Goal: Task Accomplishment & Management: Use online tool/utility

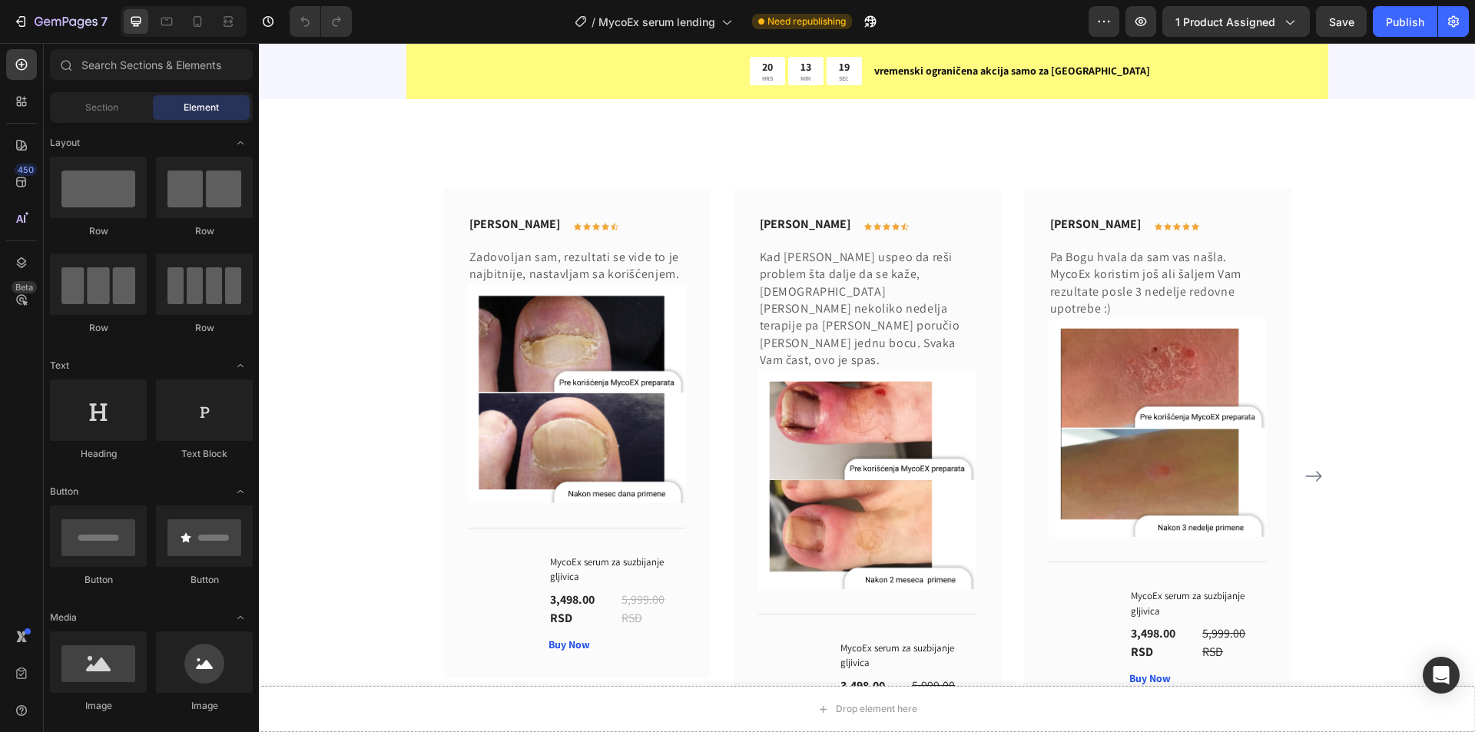
scroll to position [3994, 0]
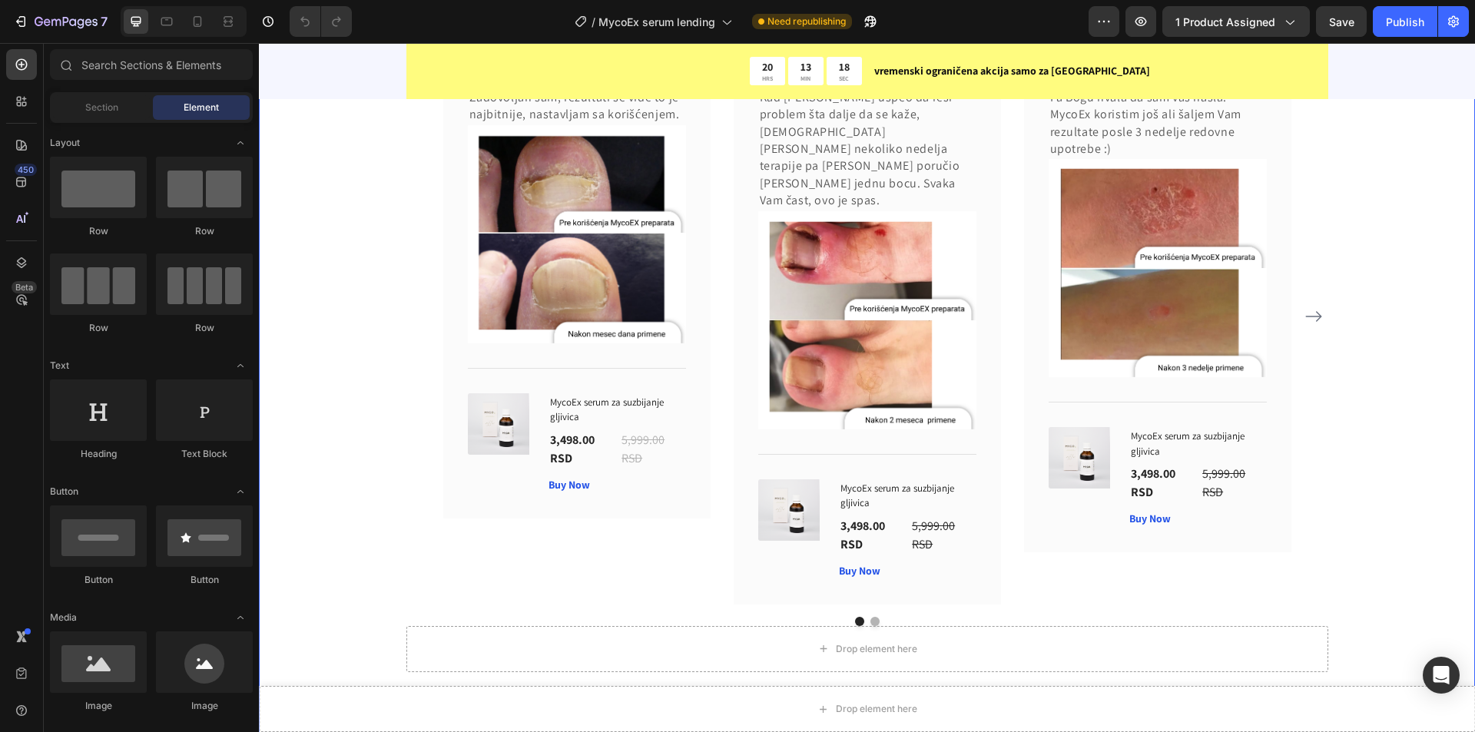
click at [883, 326] on div "Lazar Lukić Text block Icon Icon Icon Icon Icon Row Row Zadovoljan sam, rezulta…" at bounding box center [867, 351] width 1216 height 766
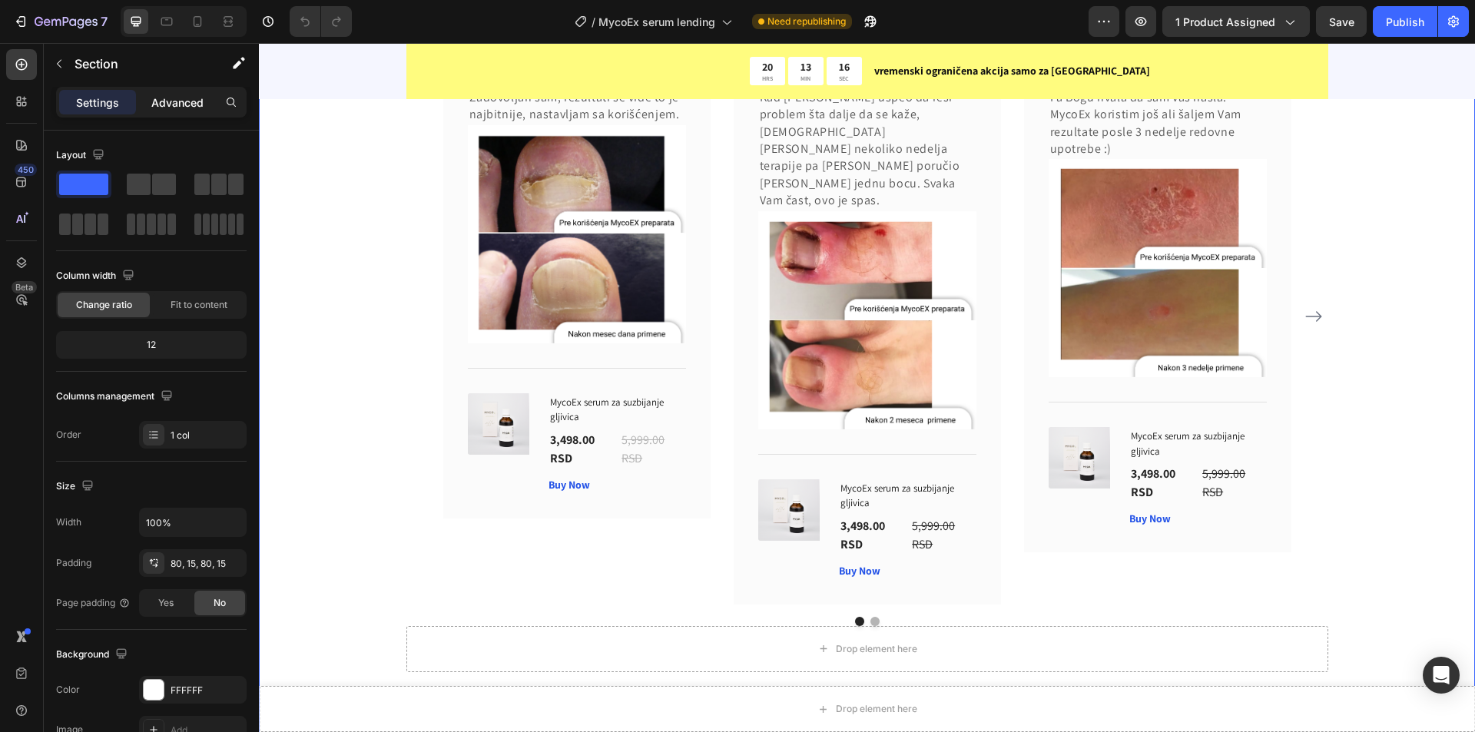
click at [184, 91] on div "Advanced" at bounding box center [177, 102] width 77 height 25
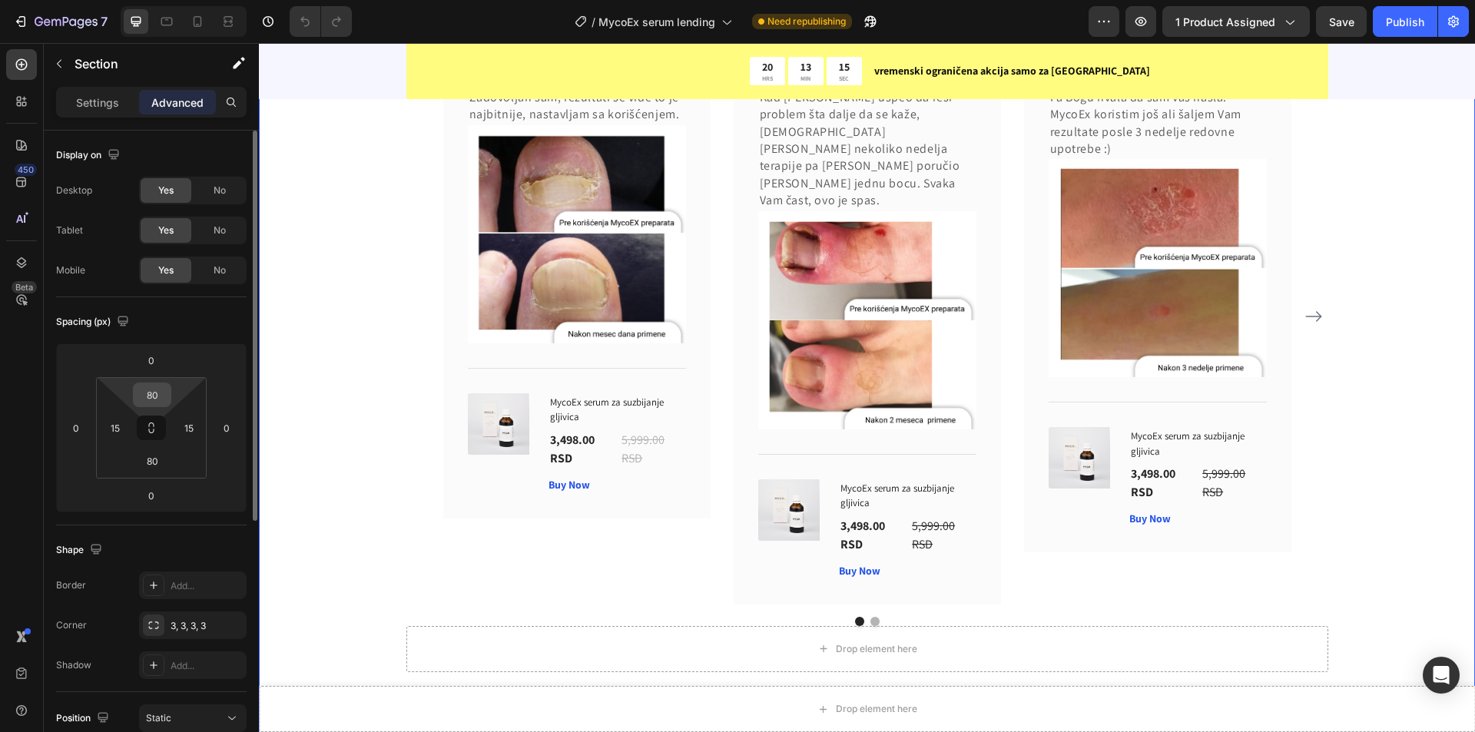
click at [154, 393] on input "80" at bounding box center [152, 394] width 31 height 23
type input "0"
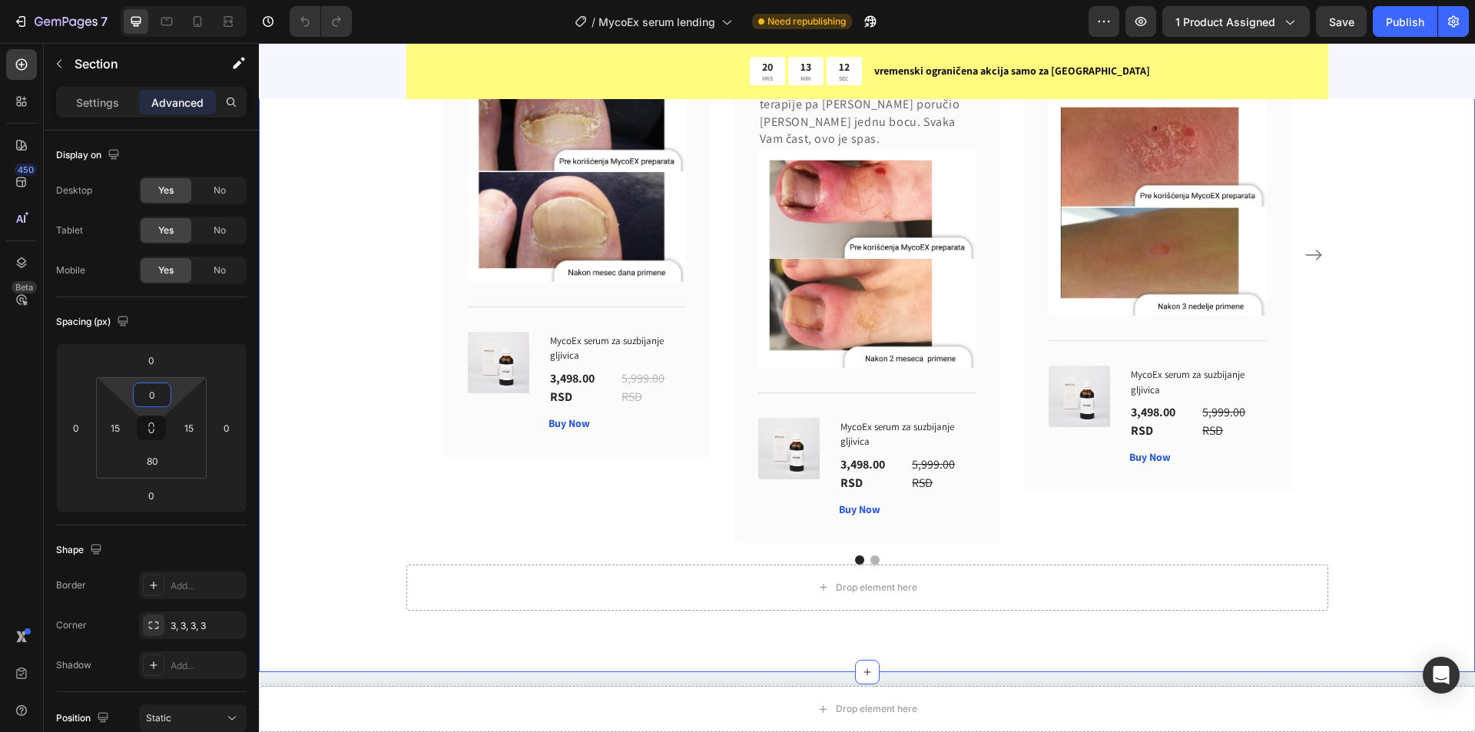
drag, startPoint x: 513, startPoint y: 262, endPoint x: 488, endPoint y: 287, distance: 35.8
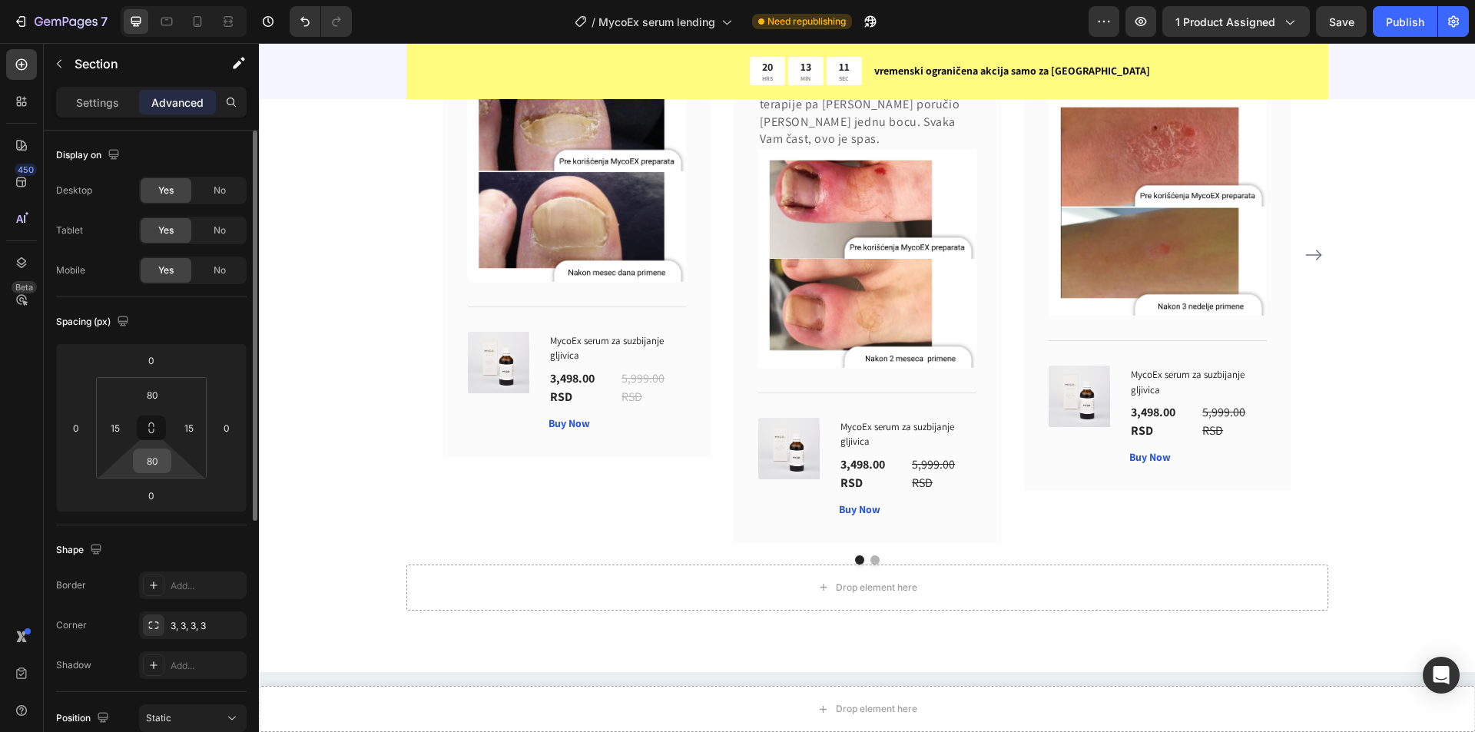
click at [156, 462] on input "80" at bounding box center [152, 460] width 31 height 23
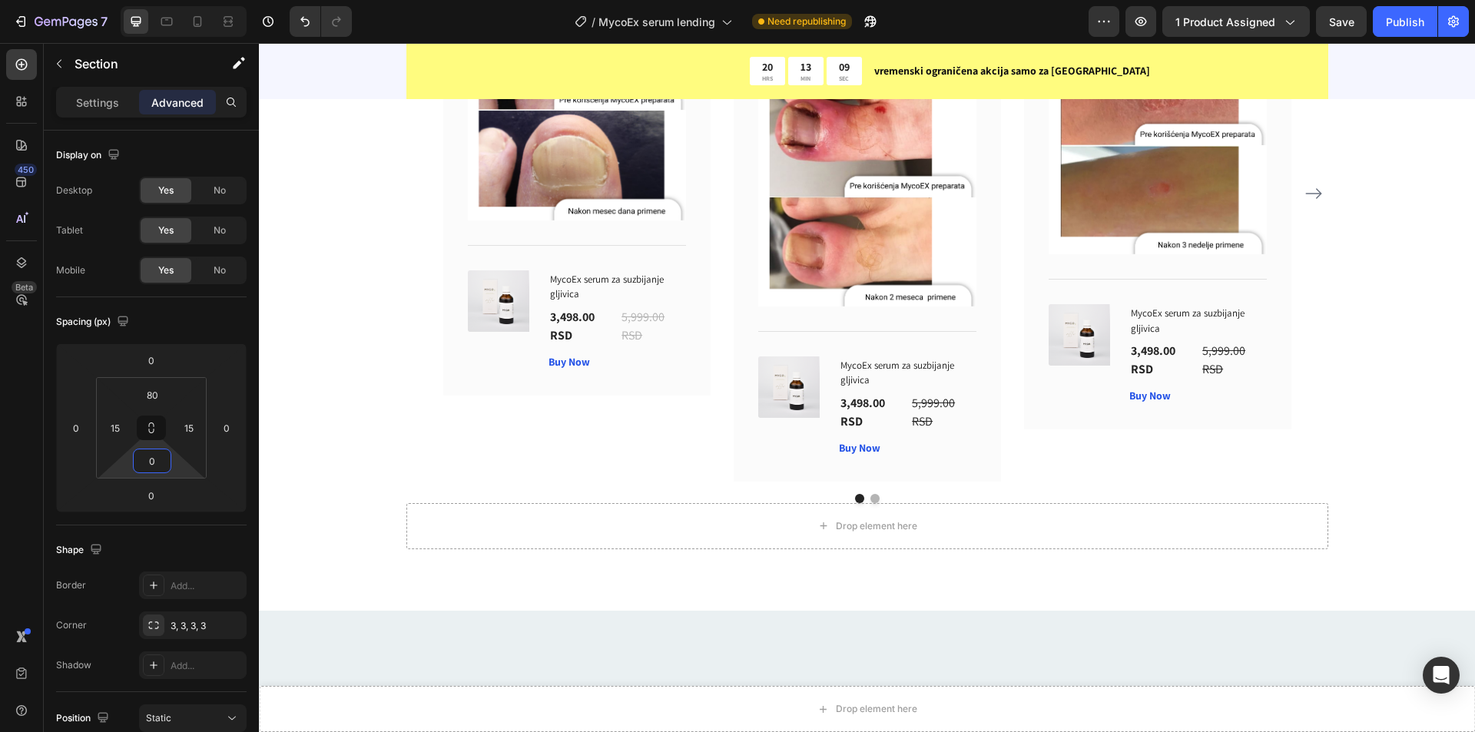
type input "0"
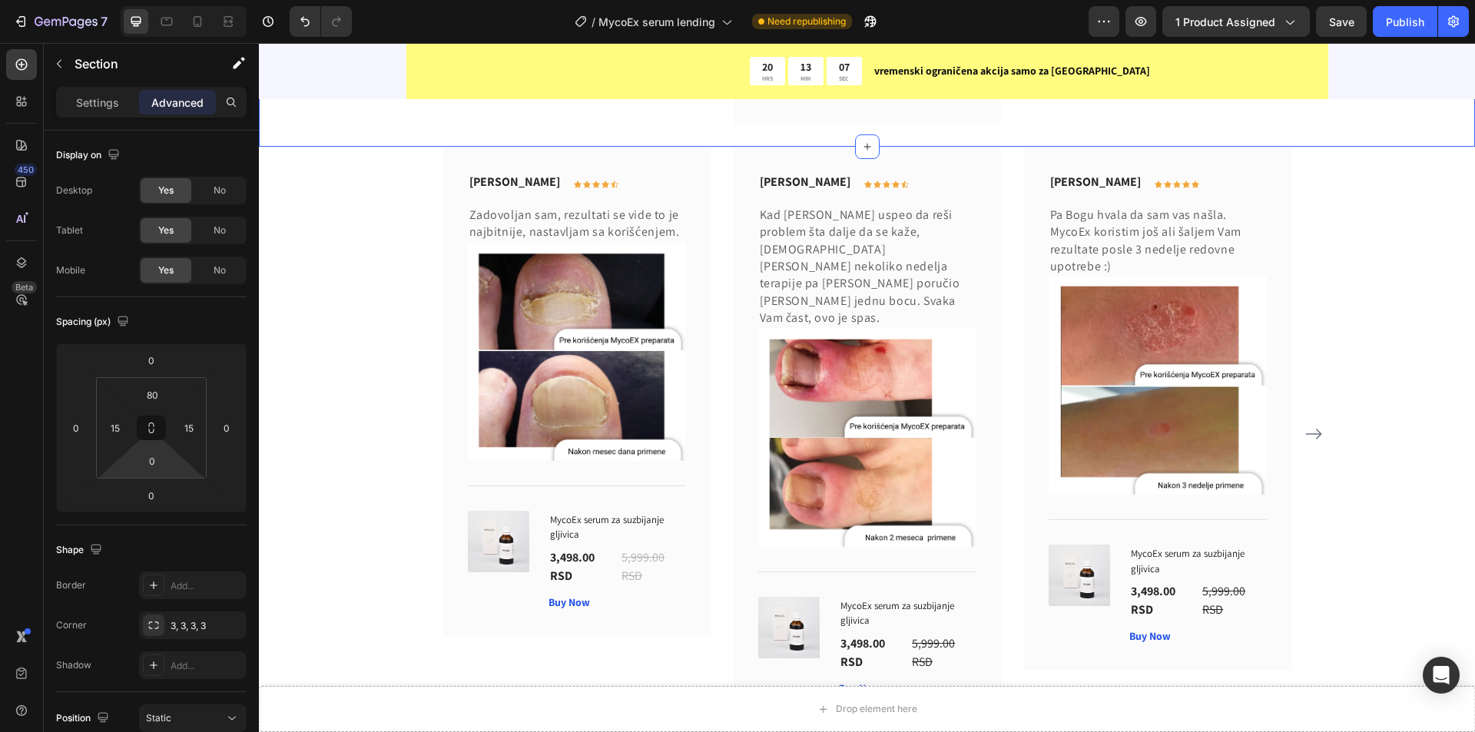
scroll to position [3610, 0]
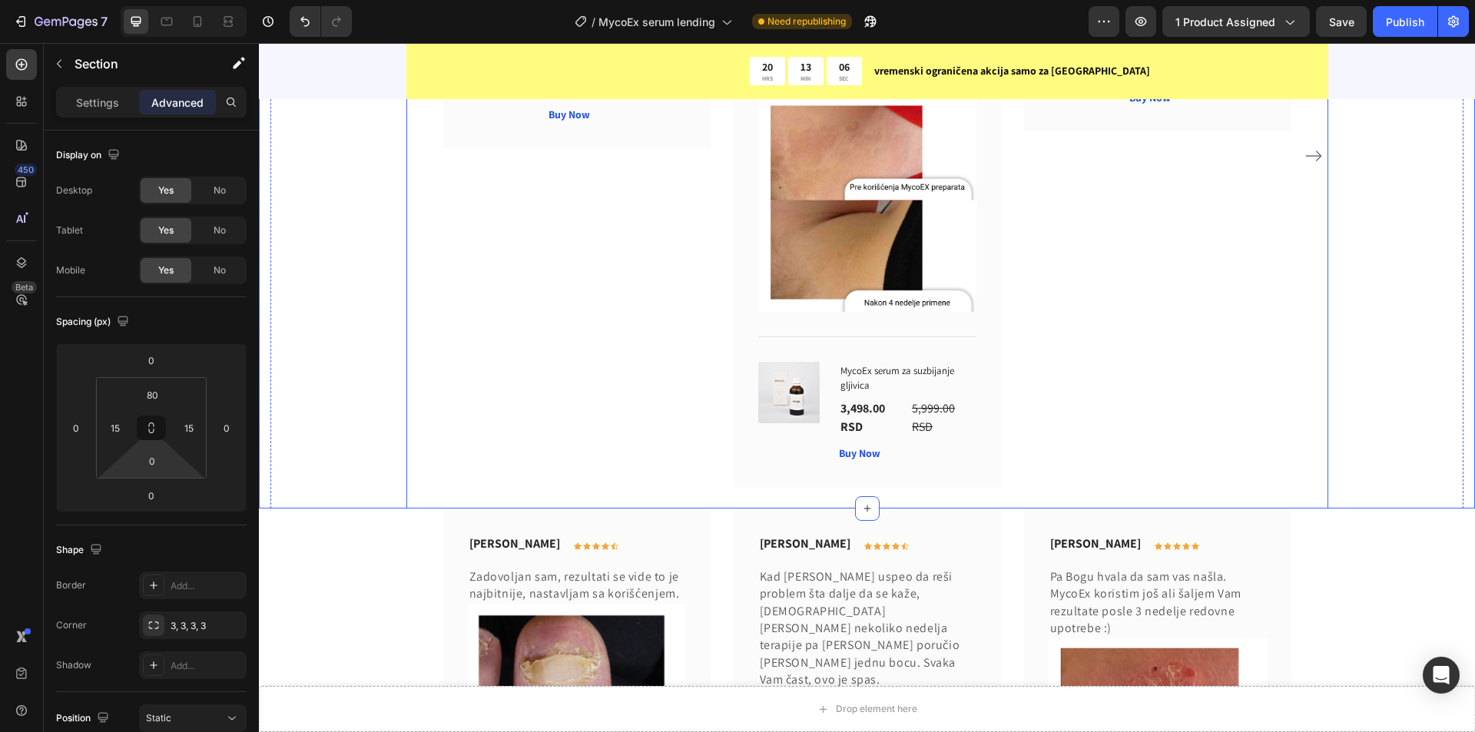
click at [1313, 165] on icon "Carousel Next Arrow" at bounding box center [1313, 156] width 18 height 18
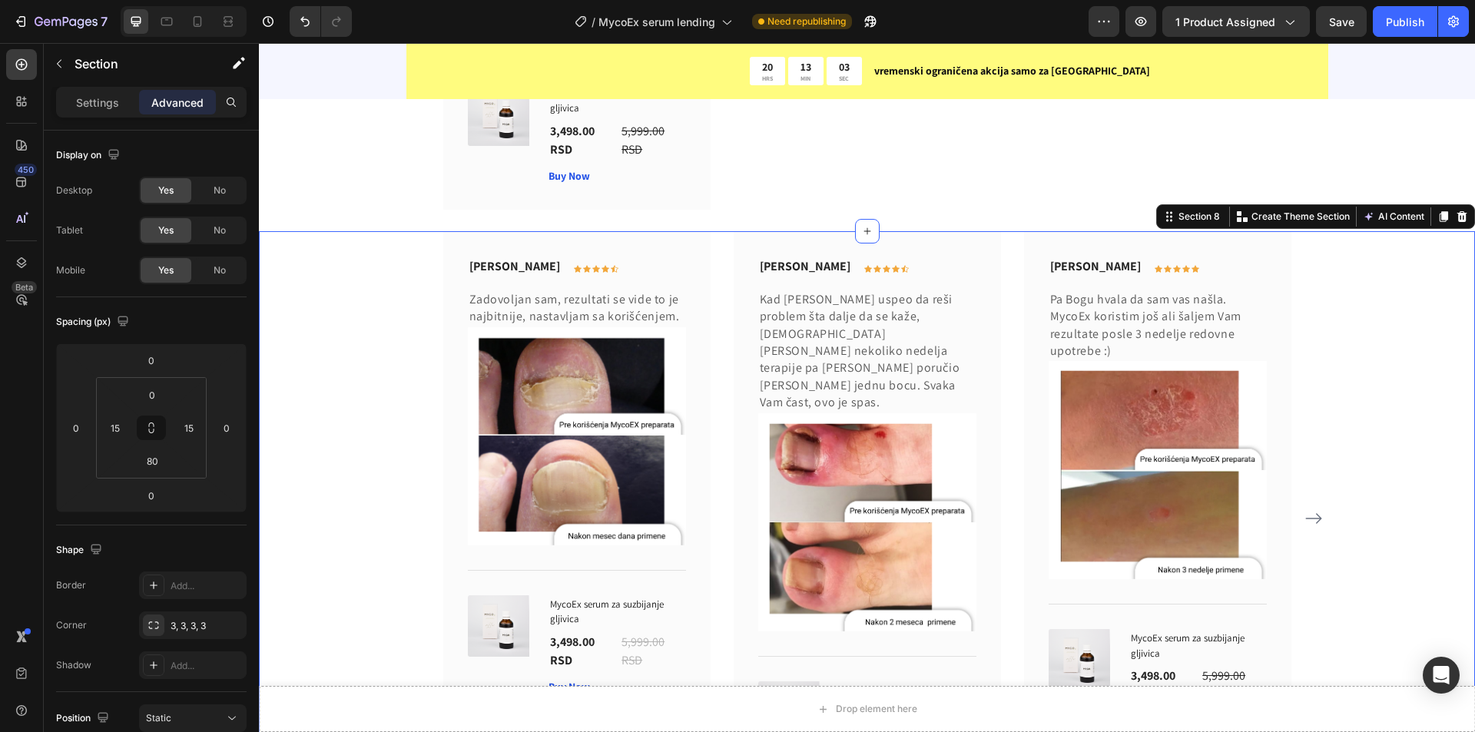
scroll to position [3994, 0]
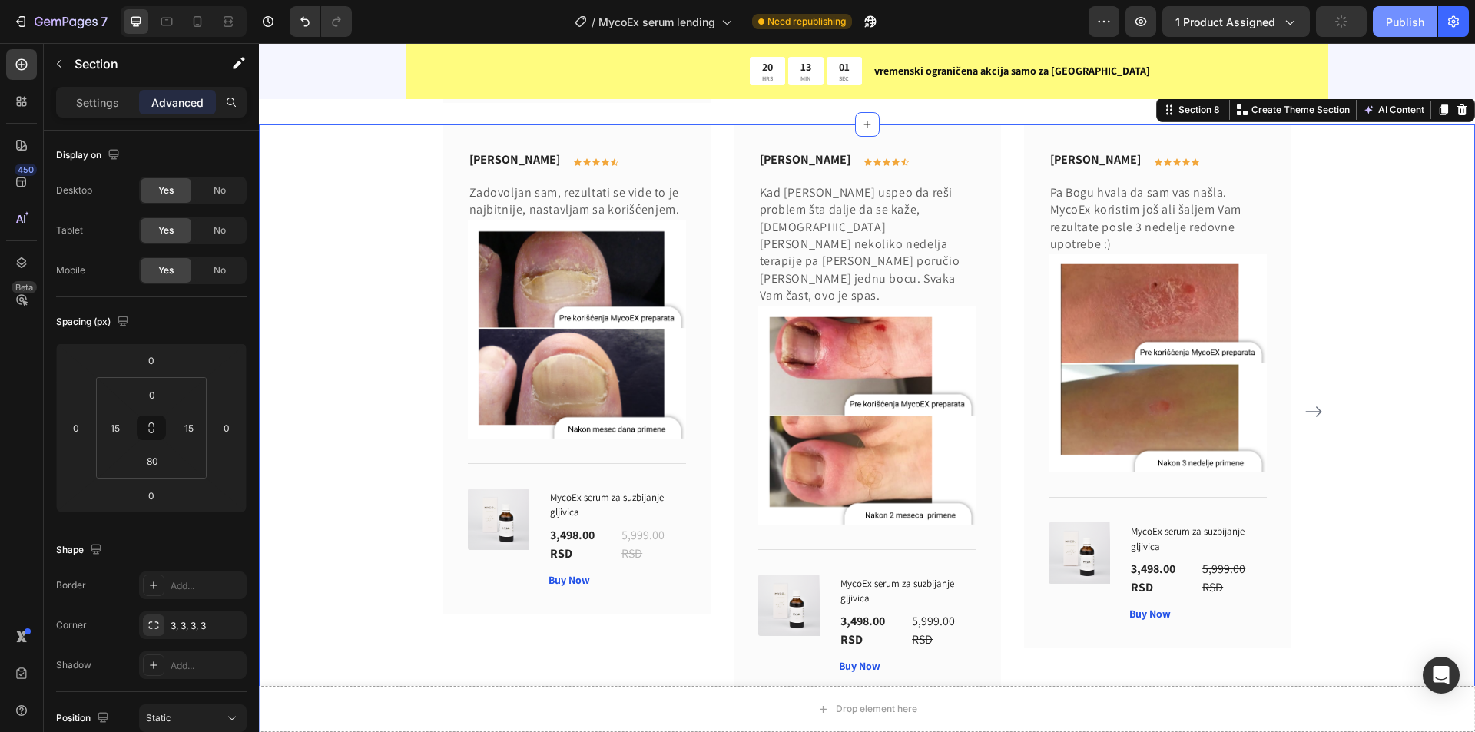
click at [1410, 27] on div "Publish" at bounding box center [1405, 22] width 38 height 16
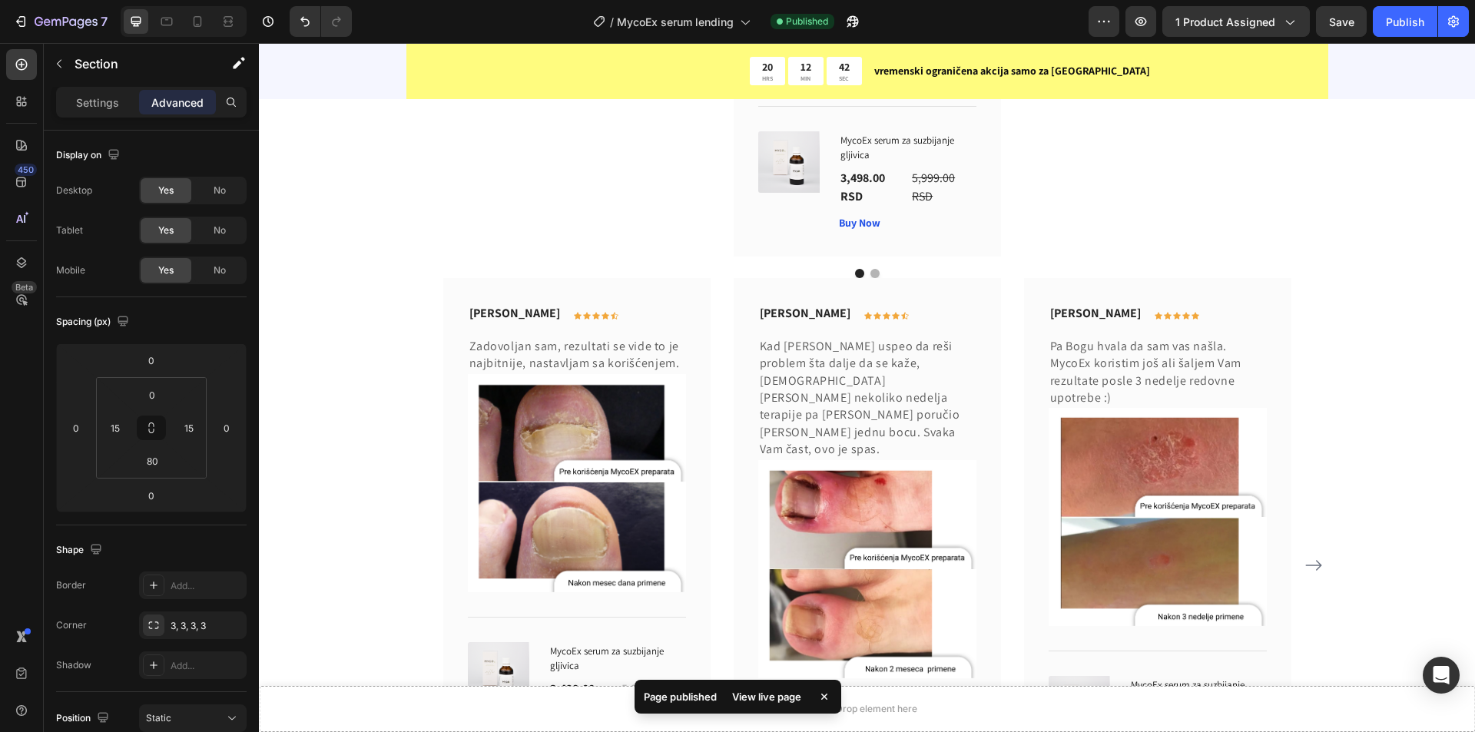
scroll to position [4004, 0]
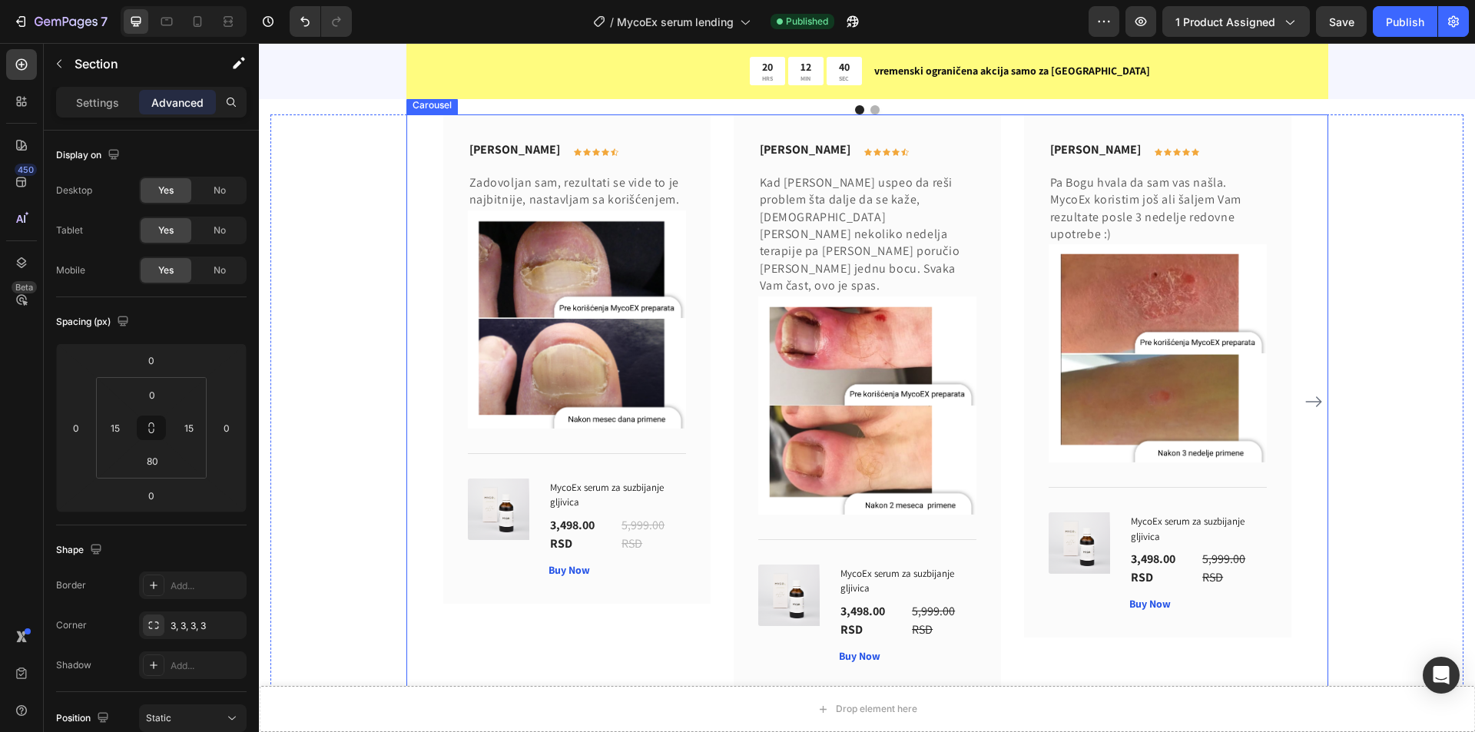
click at [419, 301] on div "Lazar Lukić Text block Icon Icon Icon Icon Icon Row Row Zadovoljan sam, rezulta…" at bounding box center [867, 401] width 922 height 575
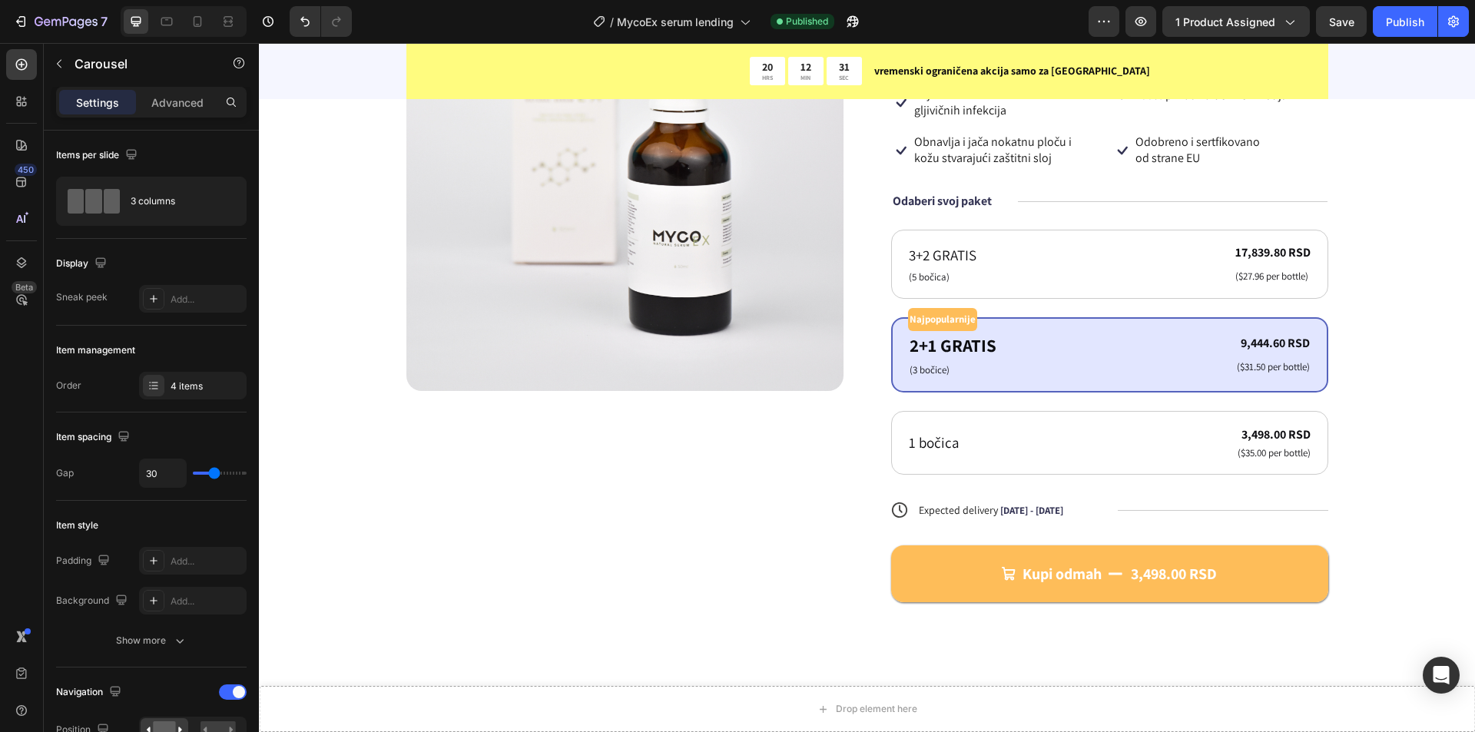
scroll to position [855, 0]
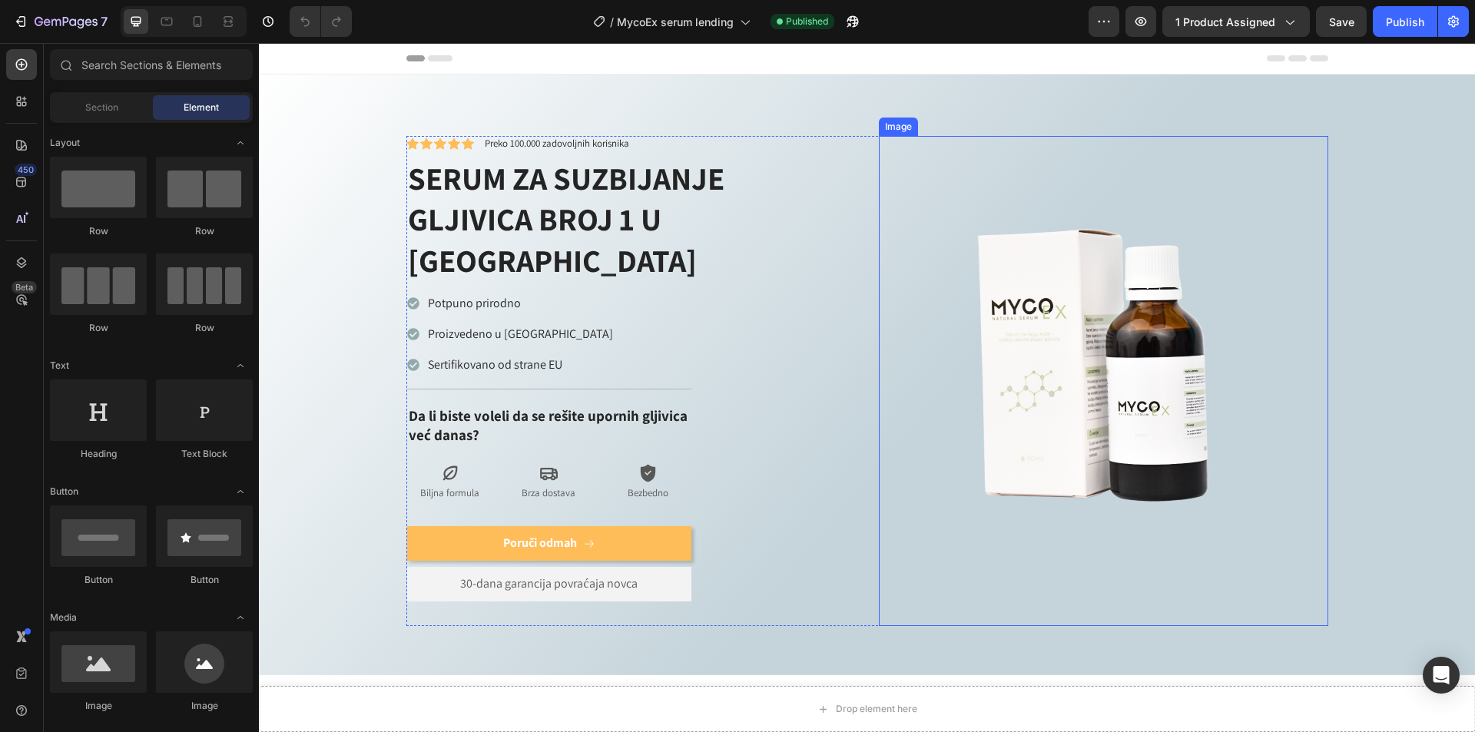
click at [1129, 319] on img at bounding box center [1103, 380] width 449 height 449
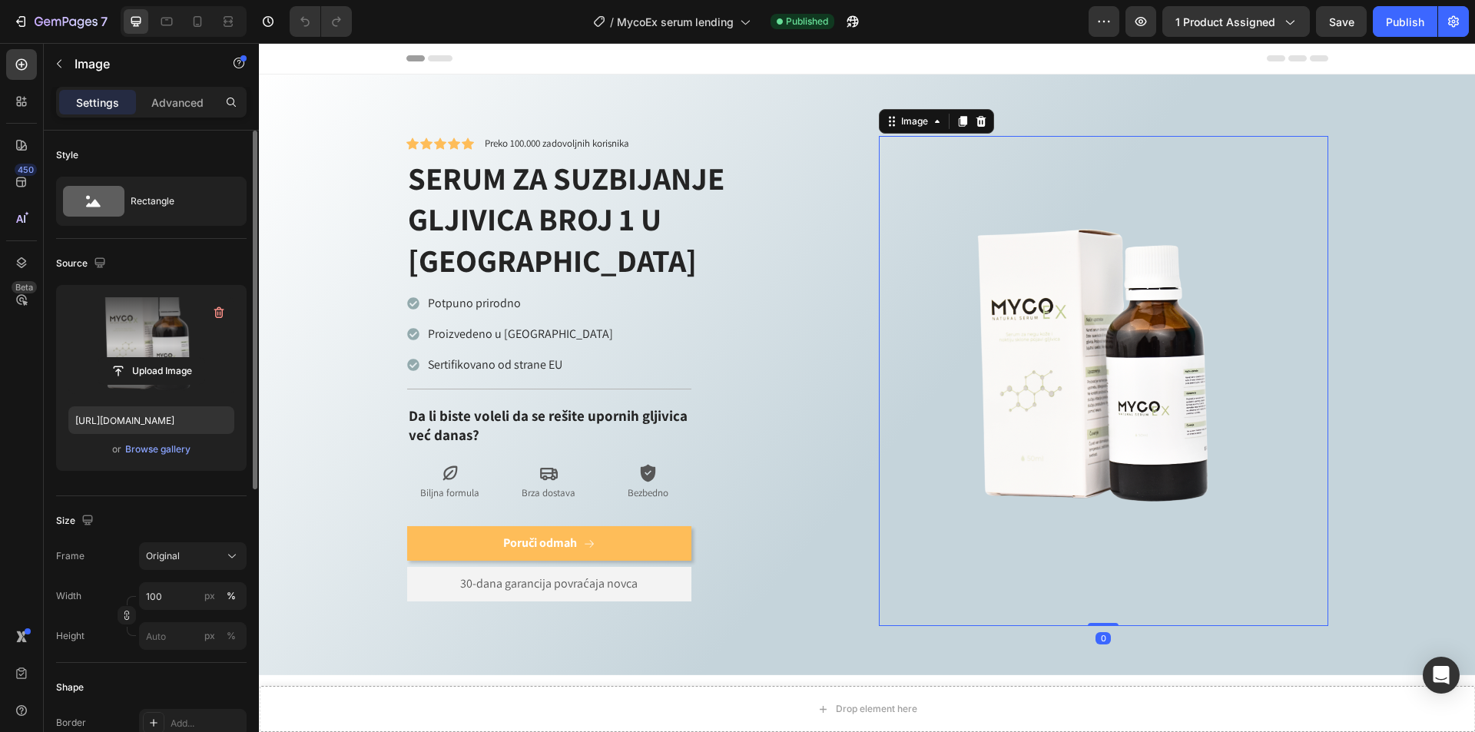
click at [177, 340] on label at bounding box center [151, 345] width 166 height 97
click at [177, 358] on input "file" at bounding box center [151, 371] width 106 height 26
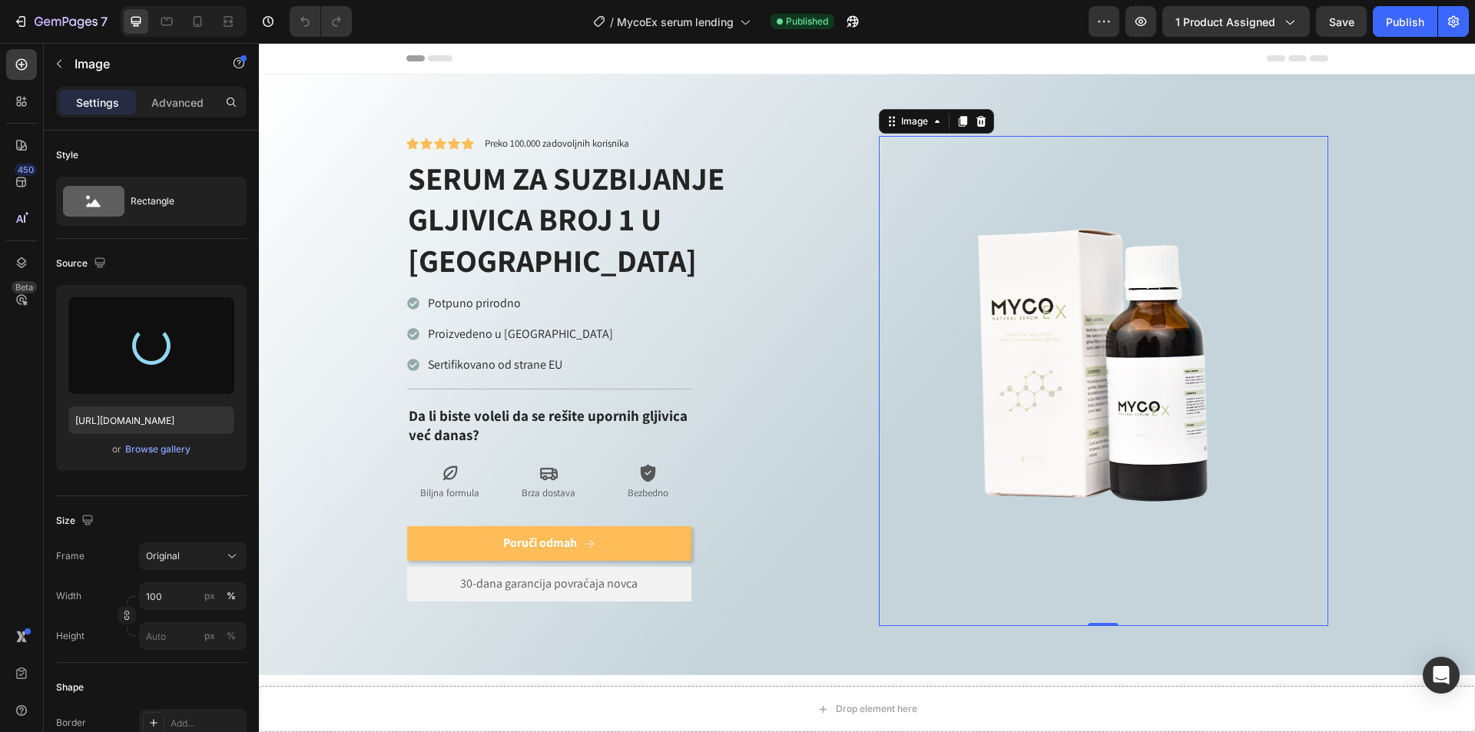
type input "[URL][DOMAIN_NAME]"
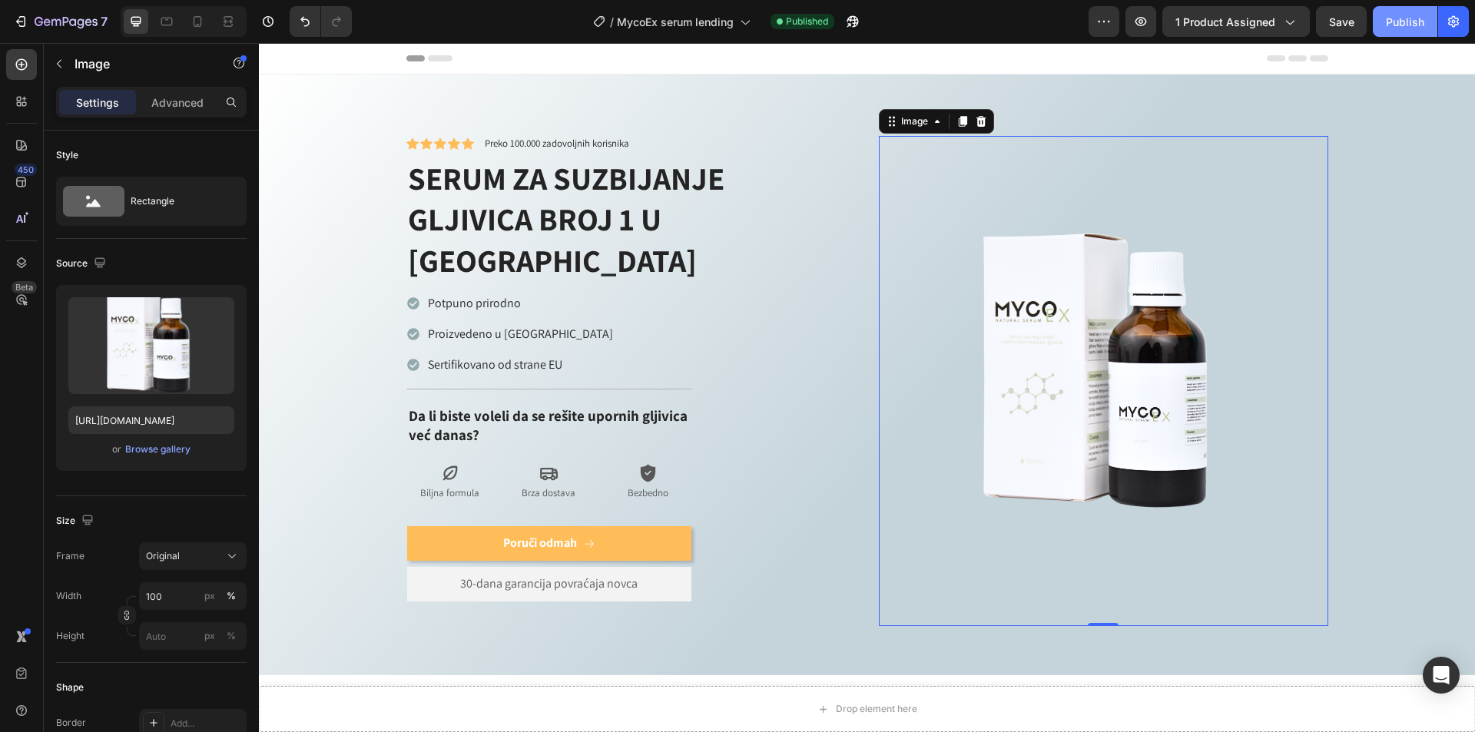
click at [1416, 22] on div "Publish" at bounding box center [1405, 22] width 38 height 16
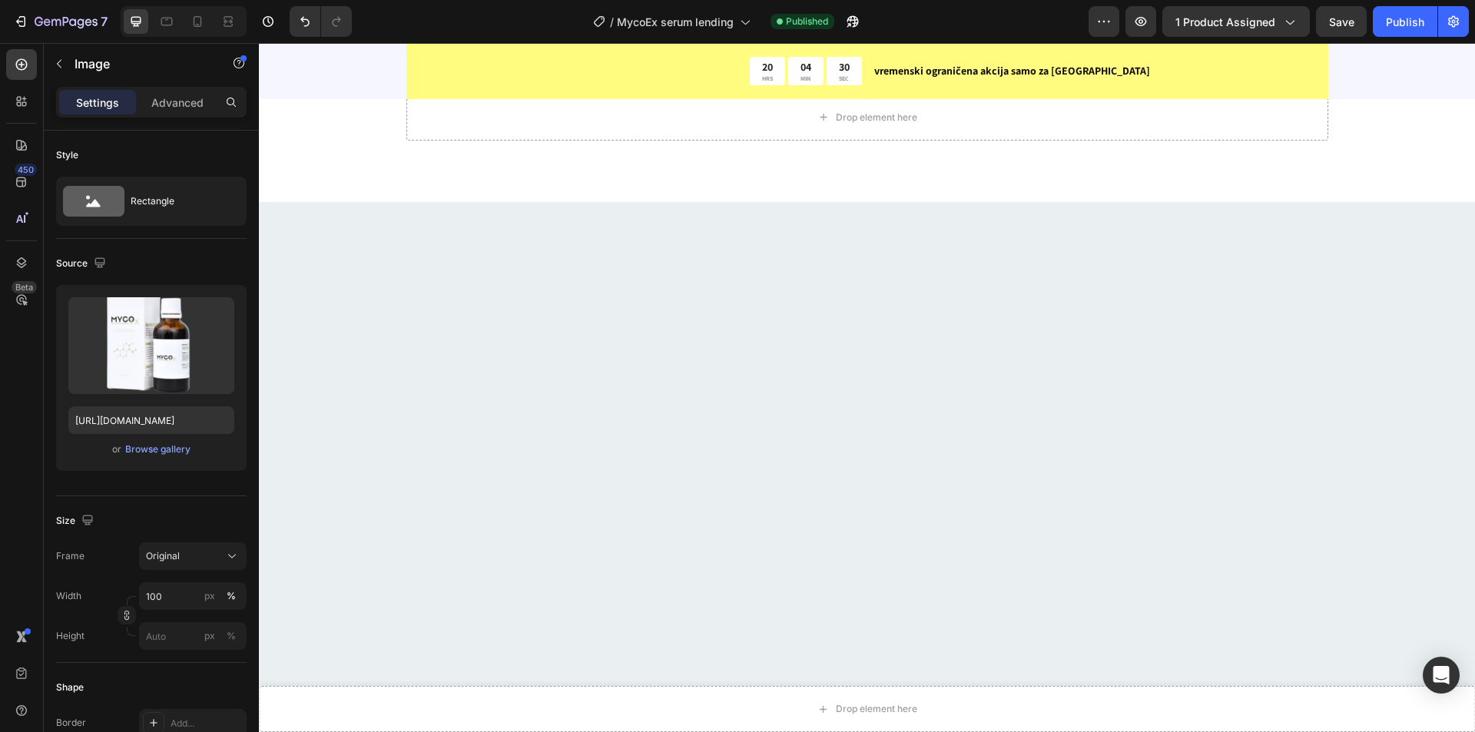
scroll to position [3965, 0]
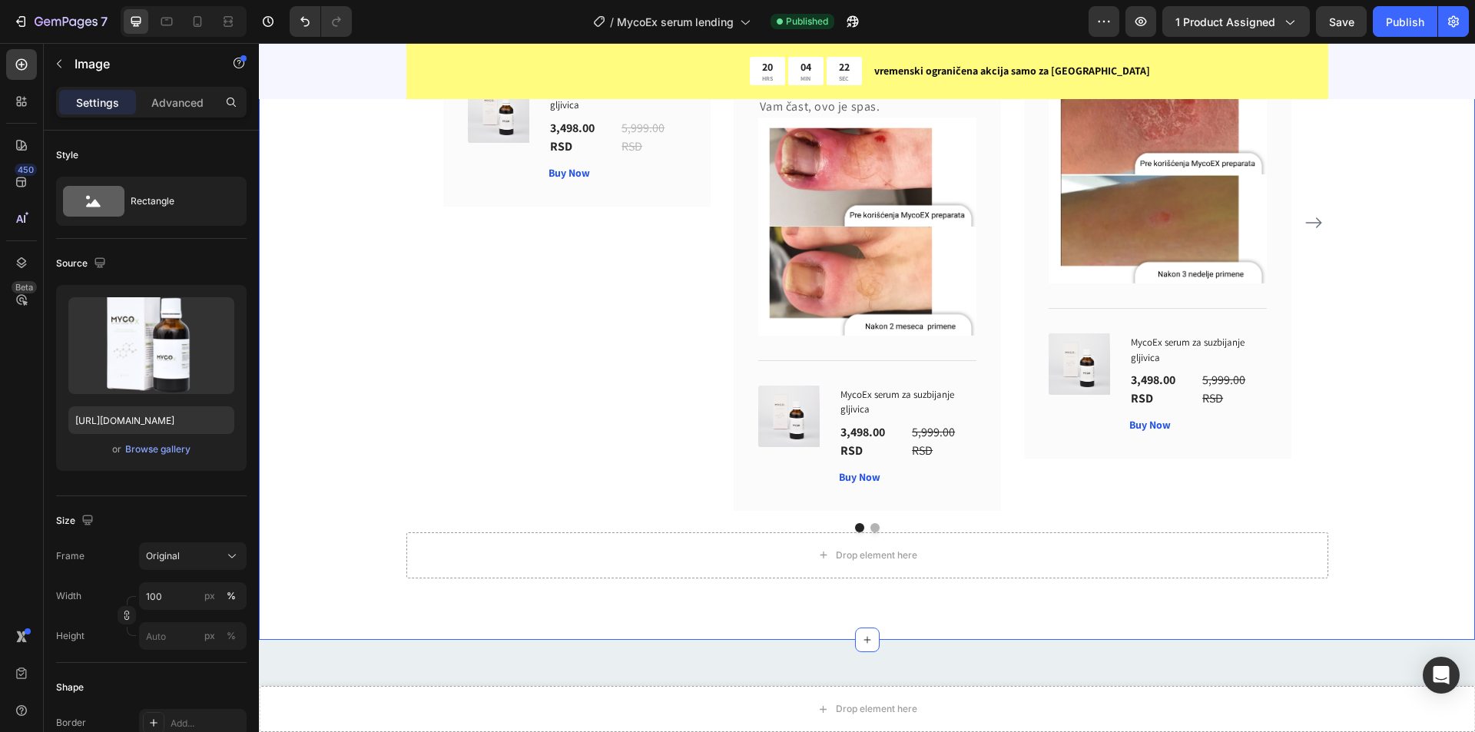
click at [329, 389] on div "Lazar Lukić Text block Icon Icon Icon Icon Icon Row Row Zadovoljan sam, rezulta…" at bounding box center [866, 256] width 1193 height 643
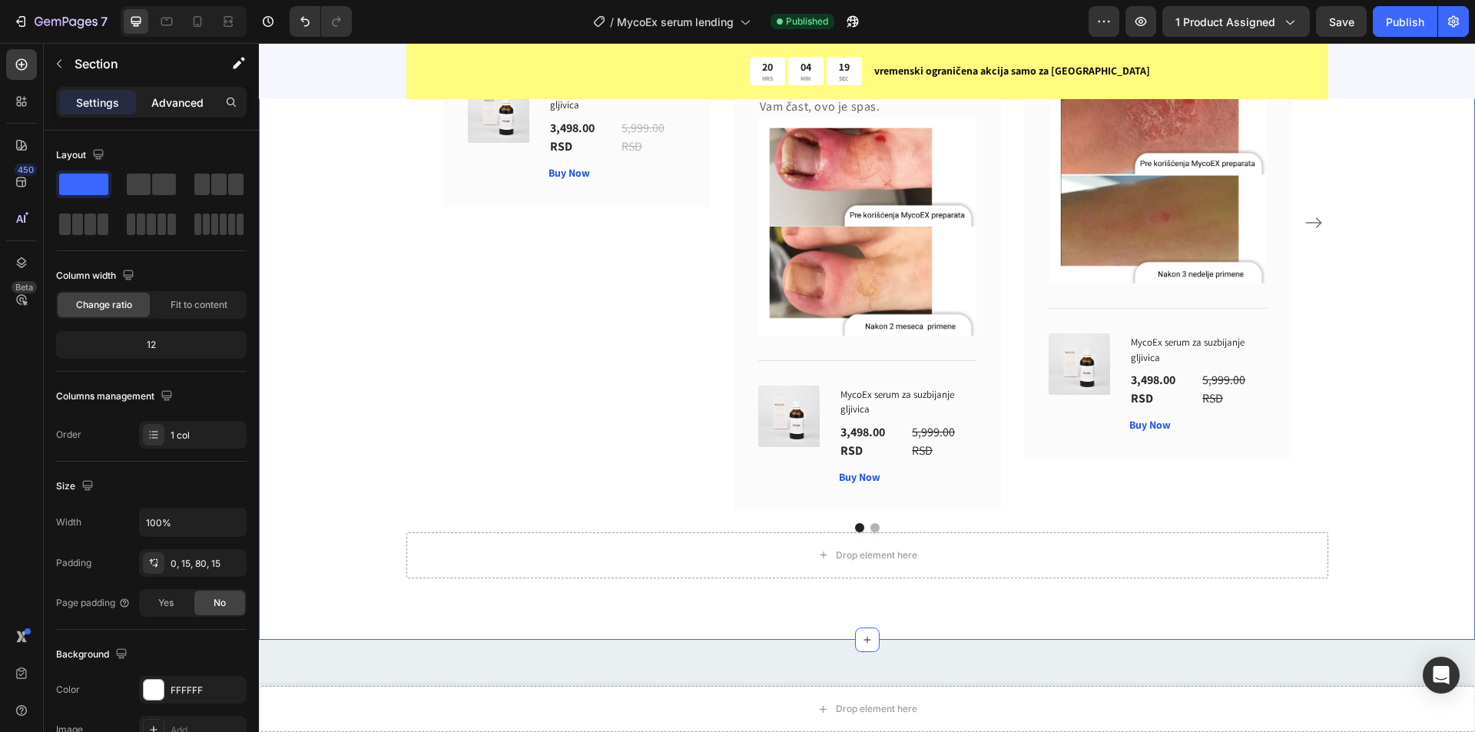
click at [180, 96] on p "Advanced" at bounding box center [177, 102] width 52 height 16
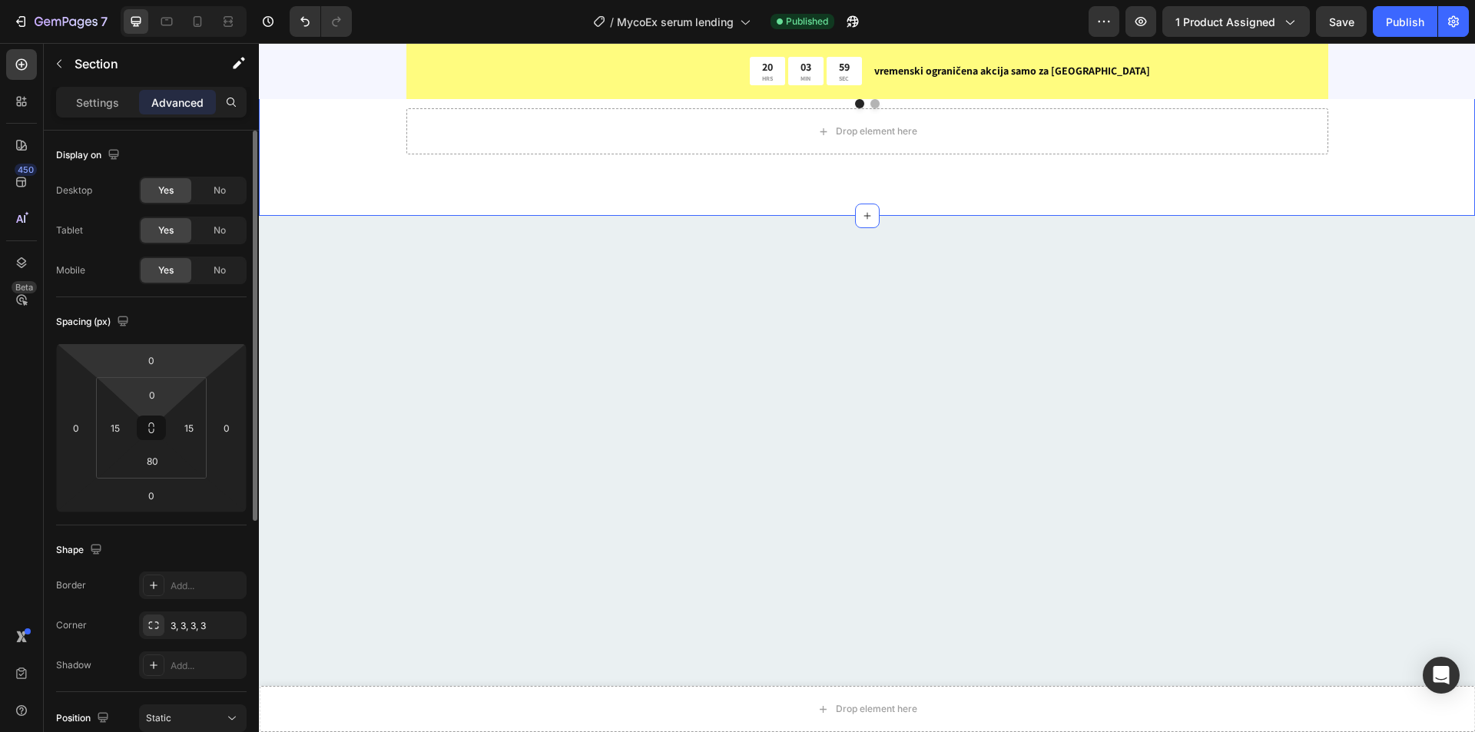
scroll to position [3987, 0]
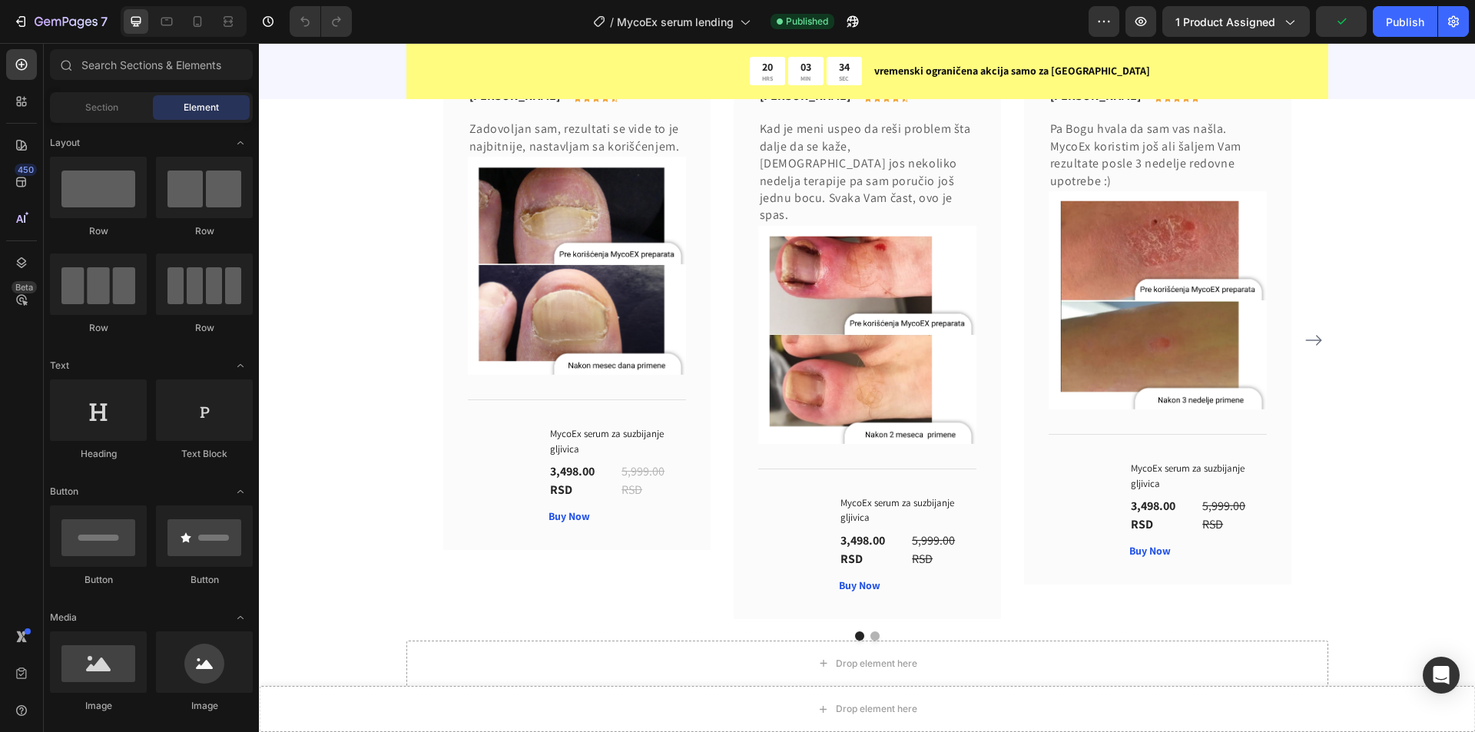
scroll to position [4378, 0]
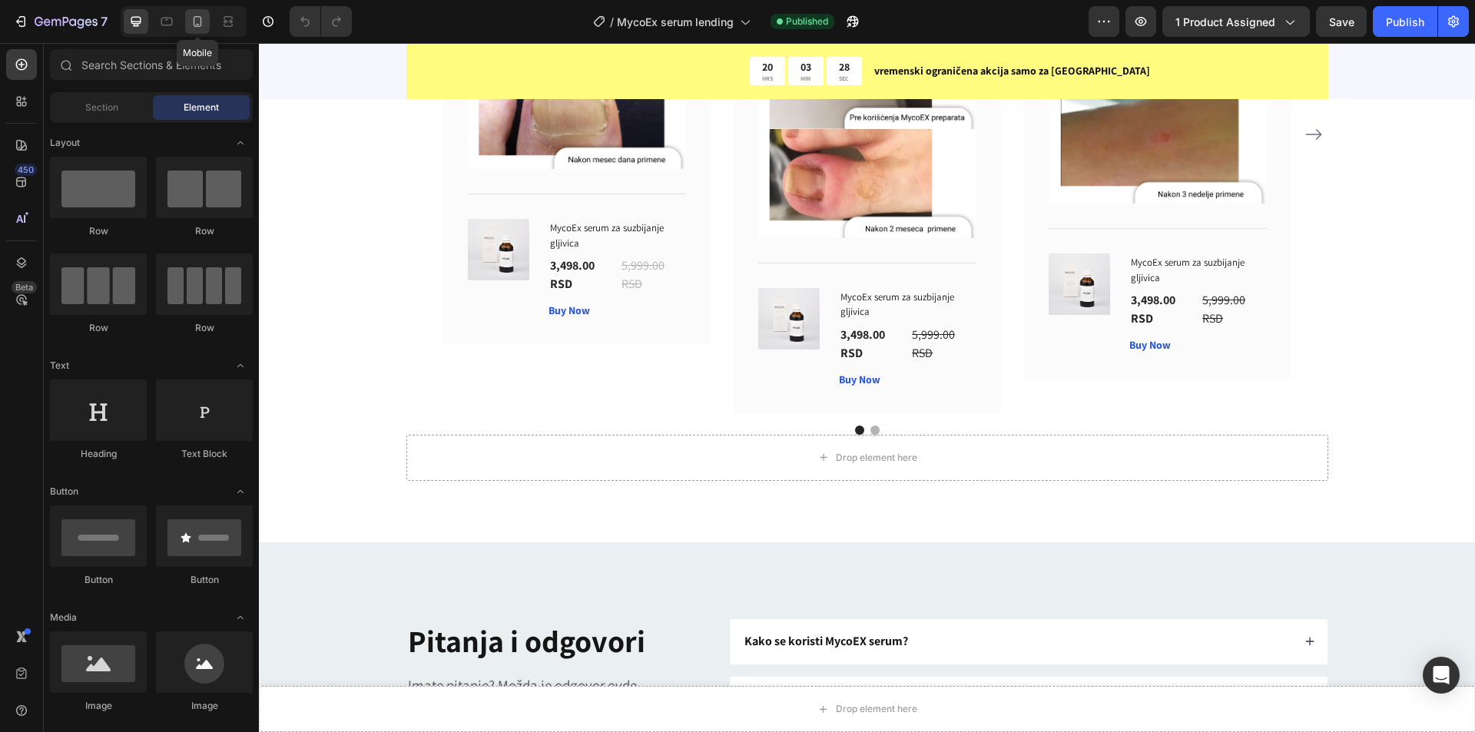
click at [199, 20] on icon at bounding box center [197, 21] width 15 height 15
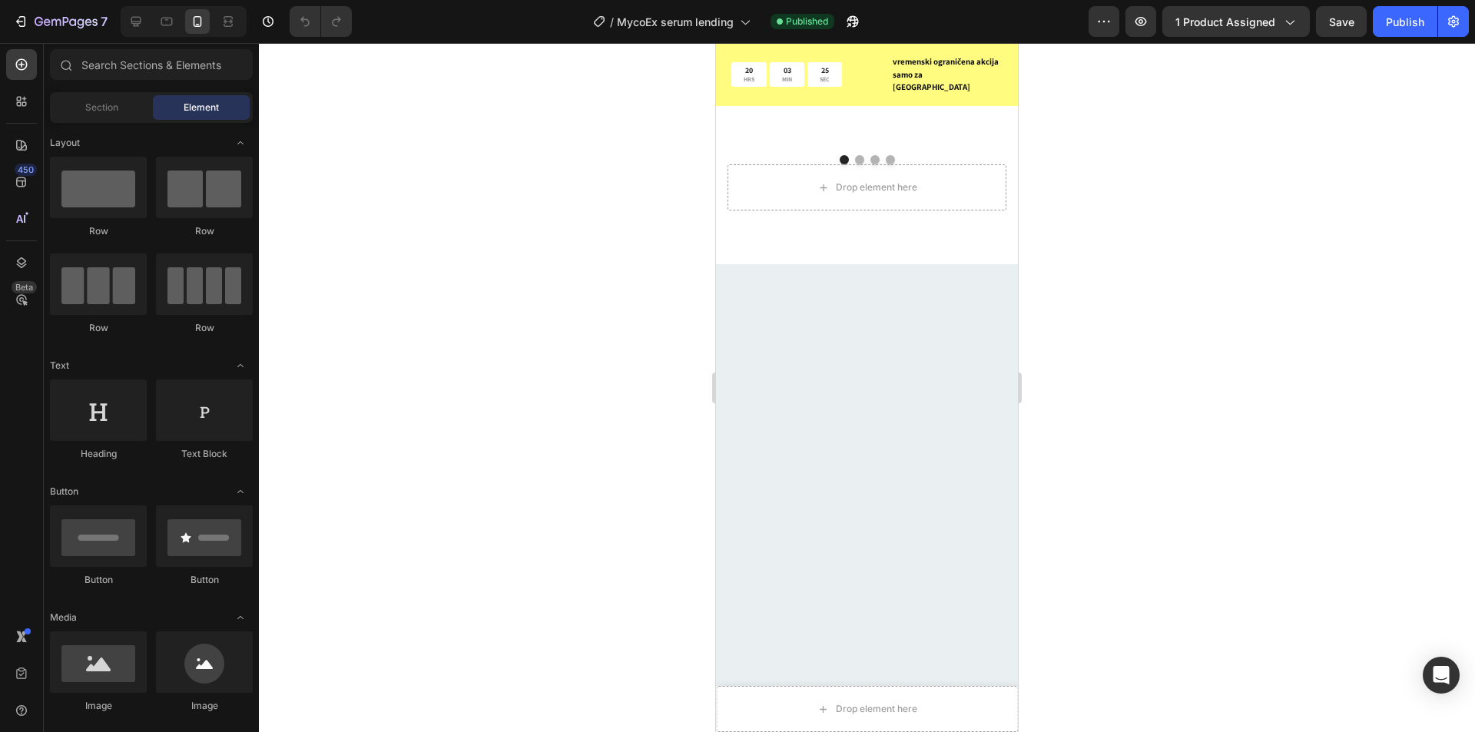
scroll to position [3481, 0]
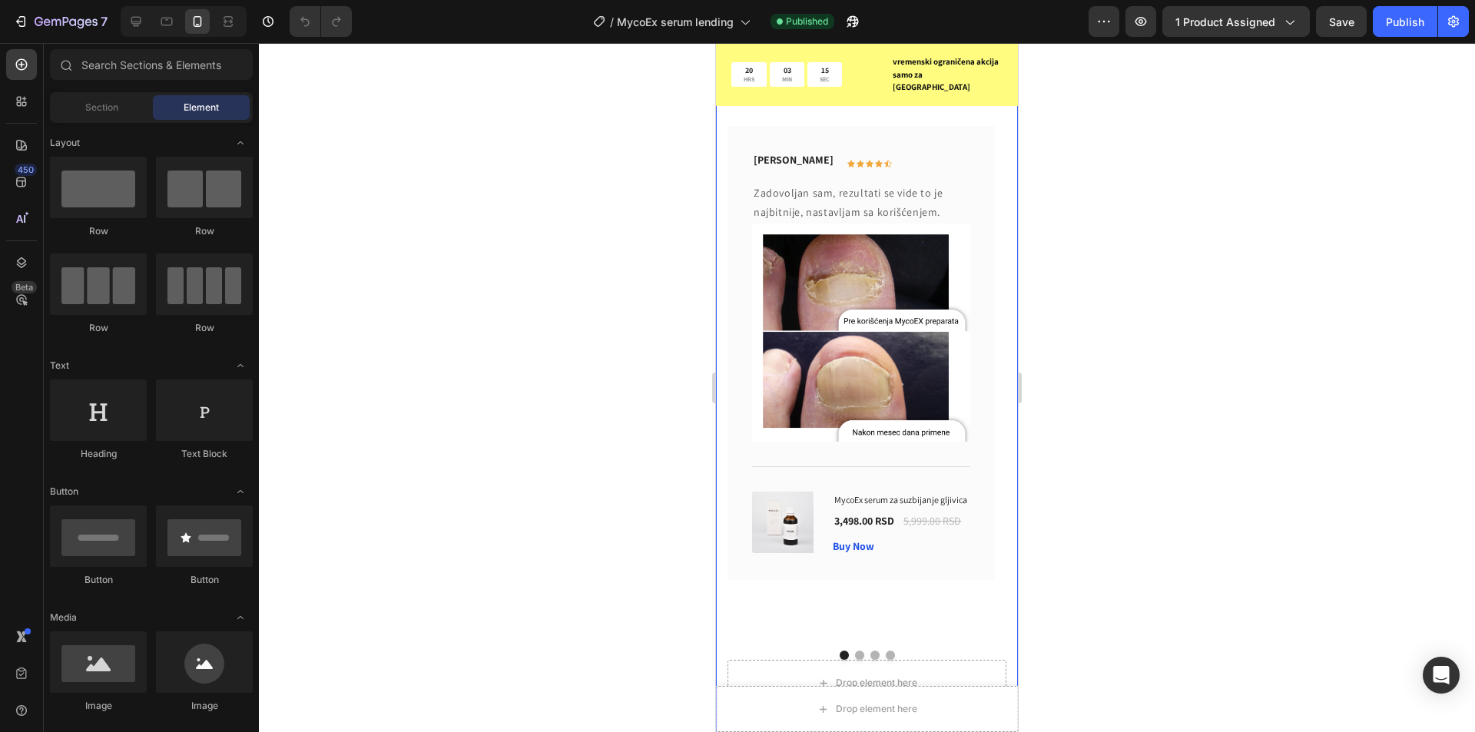
click at [934, 516] on div "Lazar Lukić Text block Icon Icon Icon Icon Icon Row Row Zadovoljan sam, rezulta…" at bounding box center [867, 415] width 302 height 687
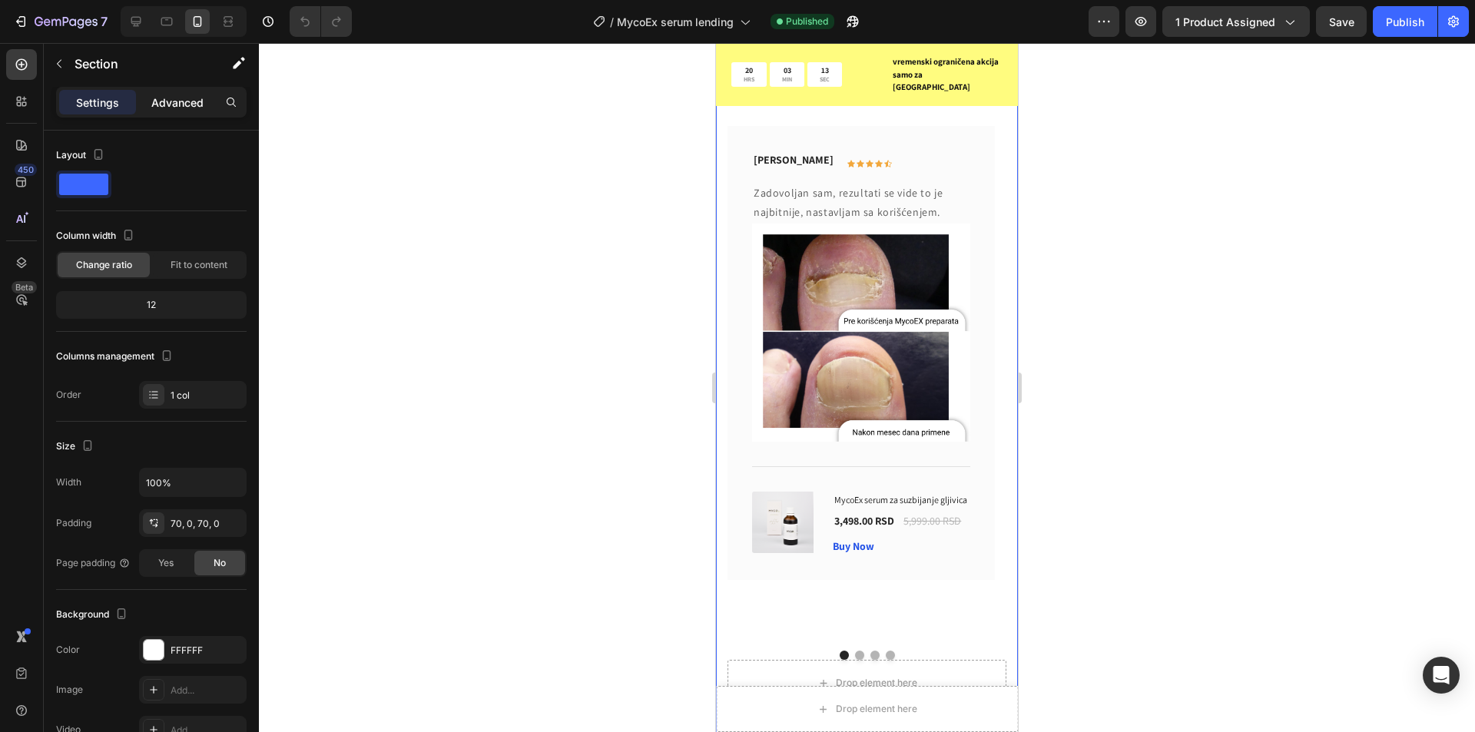
click at [169, 102] on p "Advanced" at bounding box center [177, 102] width 52 height 16
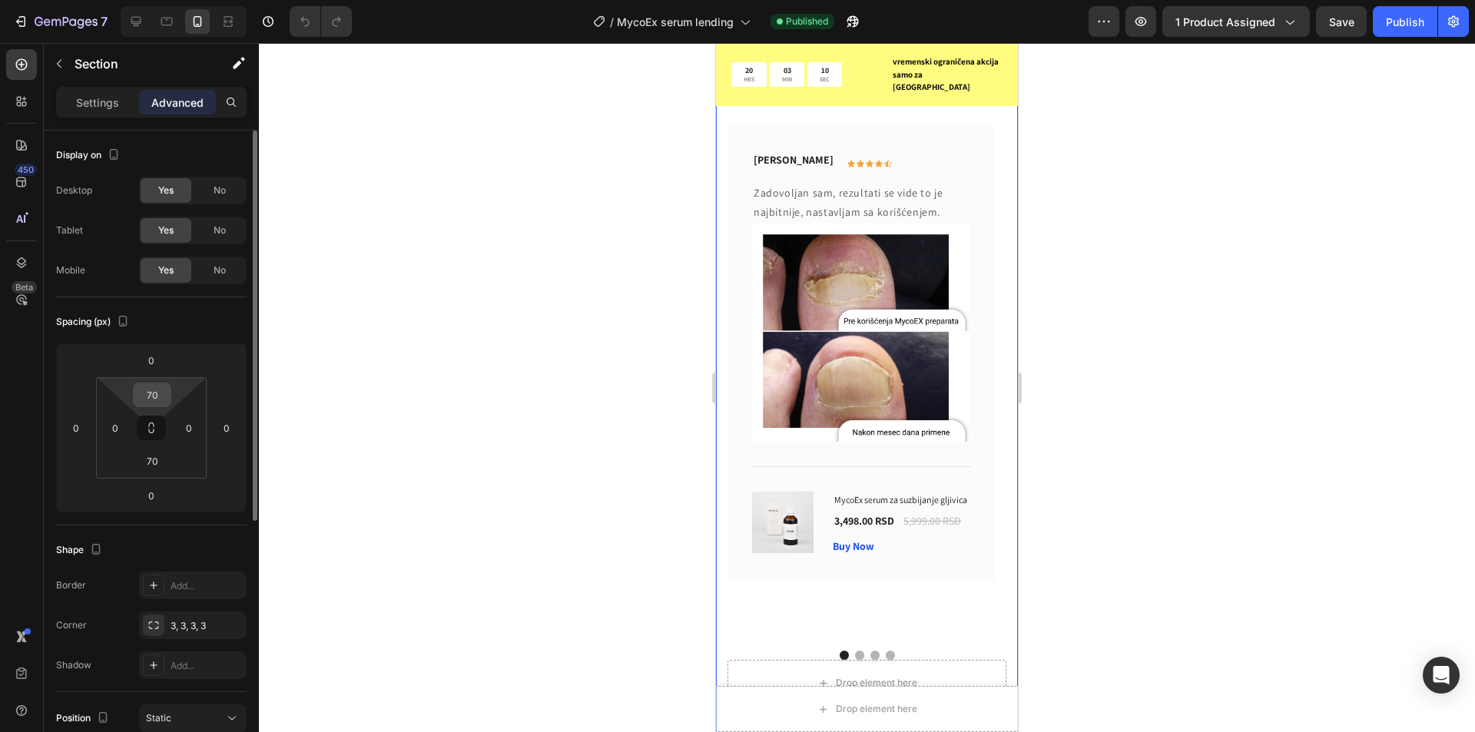
click at [147, 395] on input "70" at bounding box center [152, 394] width 31 height 23
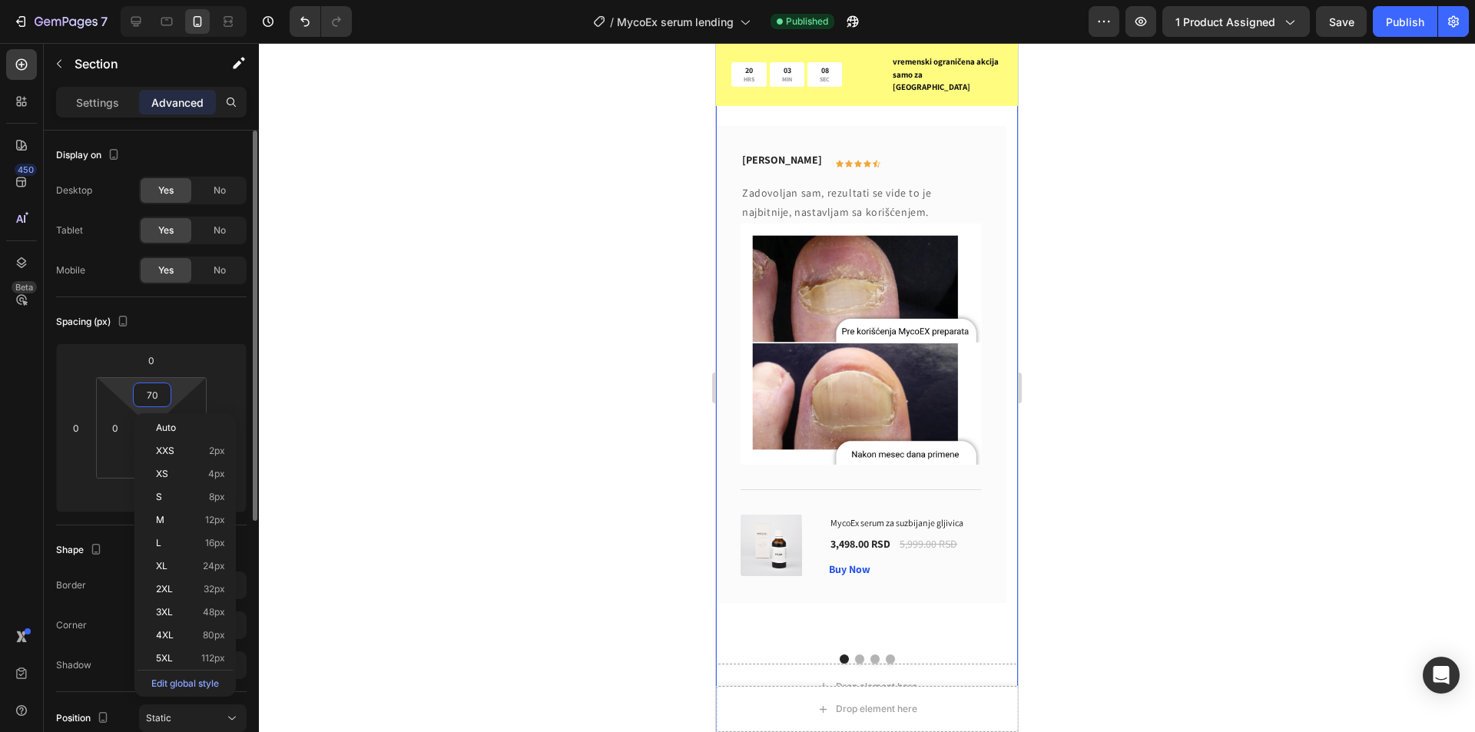
type input "0"
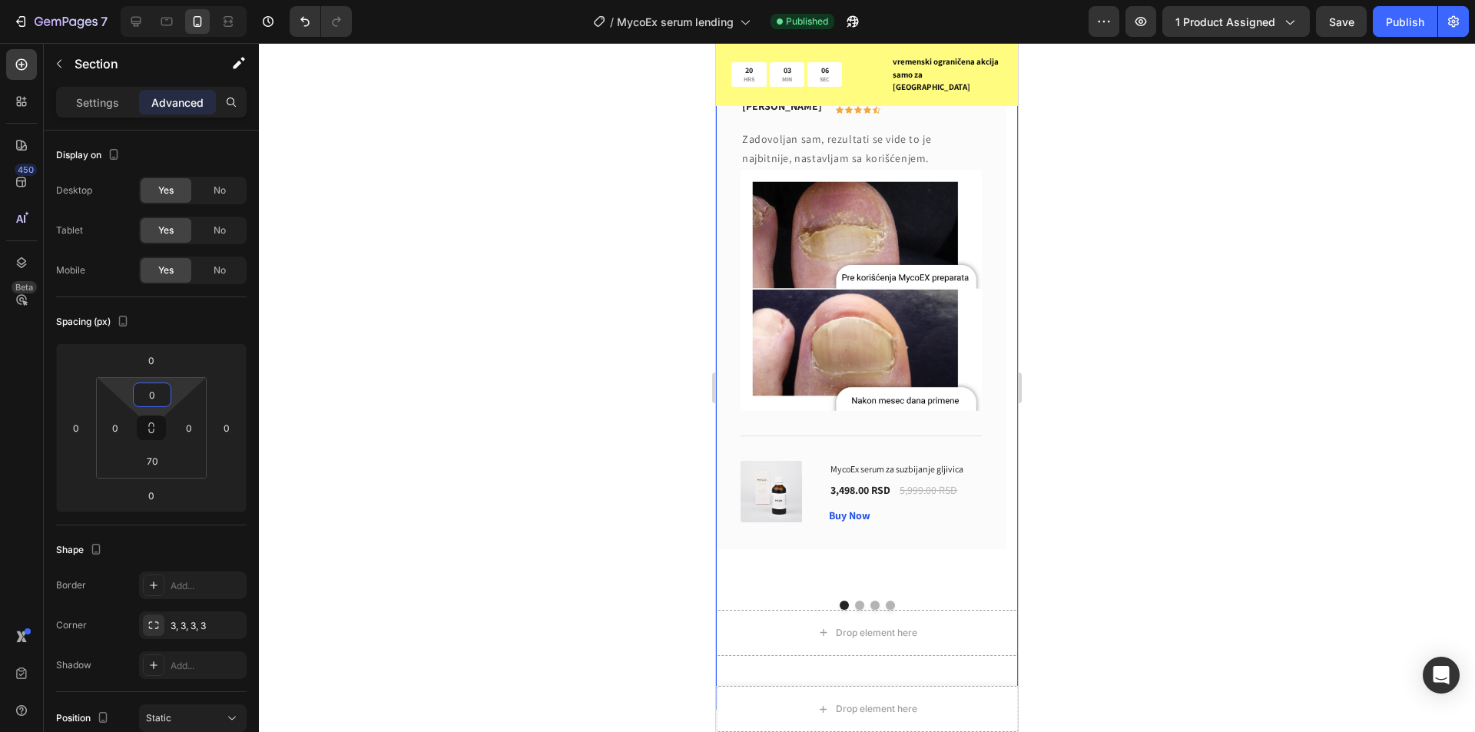
click at [164, 469] on input "70" at bounding box center [152, 460] width 31 height 23
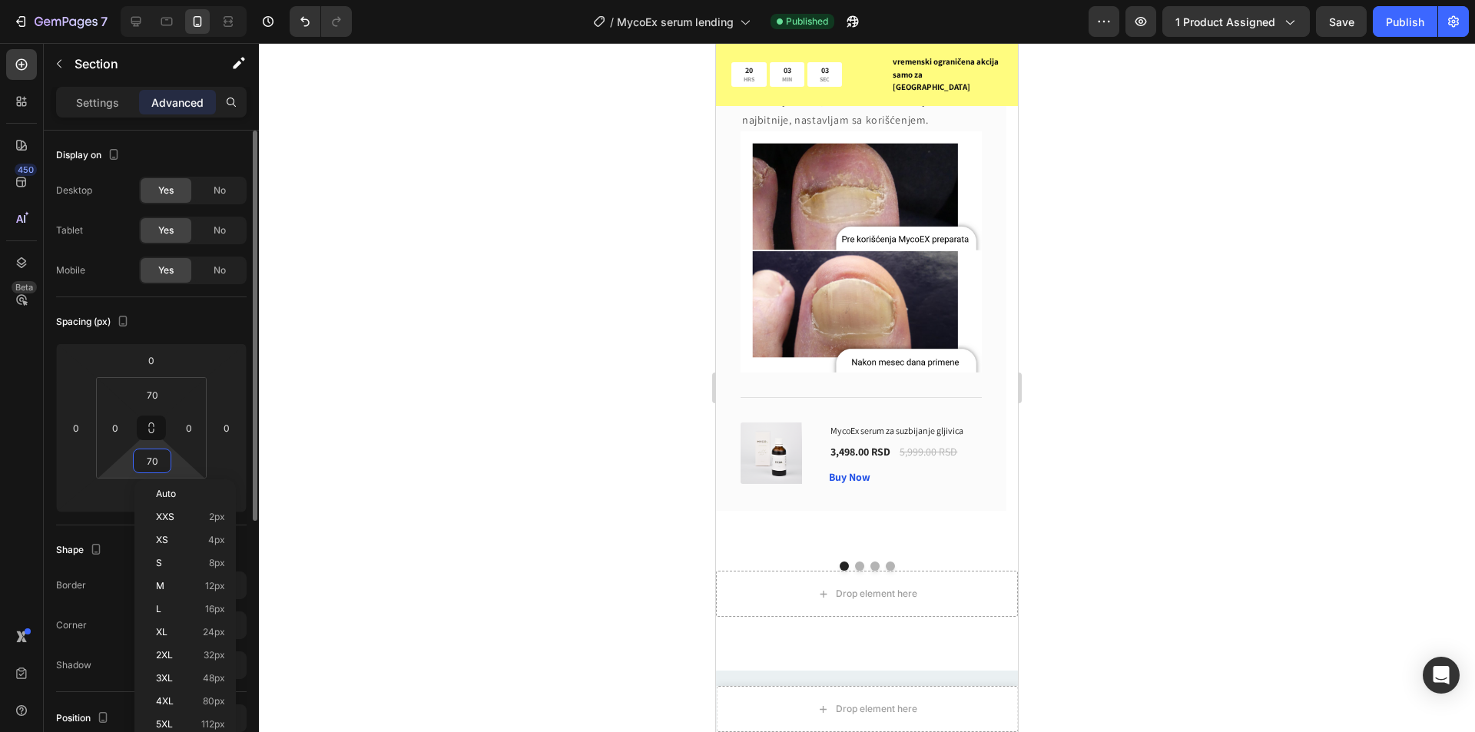
type input "0"
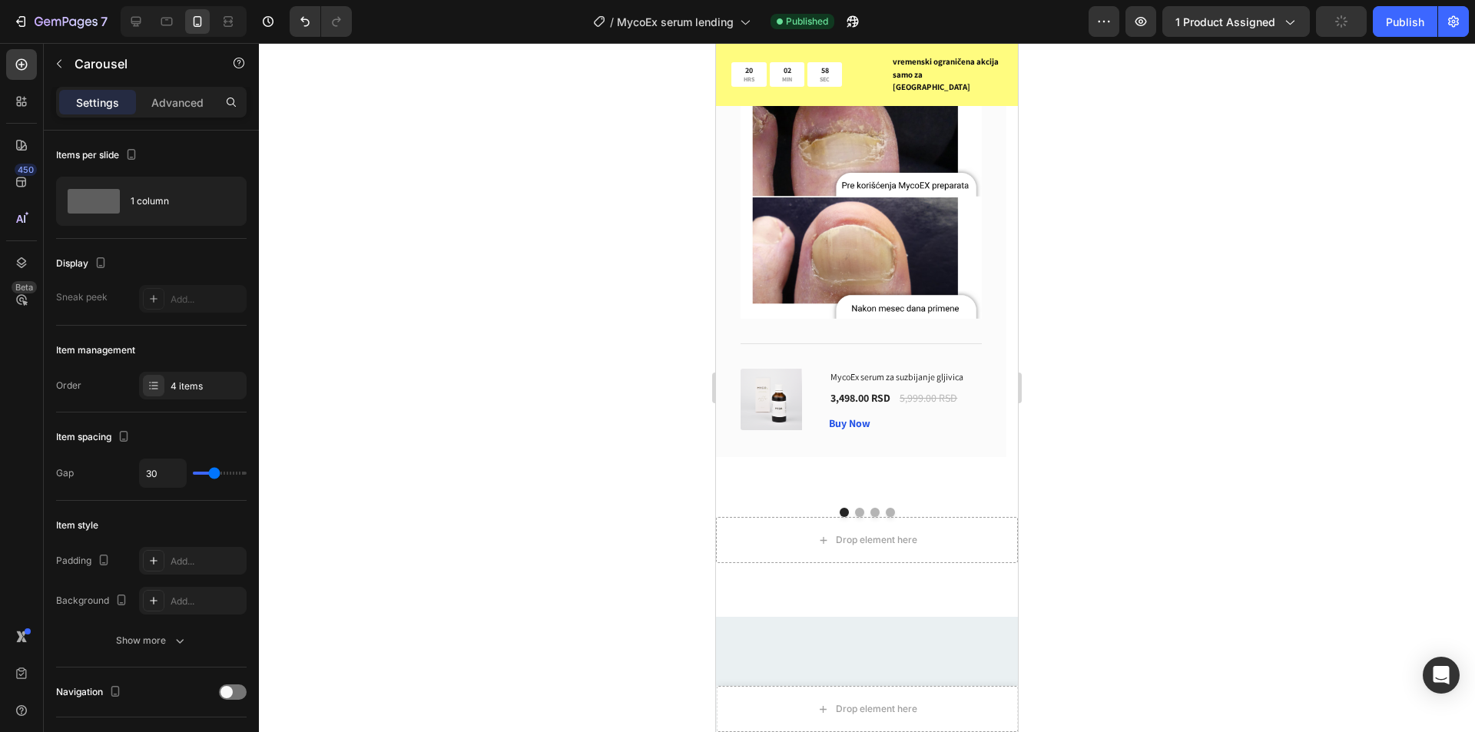
click at [187, 101] on p "Advanced" at bounding box center [177, 102] width 52 height 16
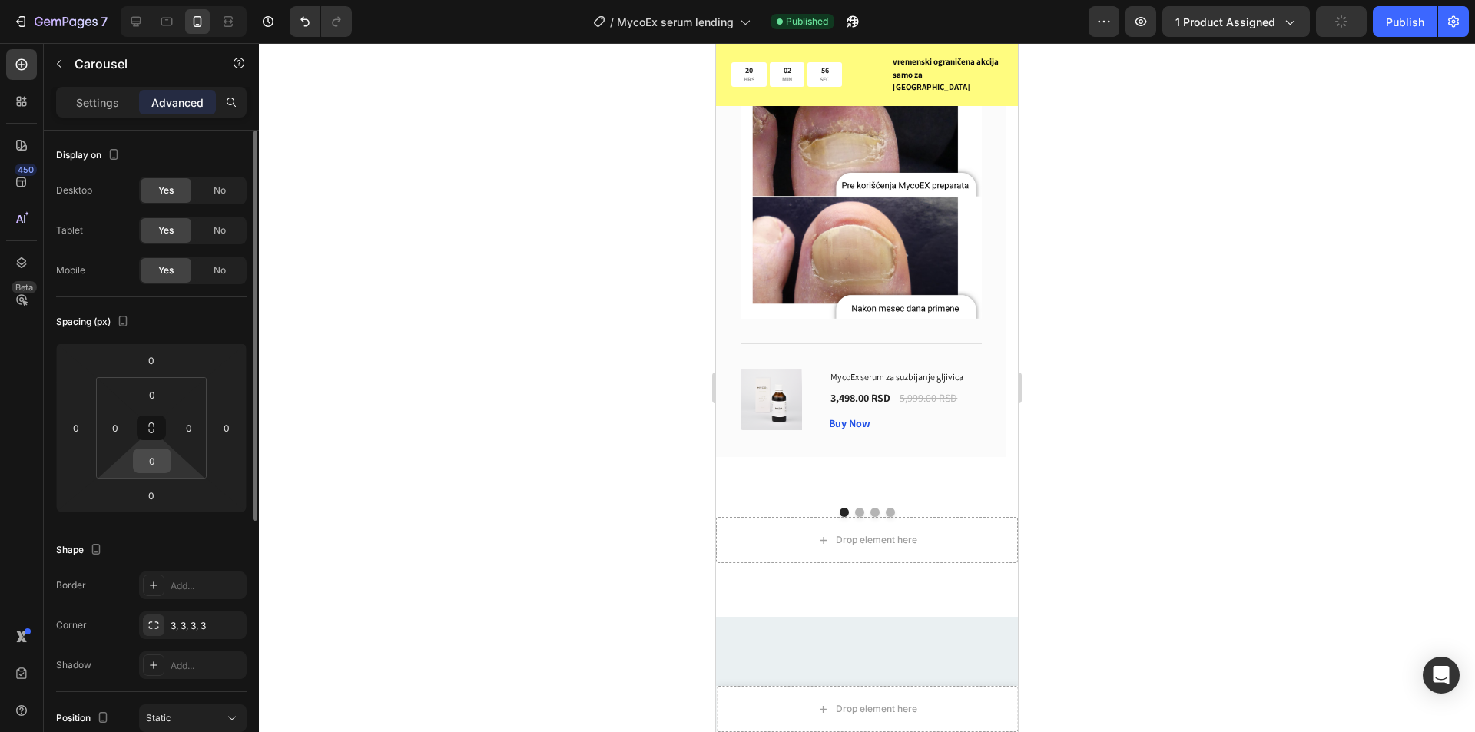
click at [147, 459] on input "0" at bounding box center [152, 460] width 31 height 23
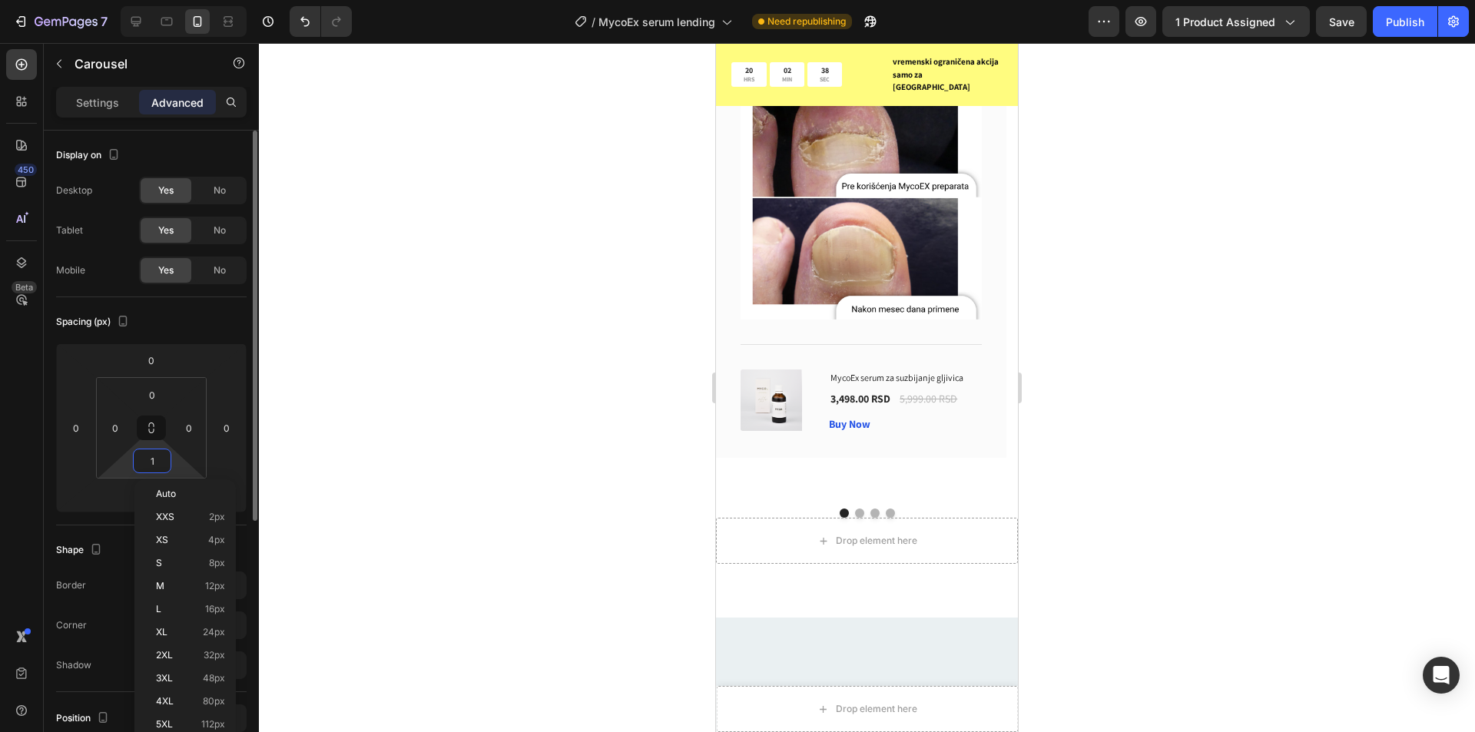
type input "0"
click at [157, 366] on input "0" at bounding box center [151, 360] width 31 height 23
click at [132, 0] on html "7 / MycoEx serum lending Need republishing Preview 1 product assigned Save Publ…" at bounding box center [737, 0] width 1475 height 0
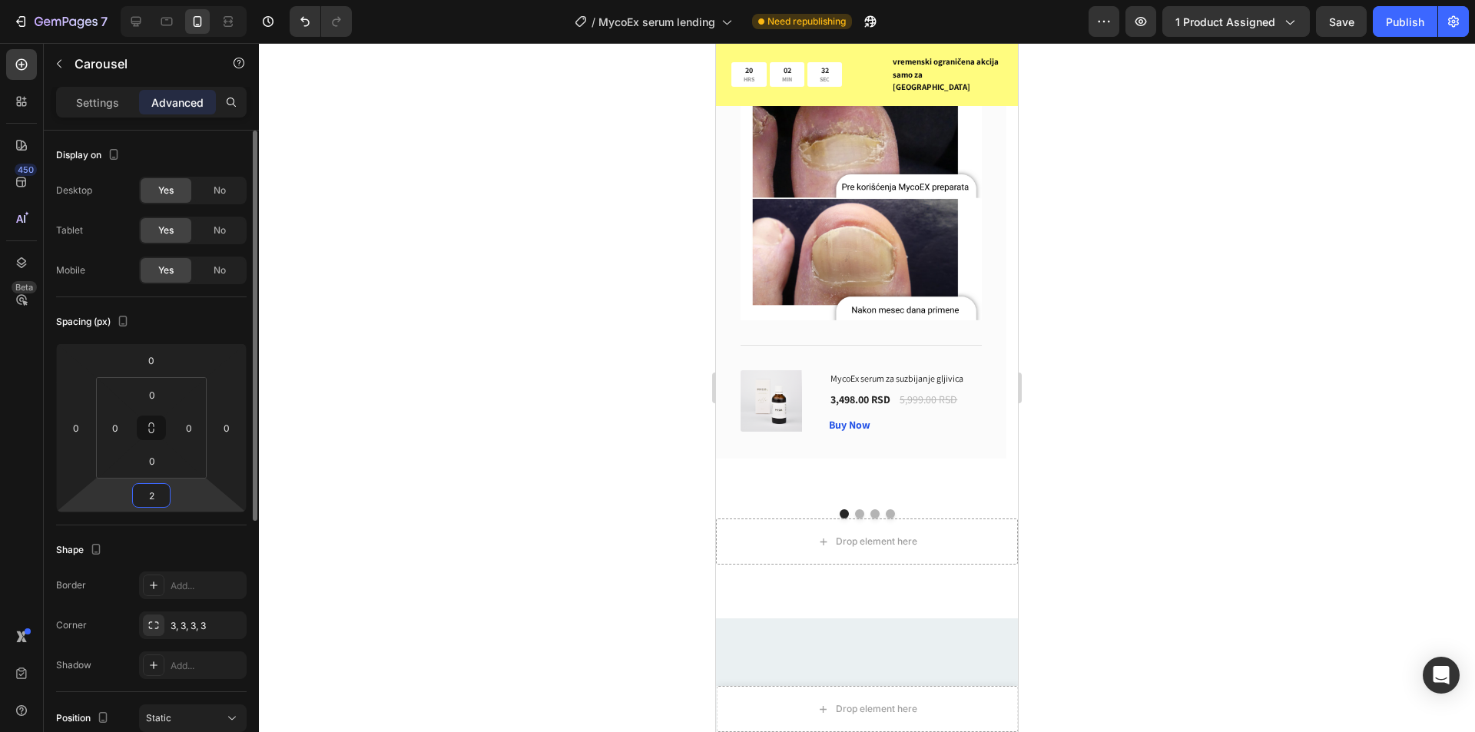
click at [111, 0] on html "7 / MycoEx serum lending Need republishing Preview 1 product assigned Save Publ…" at bounding box center [737, 0] width 1475 height 0
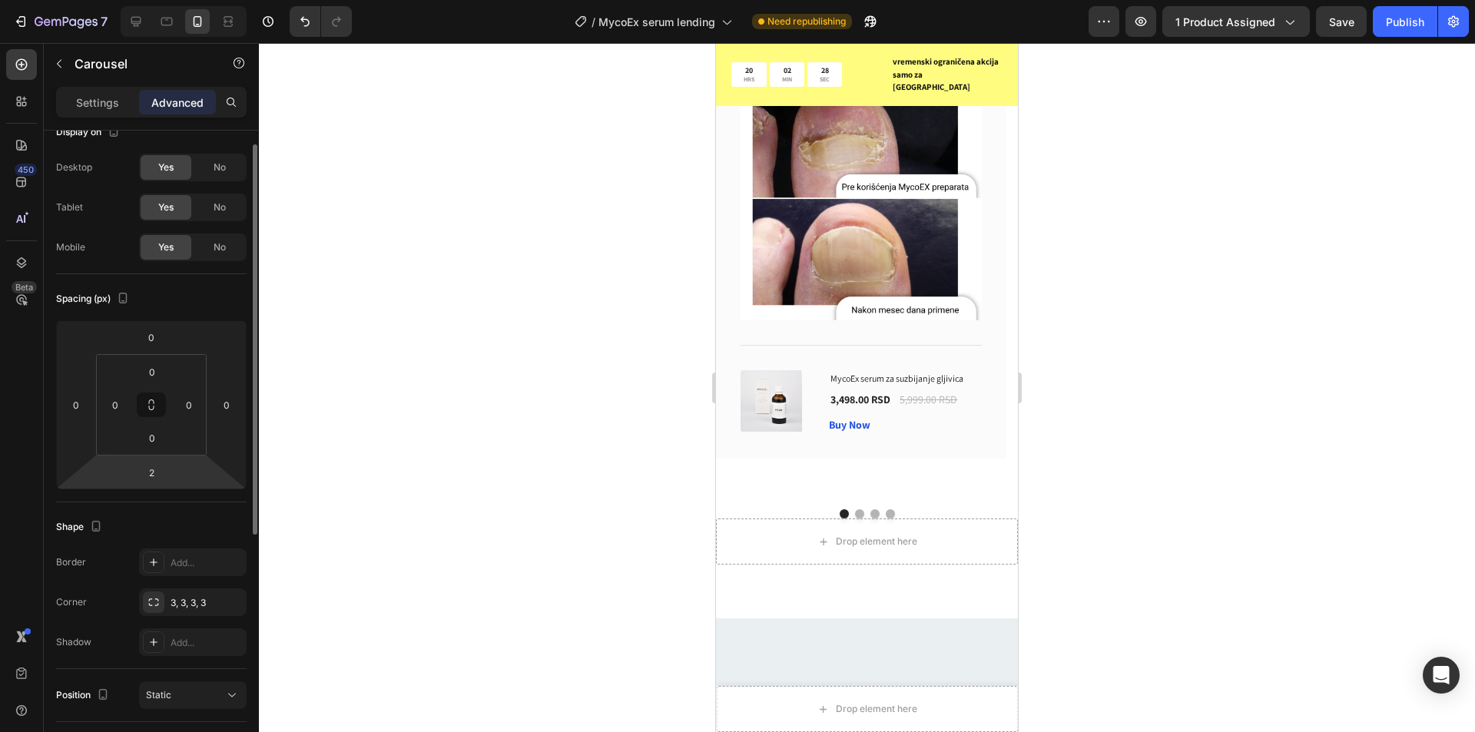
scroll to position [0, 0]
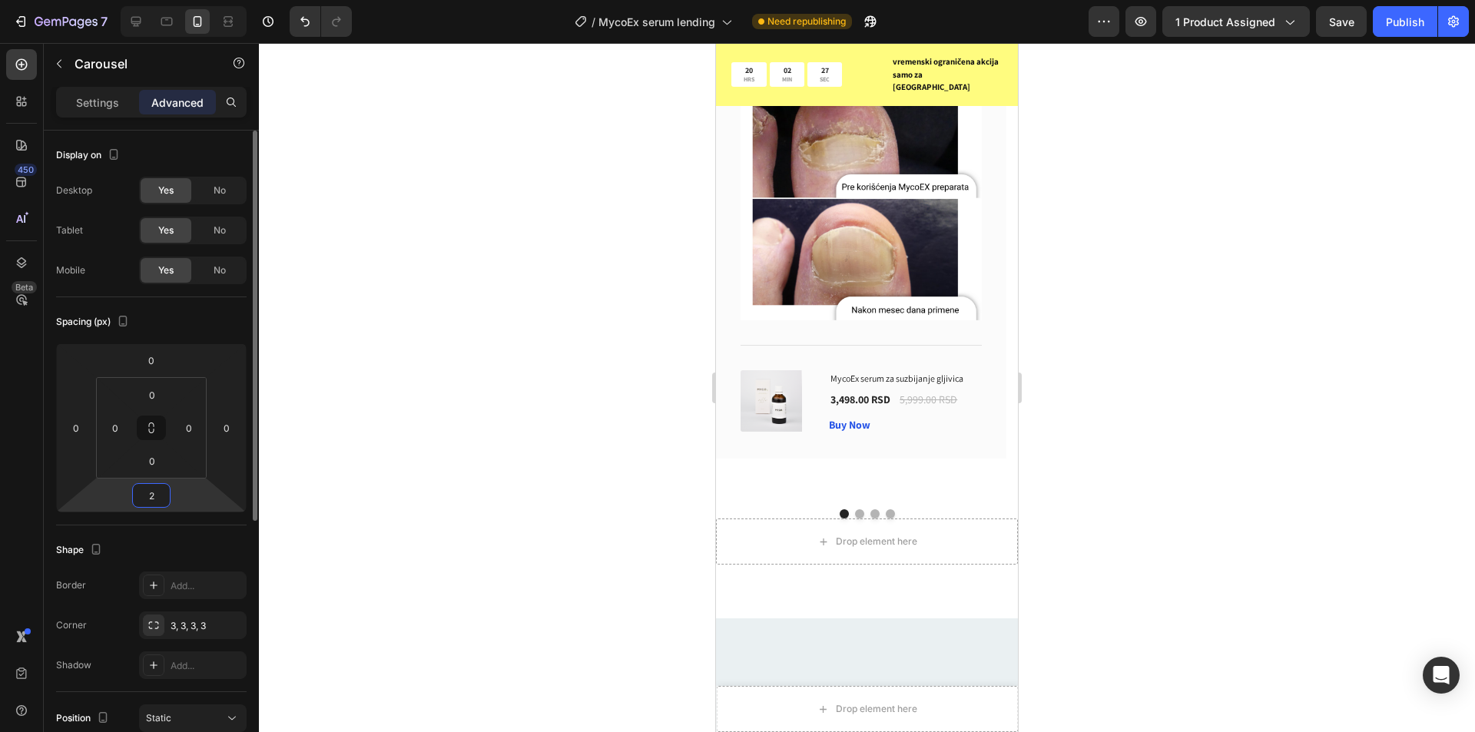
click at [152, 505] on input "2" at bounding box center [151, 495] width 31 height 23
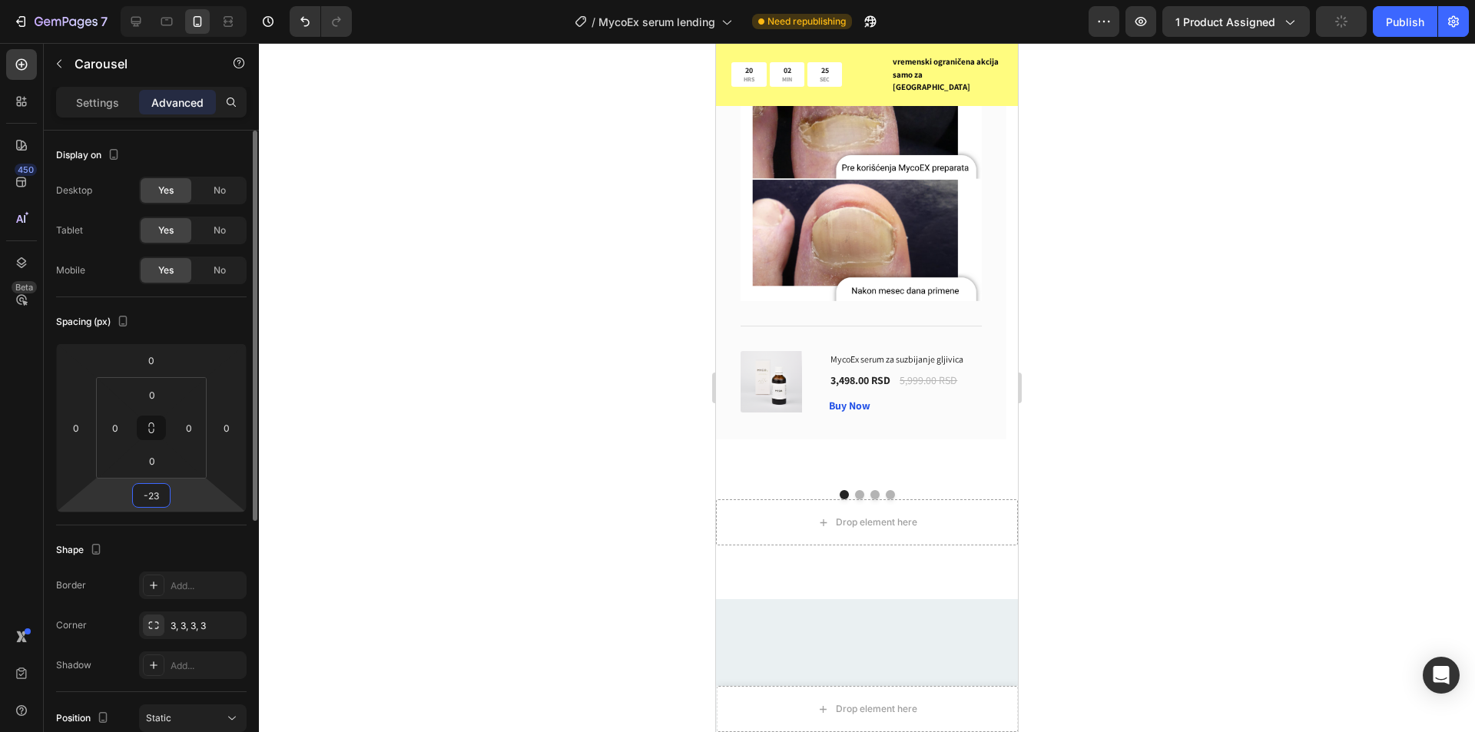
click at [156, 500] on input "-23" at bounding box center [151, 495] width 31 height 23
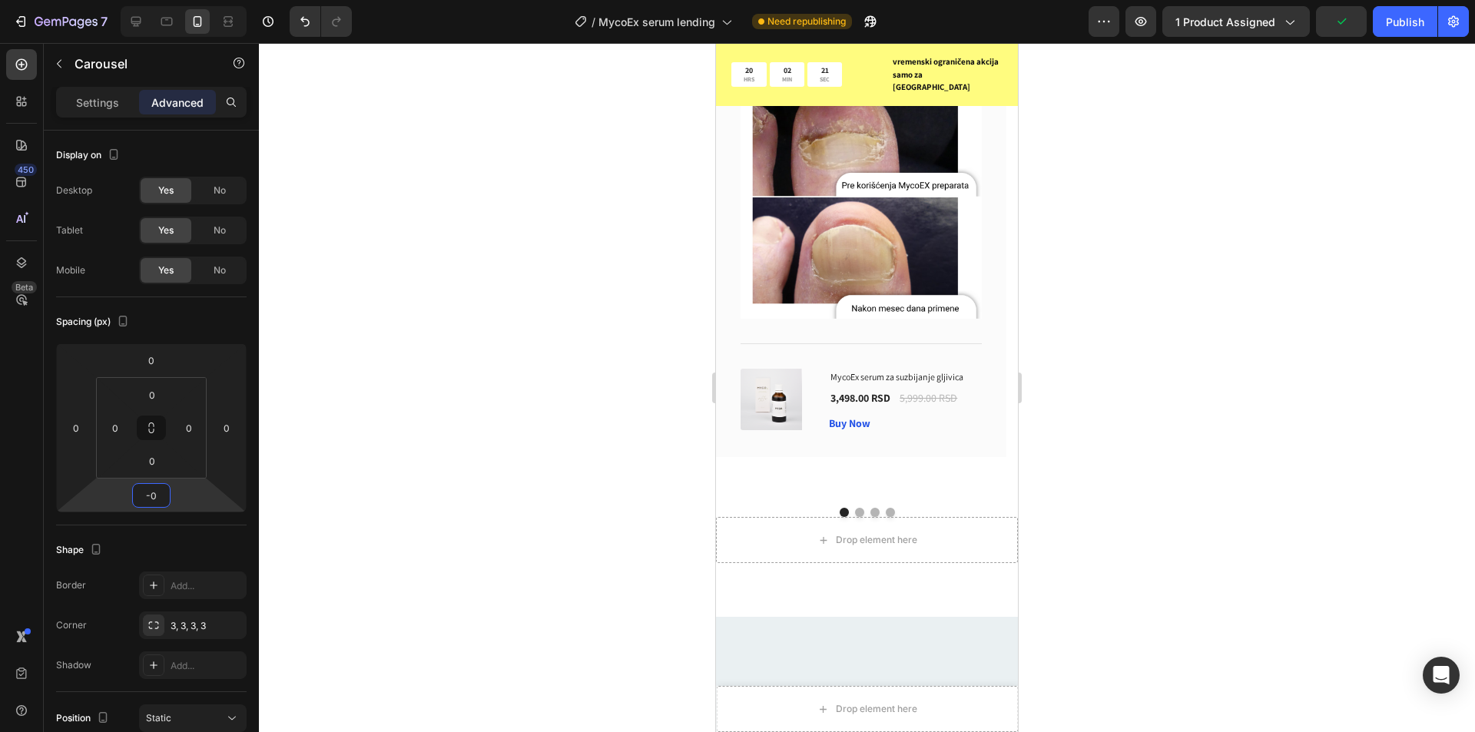
drag, startPoint x: 1262, startPoint y: 429, endPoint x: 716, endPoint y: 382, distance: 548.2
type input "0"
click at [547, 386] on div at bounding box center [867, 387] width 1216 height 689
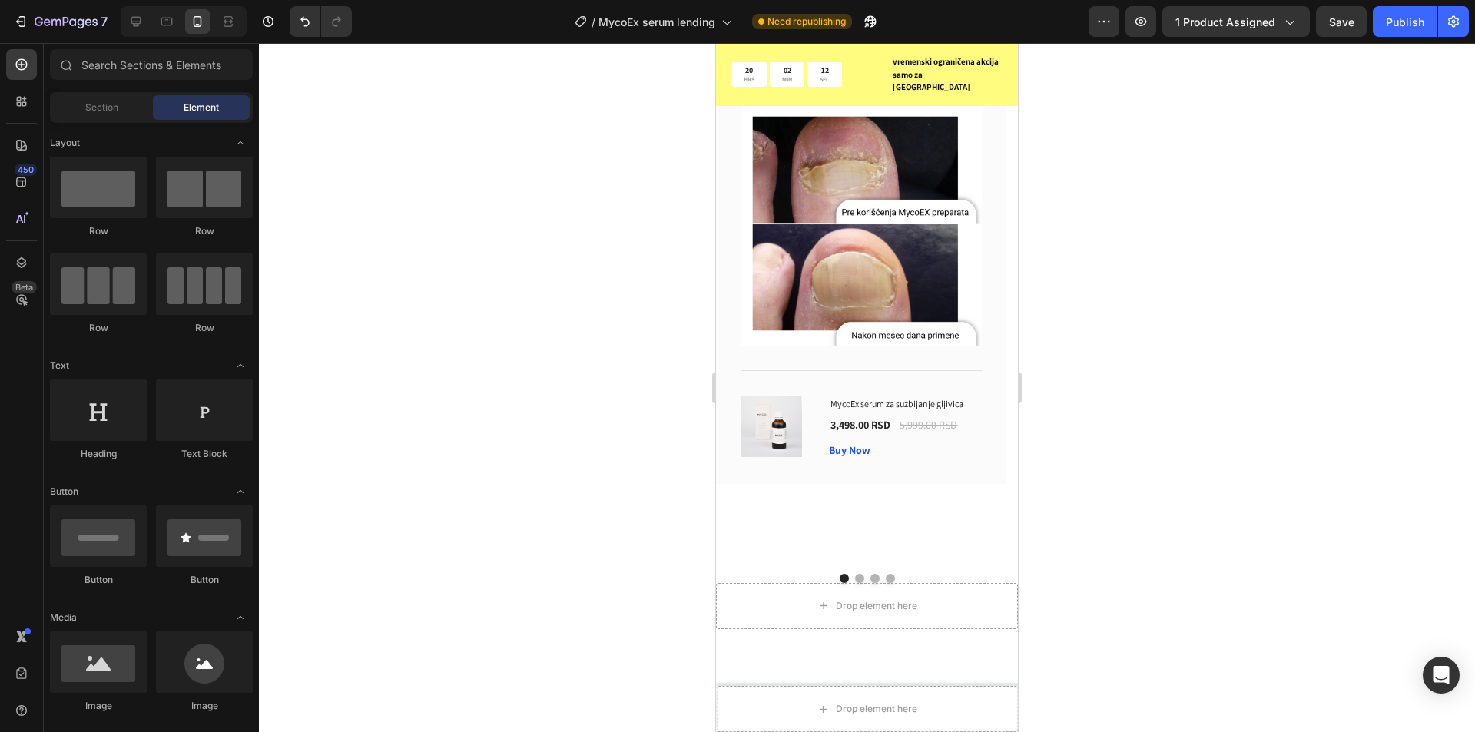
scroll to position [4117, 0]
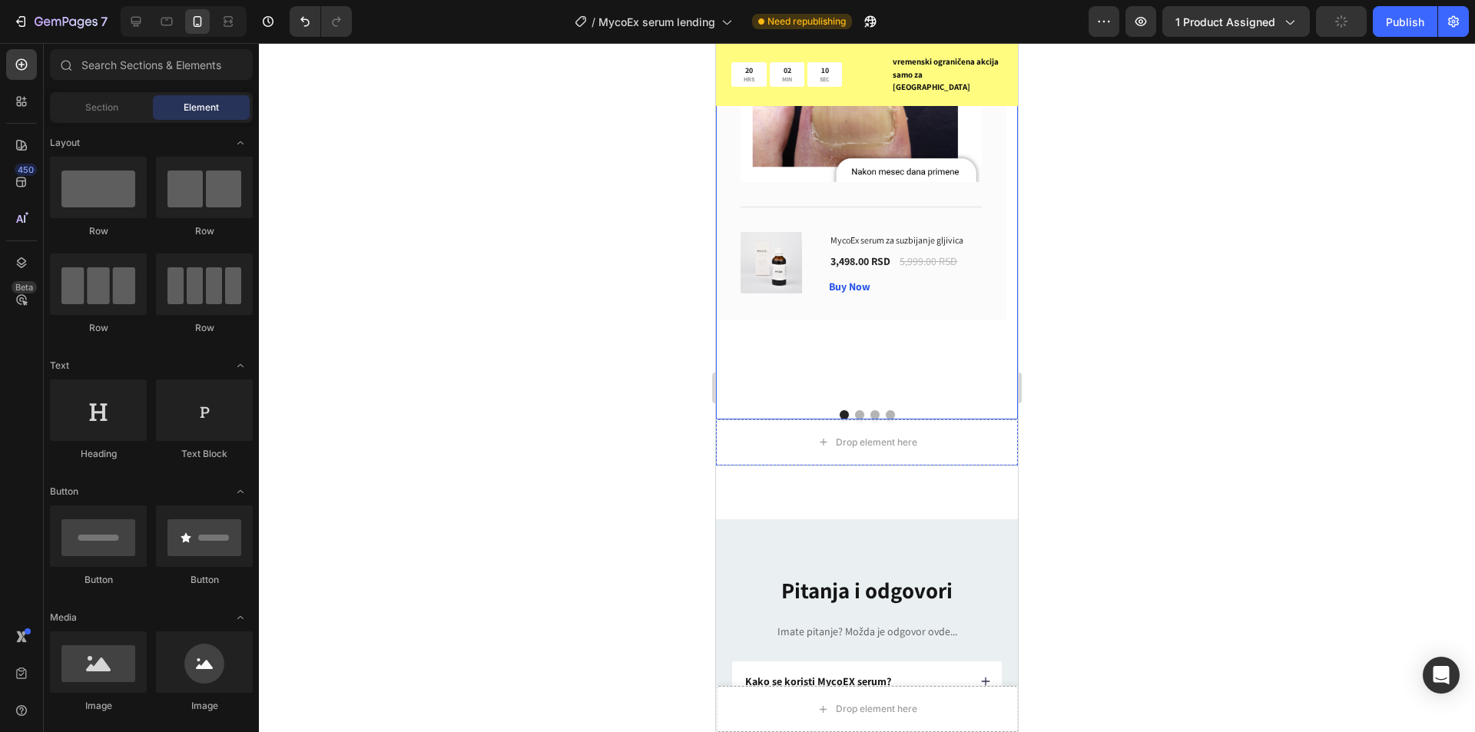
click at [930, 340] on div "Lazar Lukić Text block Icon Icon Icon Icon Icon Row Row Zadovoljan sam, rezulta…" at bounding box center [861, 120] width 290 height 555
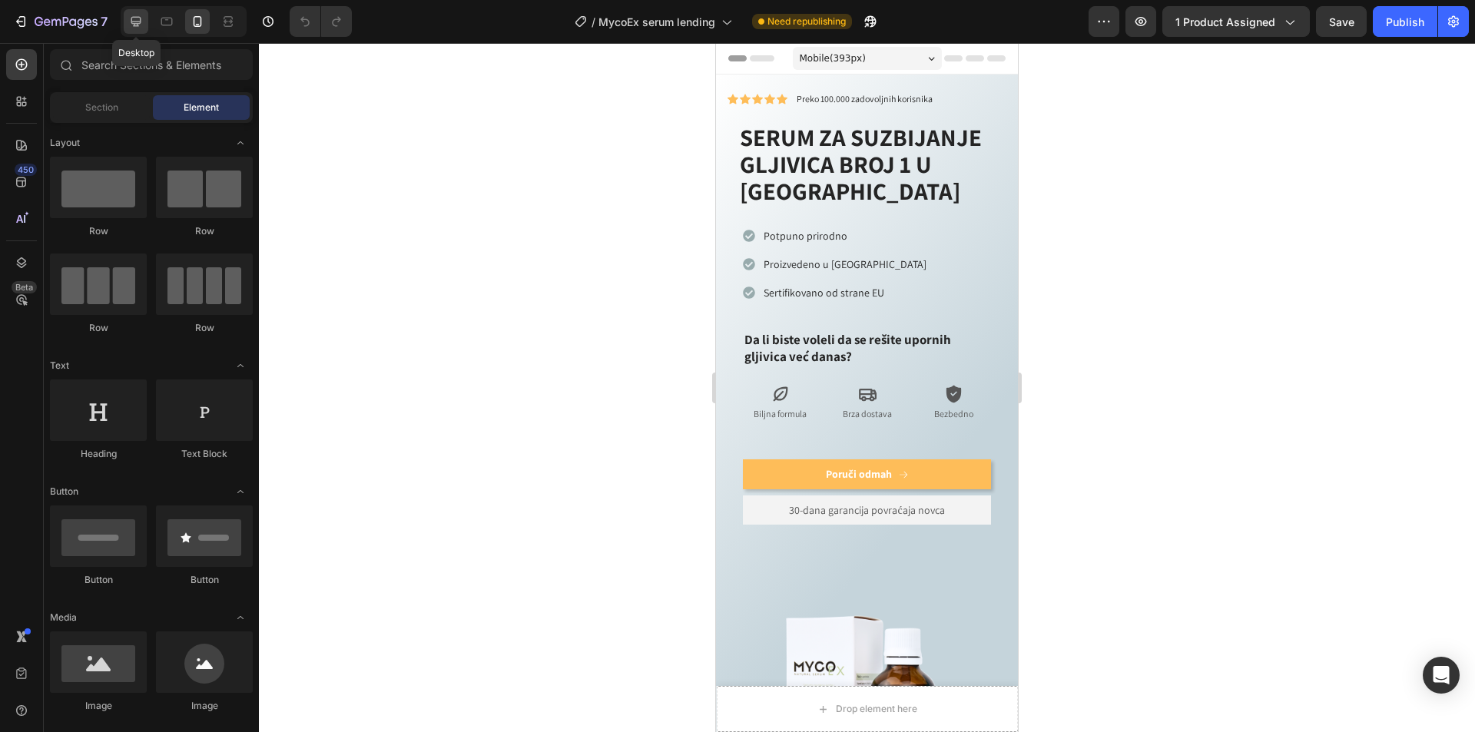
click at [135, 22] on icon at bounding box center [136, 22] width 10 height 10
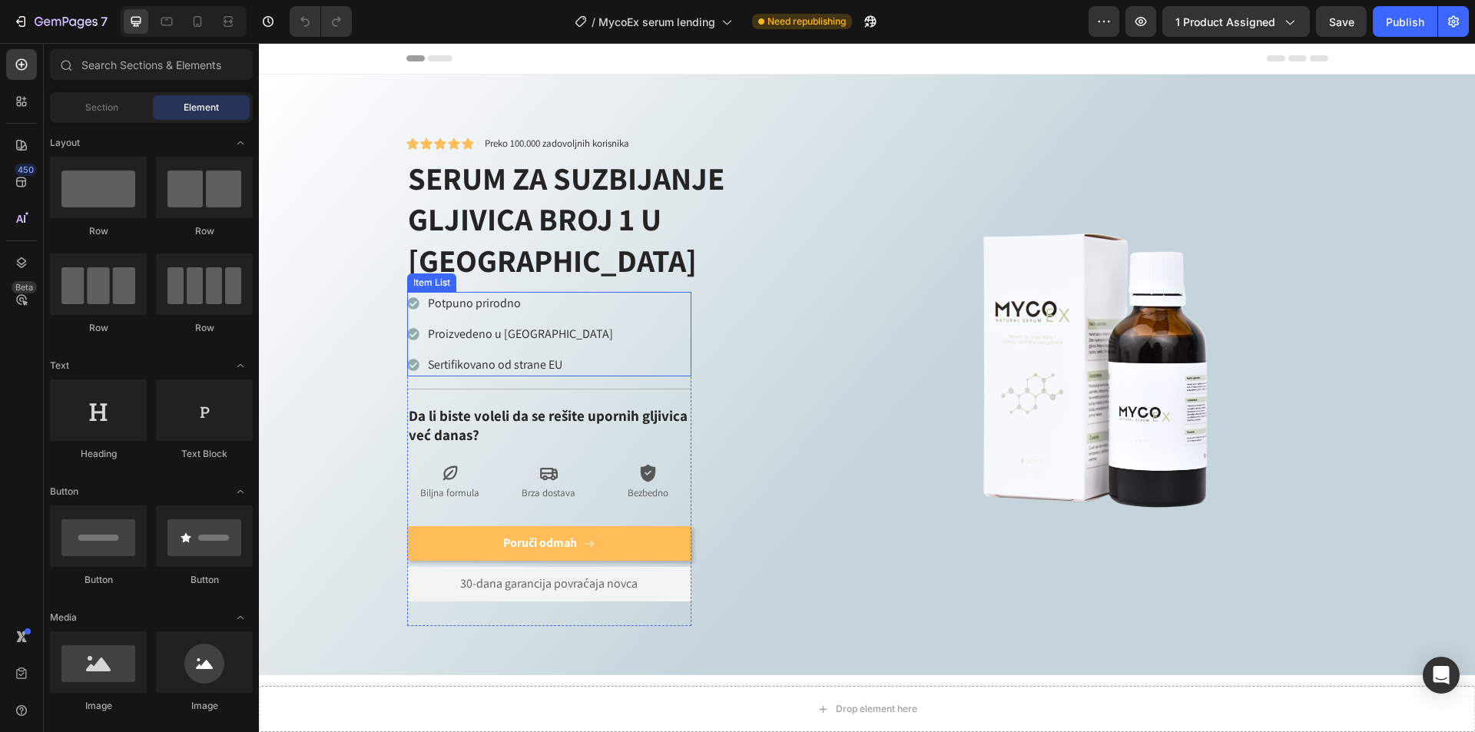
click at [525, 356] on p "Sertifikovano od strane EU" at bounding box center [520, 365] width 185 height 18
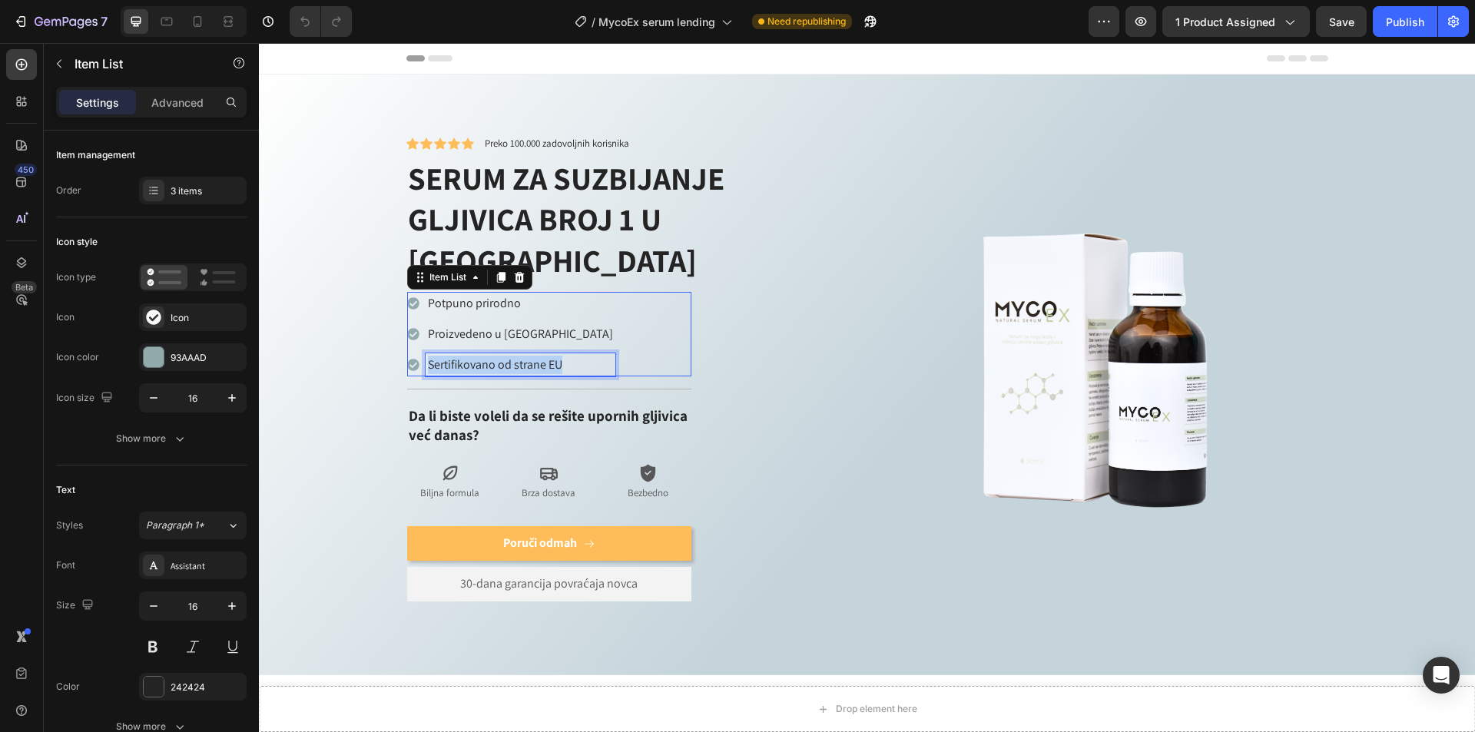
click at [525, 356] on p "Sertifikovano od strane EU" at bounding box center [520, 365] width 185 height 18
click at [643, 487] on p "Bezbedno" at bounding box center [648, 493] width 84 height 13
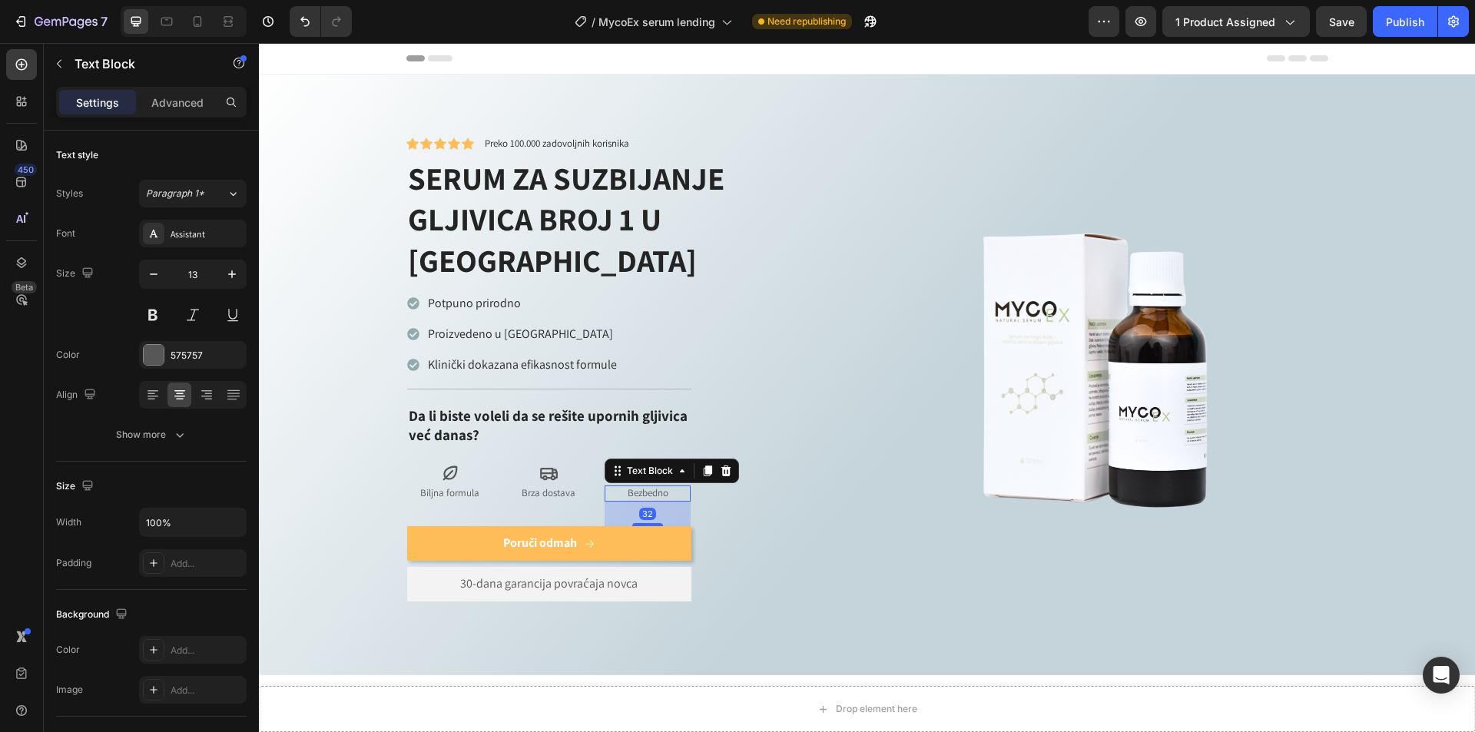
click at [643, 487] on p "Bezbedno" at bounding box center [648, 493] width 84 height 13
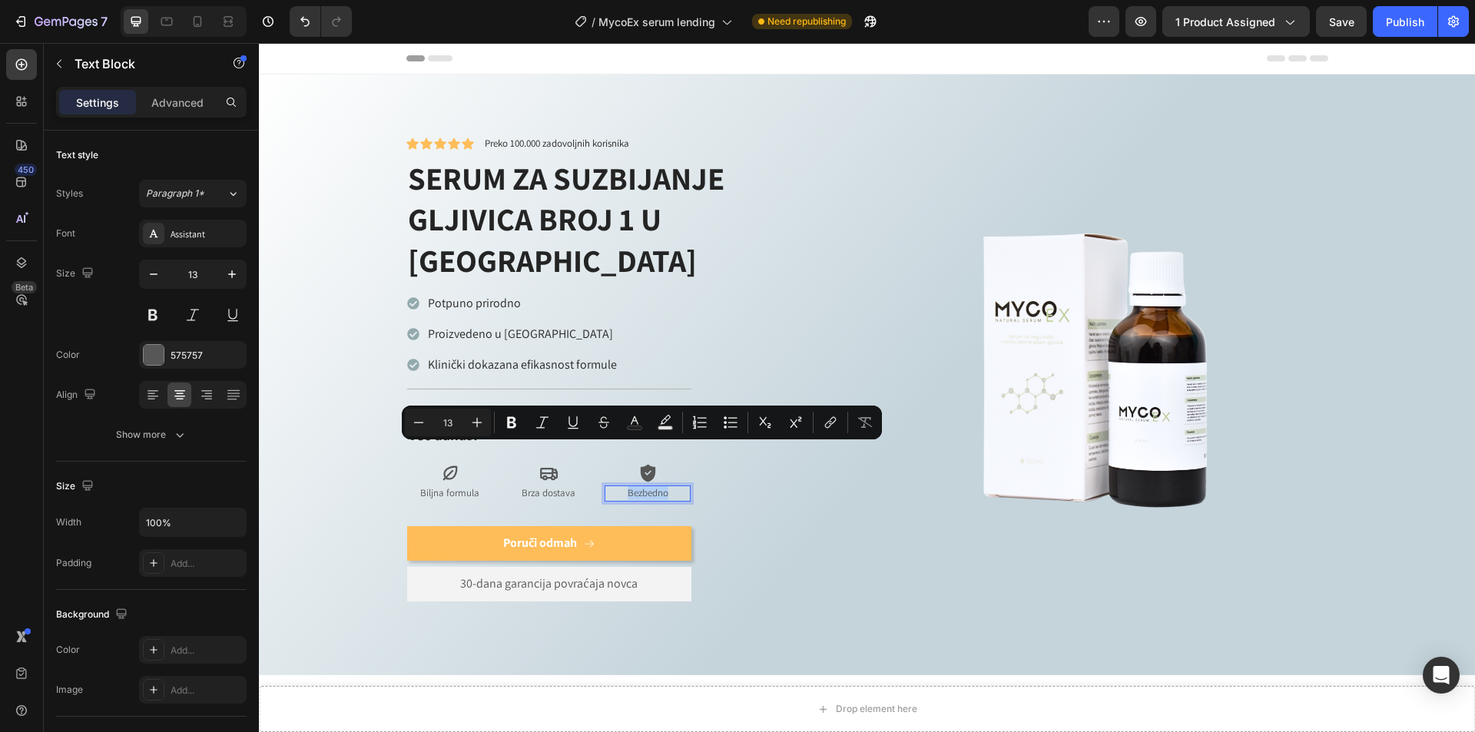
click at [668, 487] on p "Bezbedno" at bounding box center [648, 493] width 84 height 13
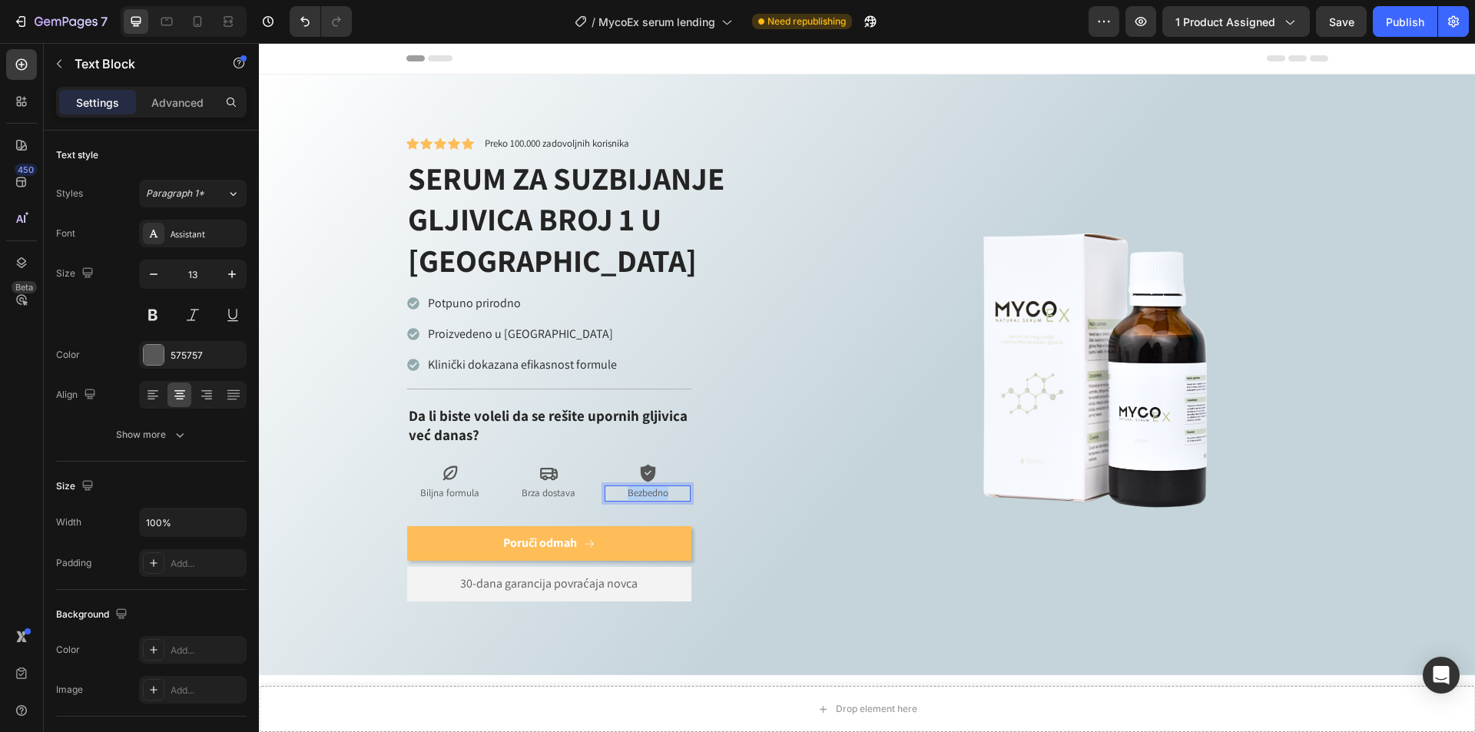
drag, startPoint x: 669, startPoint y: 456, endPoint x: 609, endPoint y: 447, distance: 60.5
click at [609, 487] on p "Bezbedno" at bounding box center [648, 493] width 84 height 13
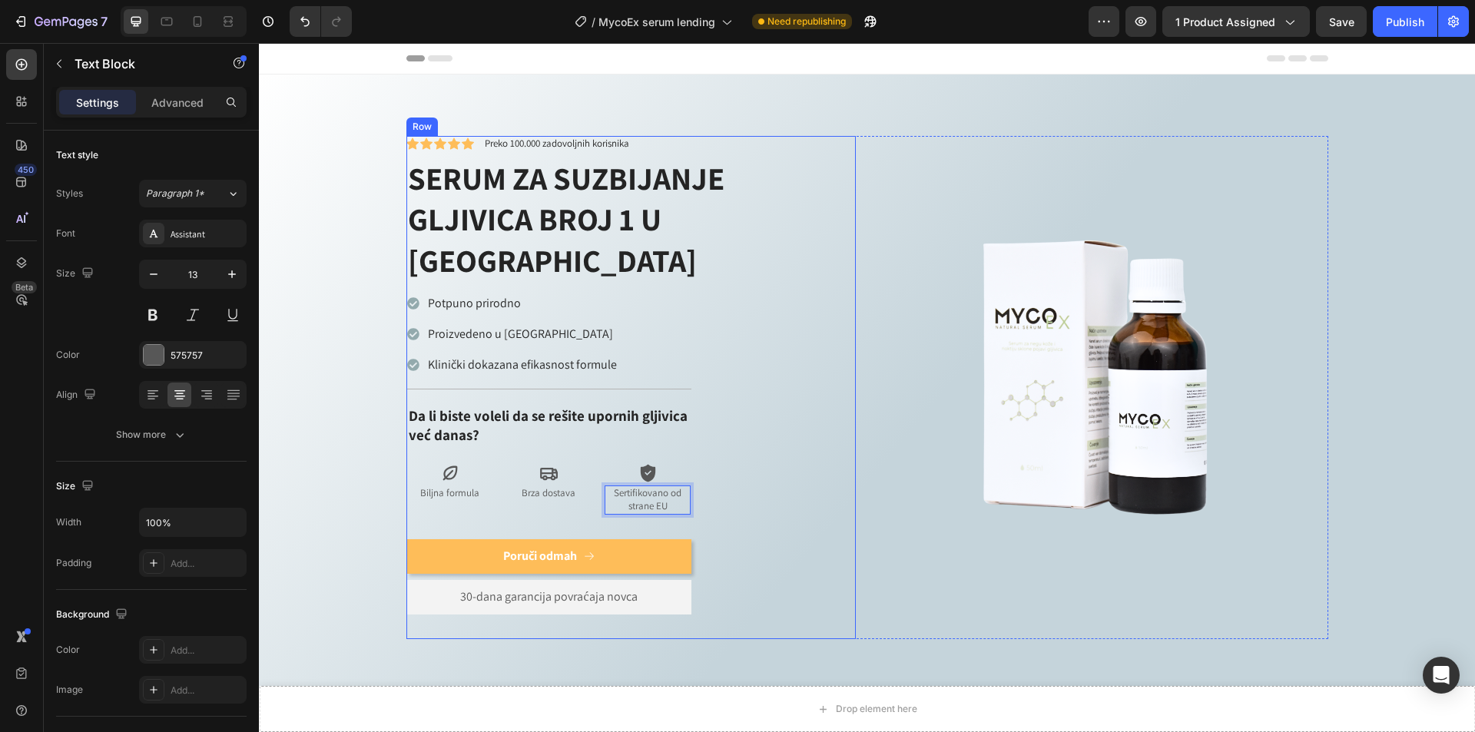
click at [785, 406] on div "Icon Icon Icon Icon Icon Icon List Preko 100.000 zadovoljnih korisnika Text Blo…" at bounding box center [630, 387] width 449 height 503
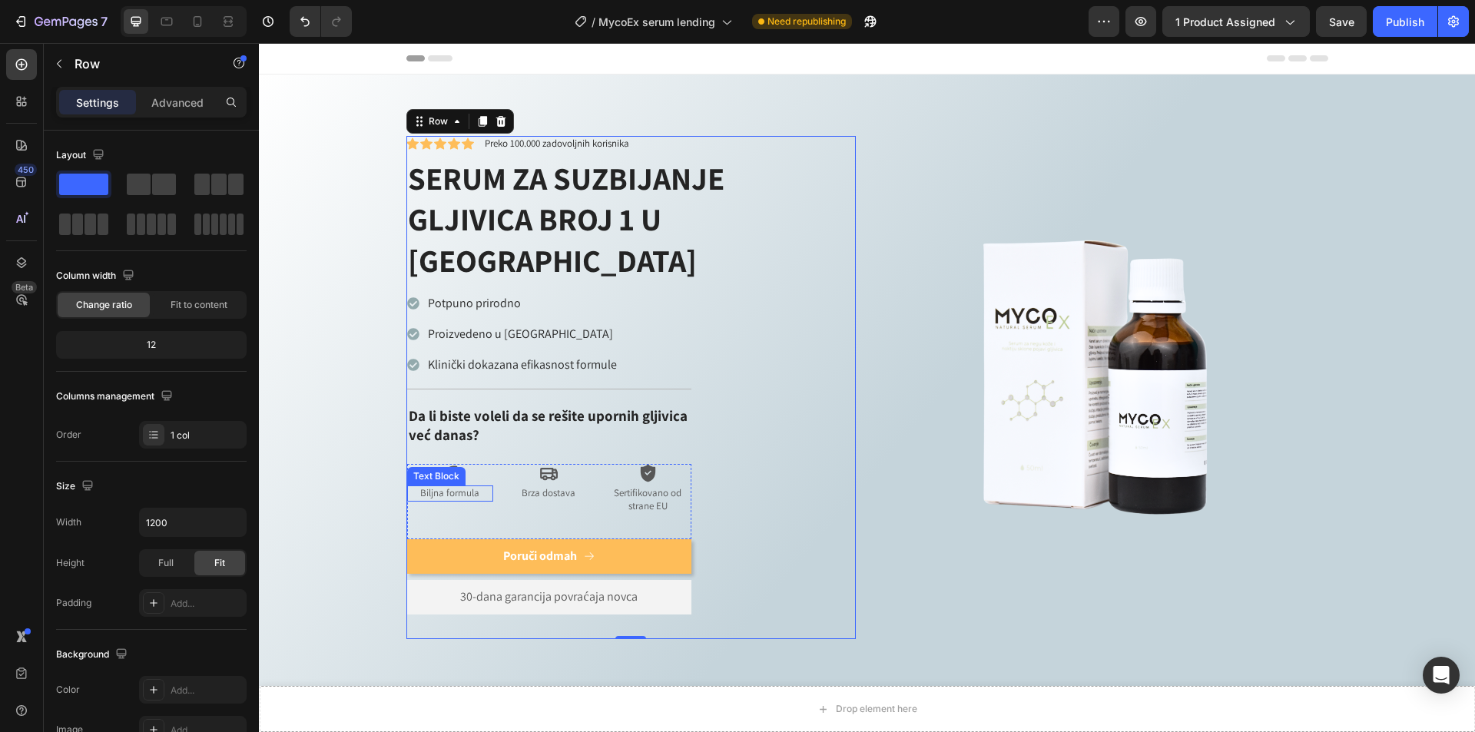
click at [469, 487] on p "Biljna formula" at bounding box center [451, 493] width 84 height 13
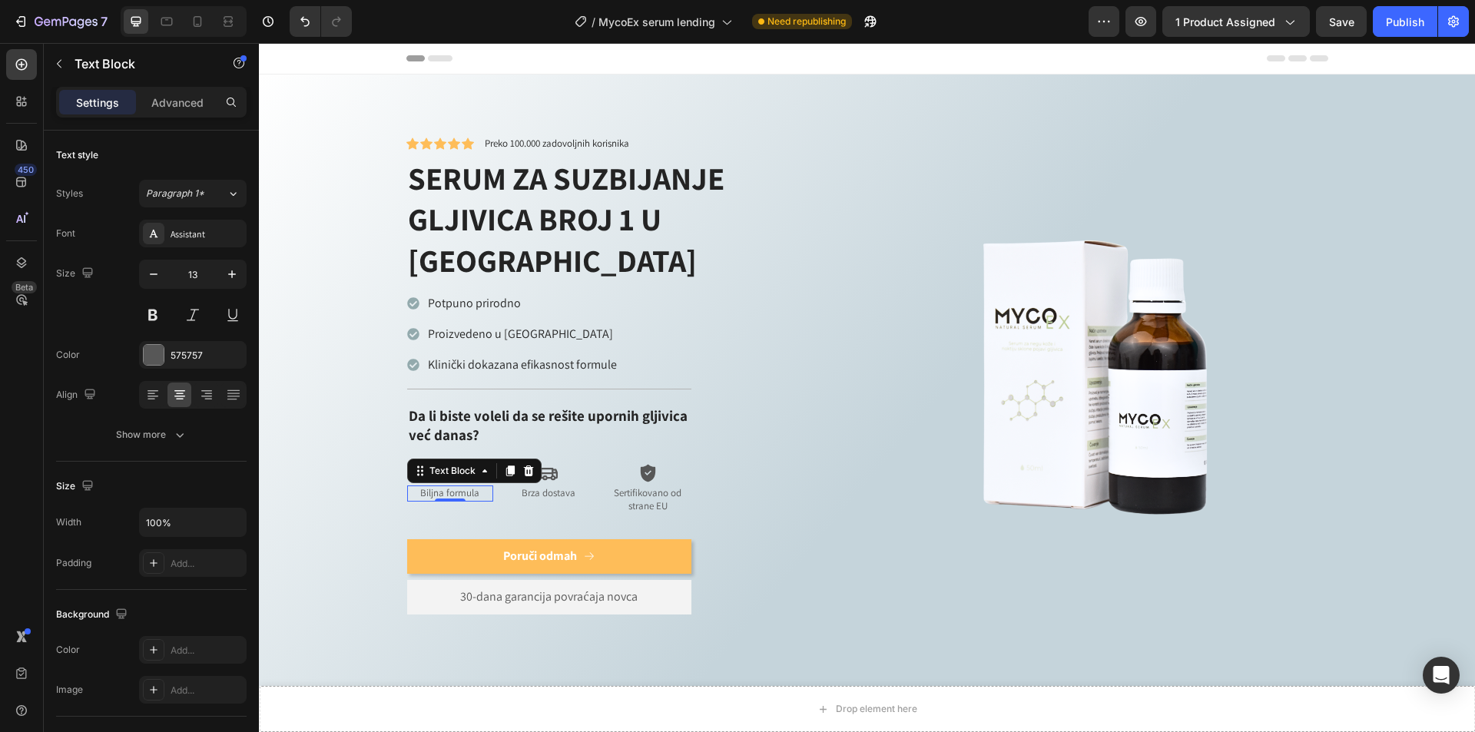
click at [477, 487] on p "Biljna formula" at bounding box center [451, 493] width 84 height 13
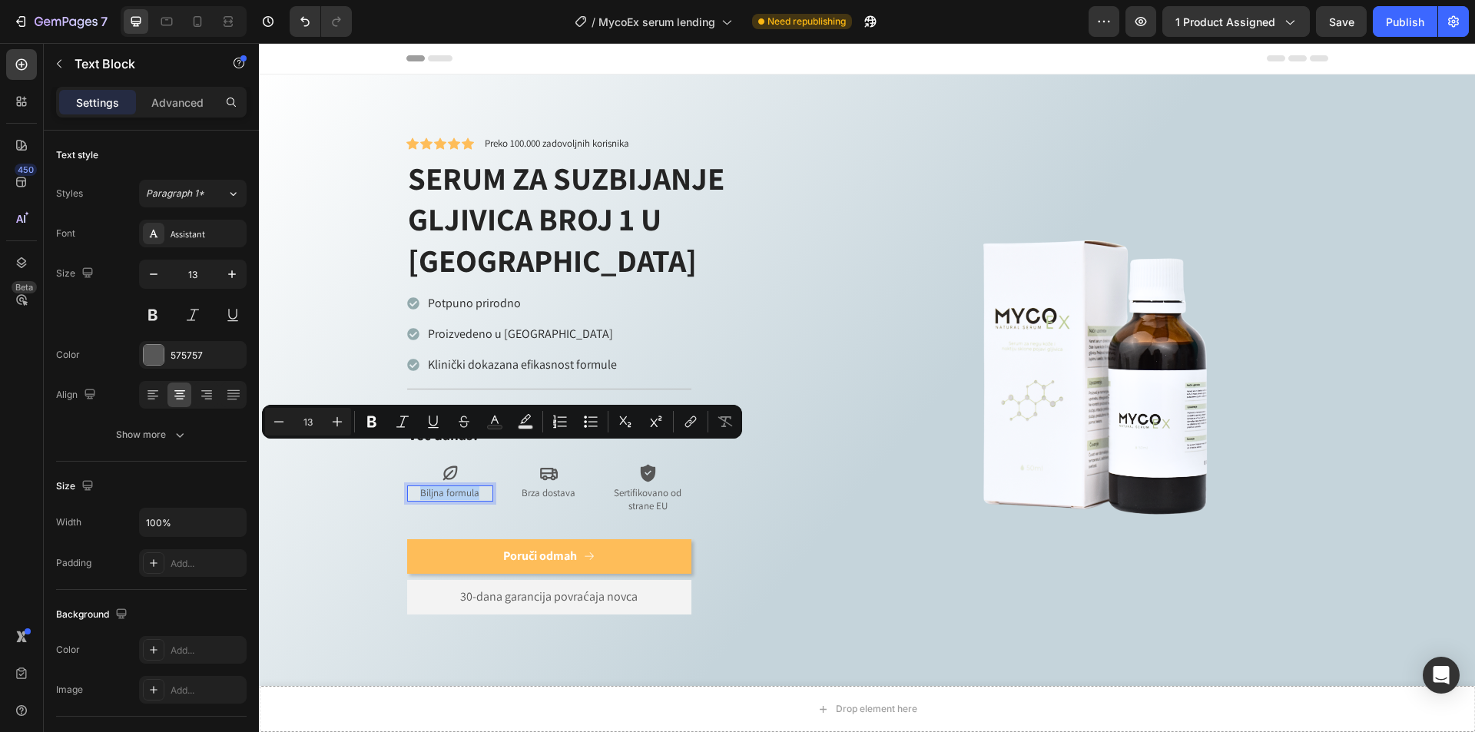
click at [423, 487] on p "Biljna formula" at bounding box center [451, 493] width 84 height 13
click at [418, 487] on p "Biljna formula" at bounding box center [451, 493] width 84 height 13
drag, startPoint x: 439, startPoint y: 453, endPoint x: 406, endPoint y: 454, distance: 33.8
click at [409, 487] on p "Biljna formula" at bounding box center [451, 493] width 84 height 13
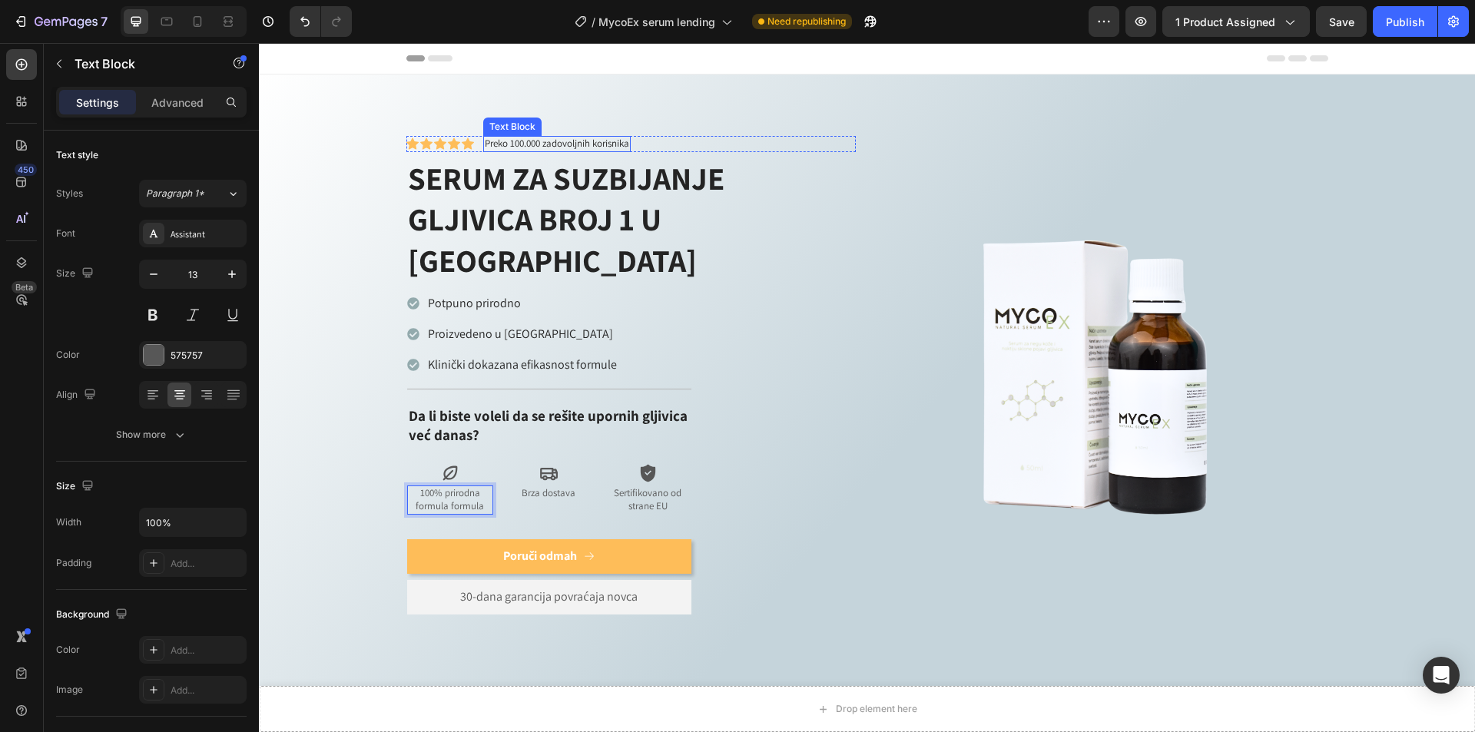
click at [542, 146] on p "Preko 100.000 zadovoljnih korisnika" at bounding box center [557, 143] width 144 height 13
click at [525, 146] on p "Preko 100.000 zadovoljnih korisnika" at bounding box center [557, 143] width 144 height 13
click at [524, 146] on p "Preko 100.000 zadovoljnih korisnika" at bounding box center [557, 143] width 144 height 13
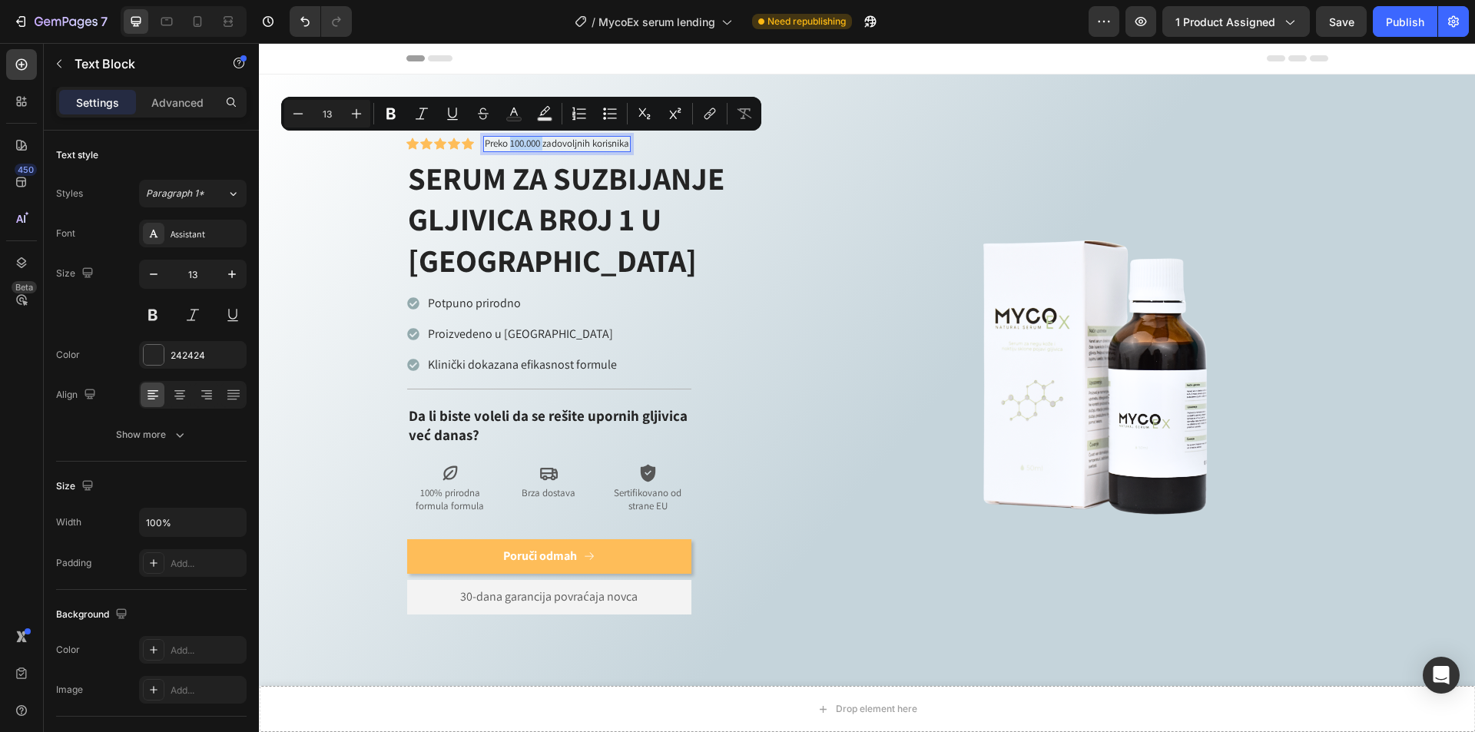
click at [515, 146] on p "Preko 100.000 zadovoljnih korisnika" at bounding box center [557, 143] width 144 height 13
click at [505, 148] on p "Preko 100.000 zadovoljnih korisnika" at bounding box center [557, 143] width 144 height 13
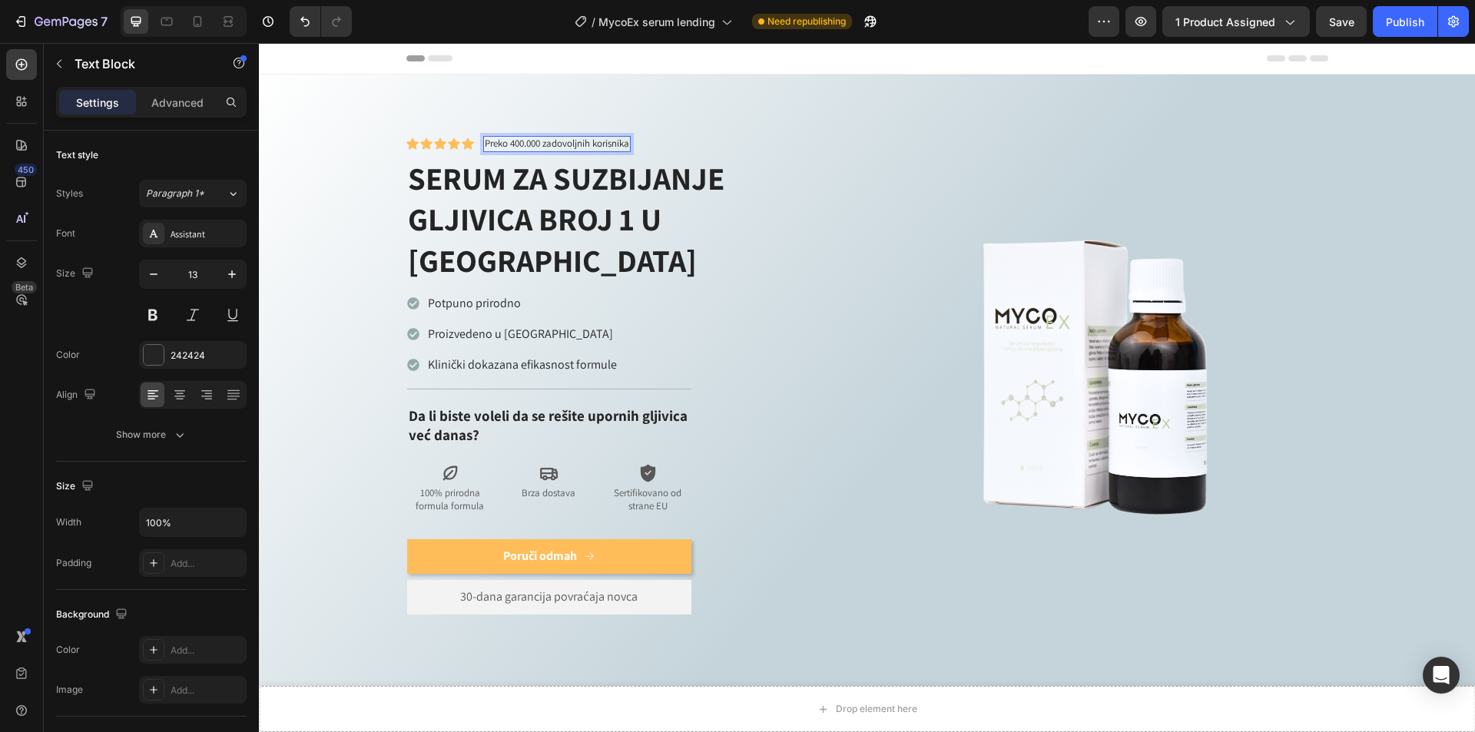
click at [623, 145] on p "Preko 400.000 zadovoljnih korisnika" at bounding box center [557, 143] width 144 height 13
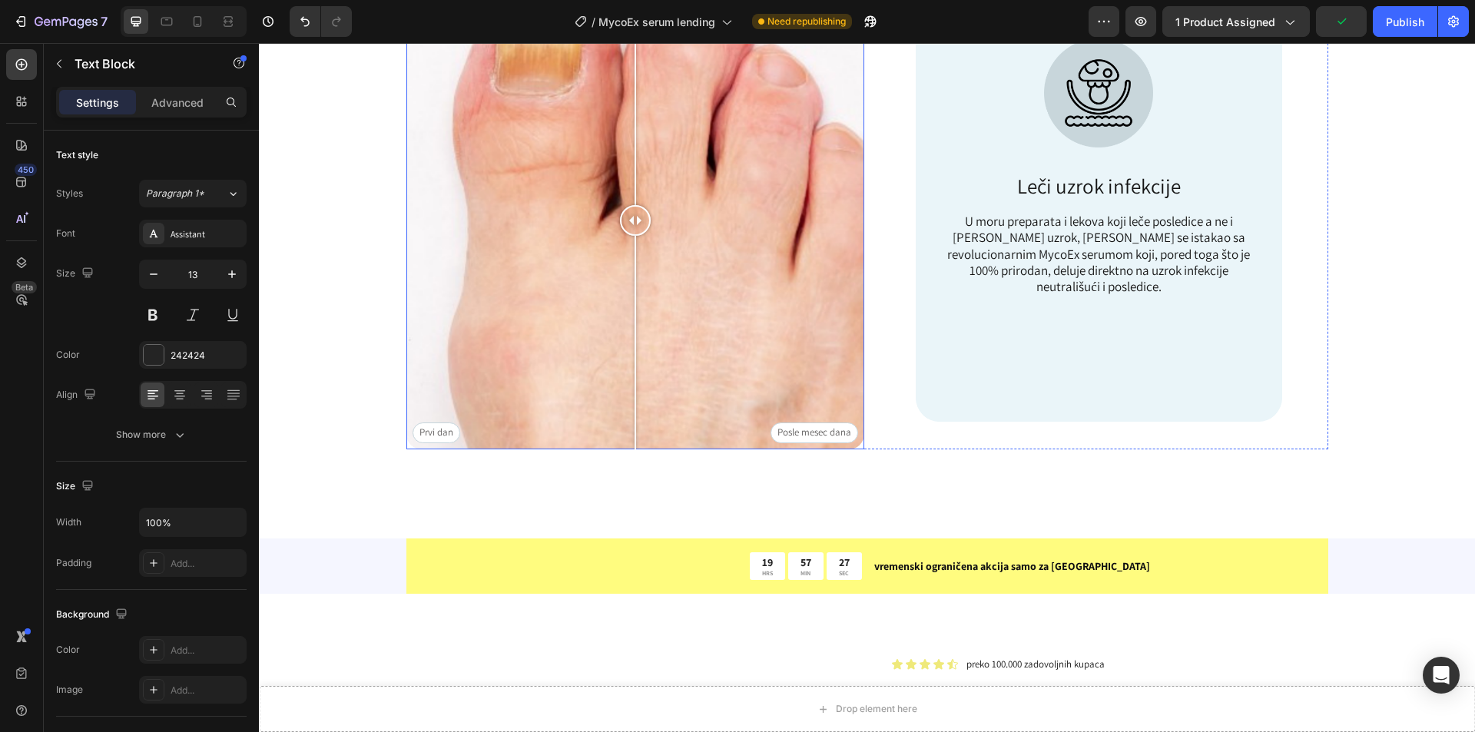
scroll to position [1152, 0]
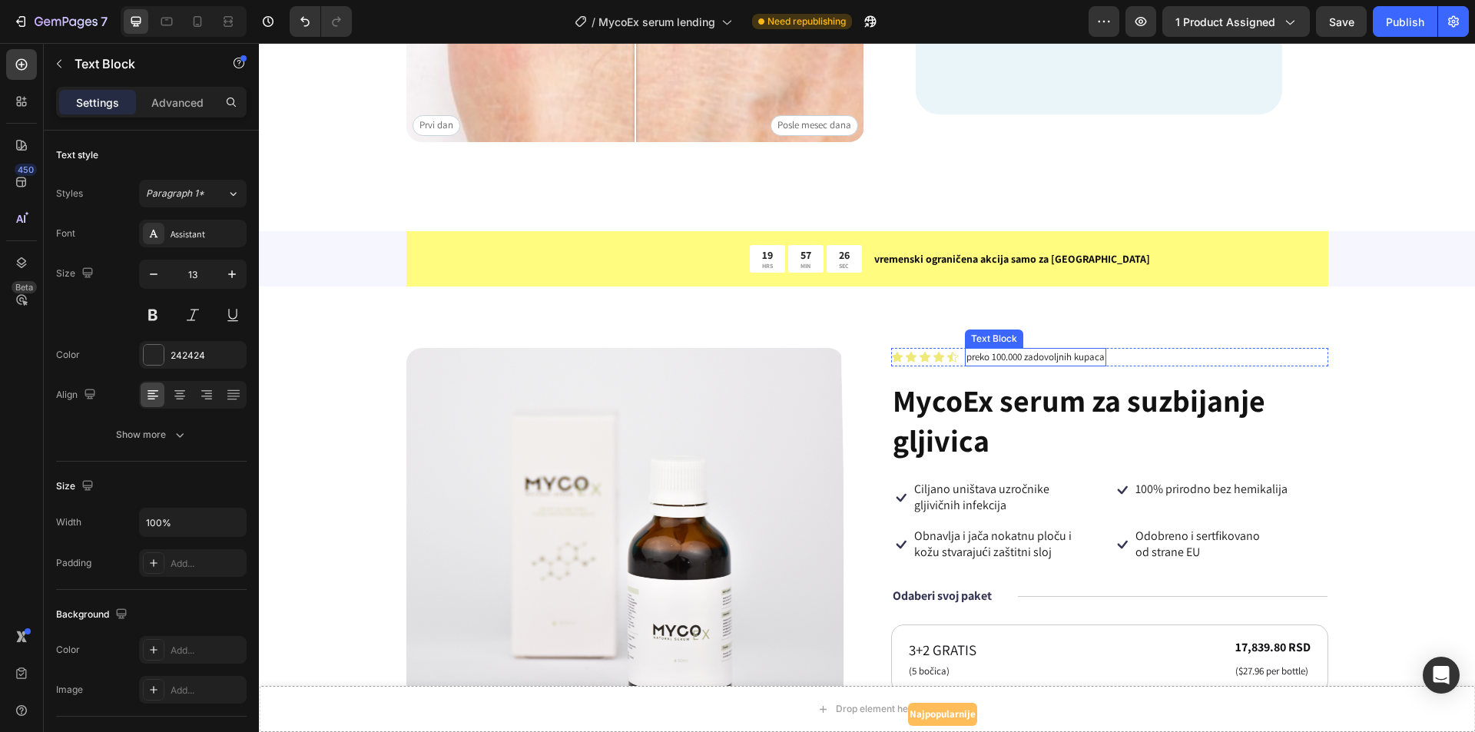
click at [998, 359] on p "preko 100.000 zadovoljnih kupaca" at bounding box center [1035, 356] width 138 height 15
click at [990, 359] on p "preko 100.000 zadovoljnih kupaca" at bounding box center [1035, 356] width 138 height 15
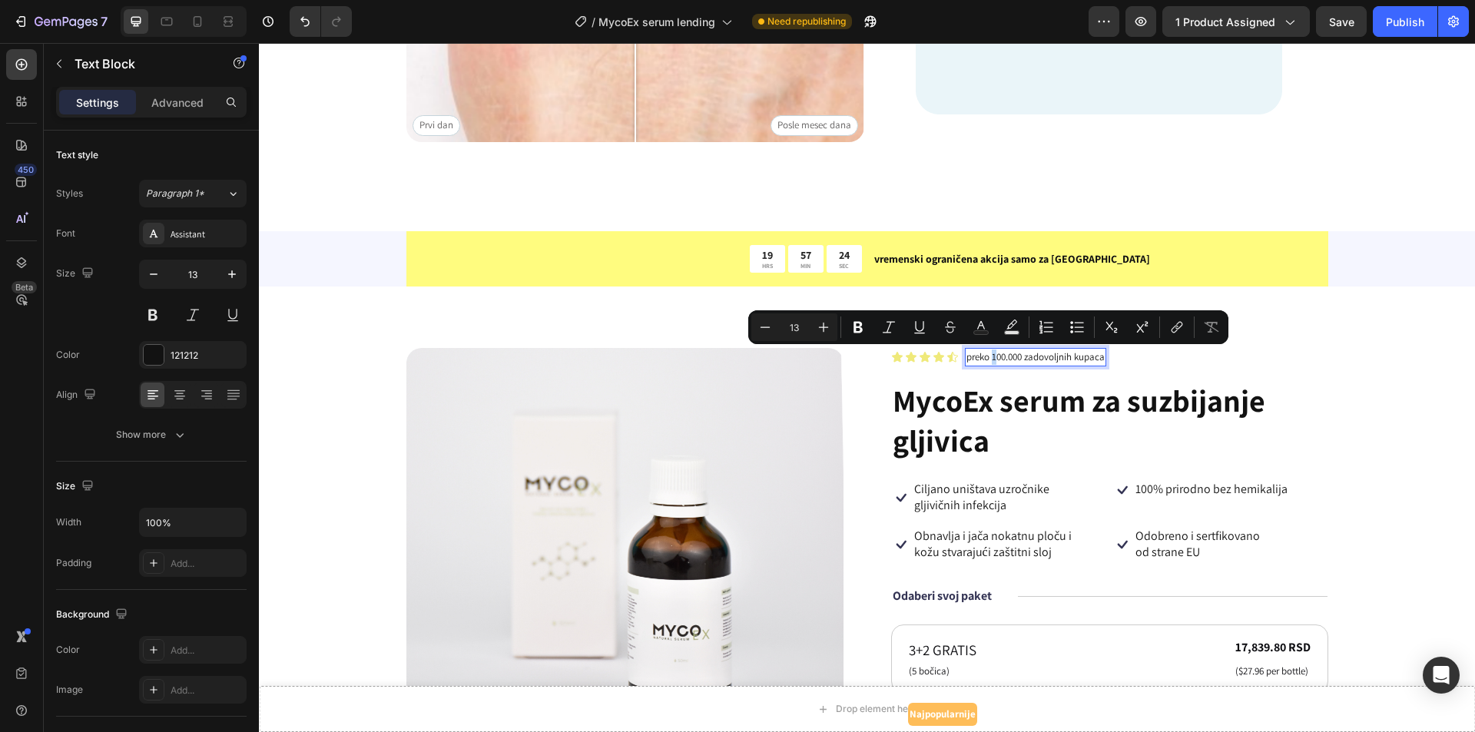
click at [986, 358] on p "preko 100.000 zadovoljnih kupaca" at bounding box center [1035, 356] width 138 height 15
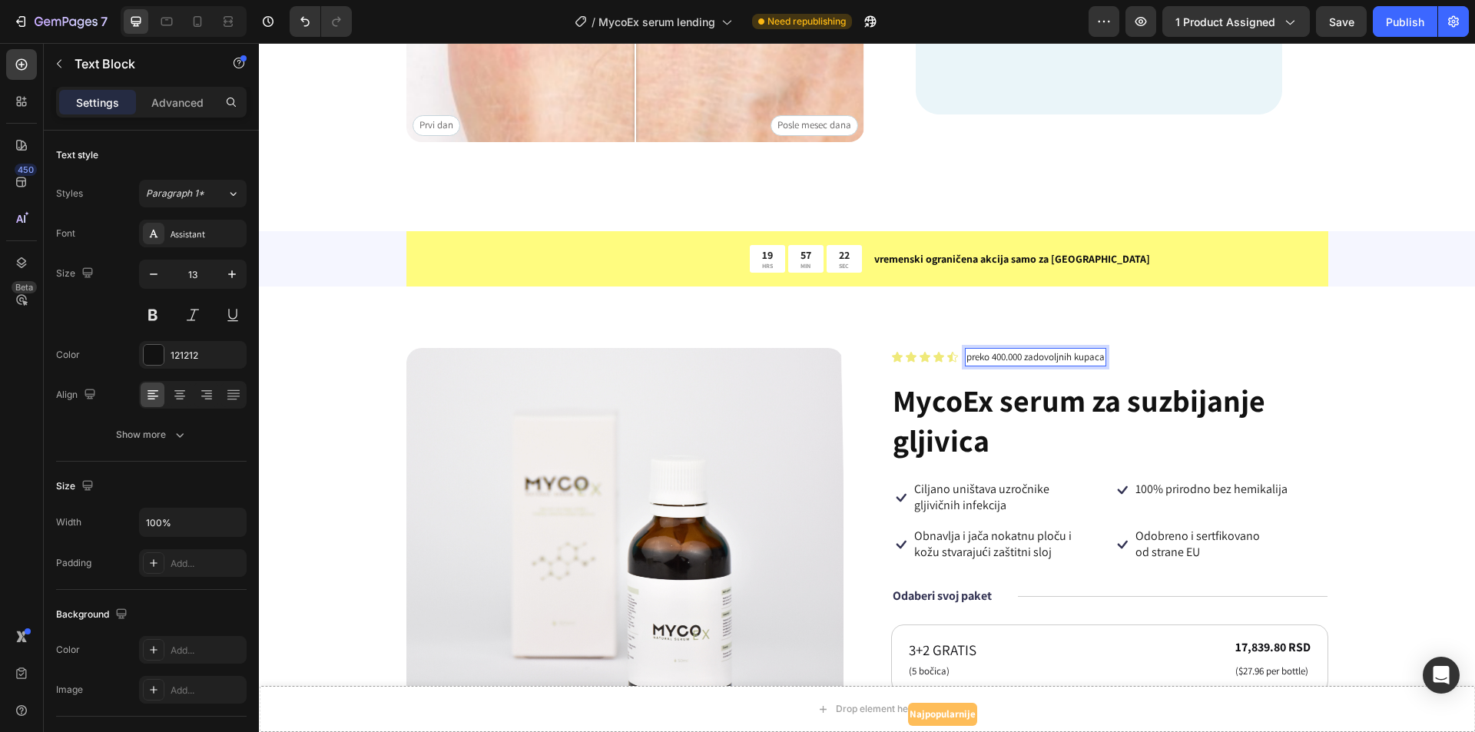
click at [1093, 356] on p "preko 400.000 zadovoljnih kupaca" at bounding box center [1035, 356] width 138 height 15
click at [1098, 360] on p "preko 400.000 zadovoljnih kupaca" at bounding box center [1035, 356] width 138 height 15
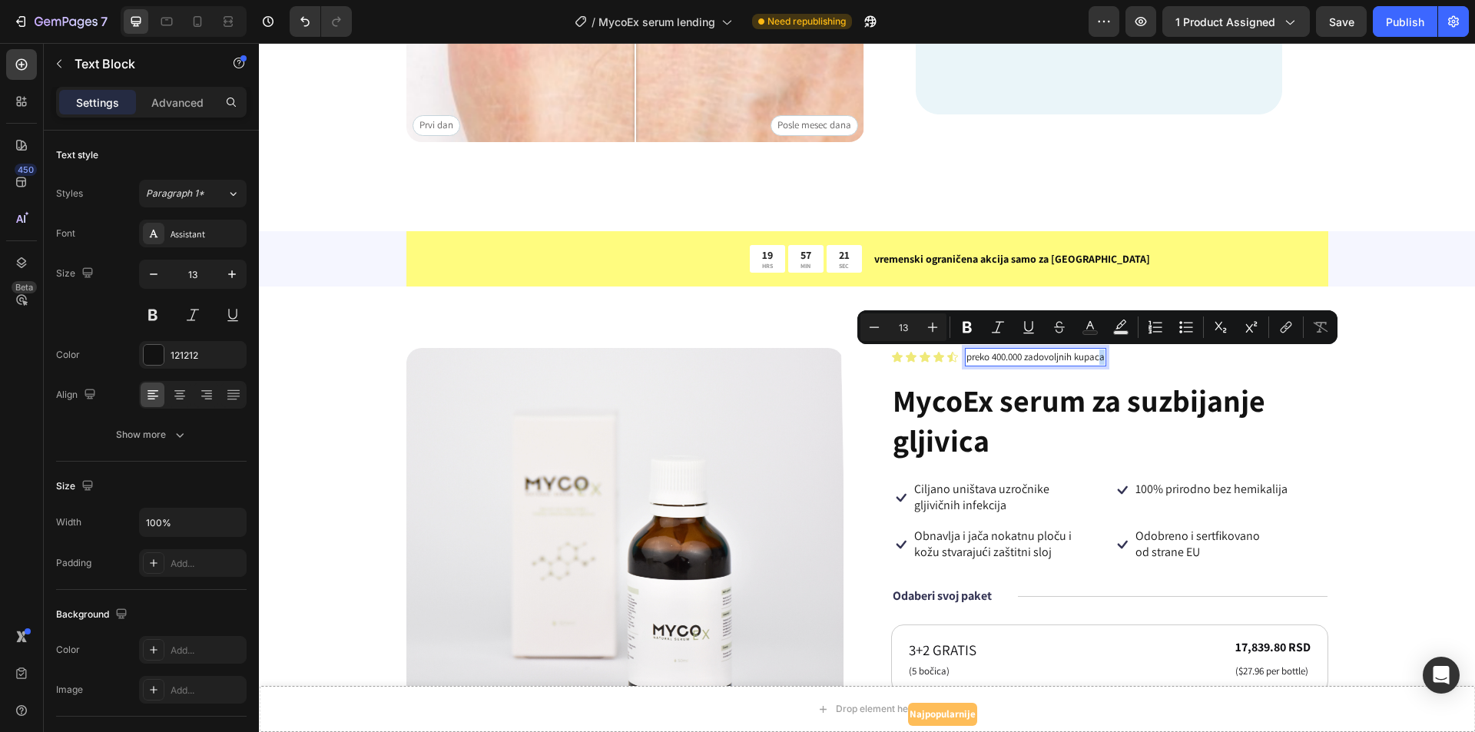
click at [1099, 360] on p "preko 400.000 zadovoljnih kupaca" at bounding box center [1035, 356] width 138 height 15
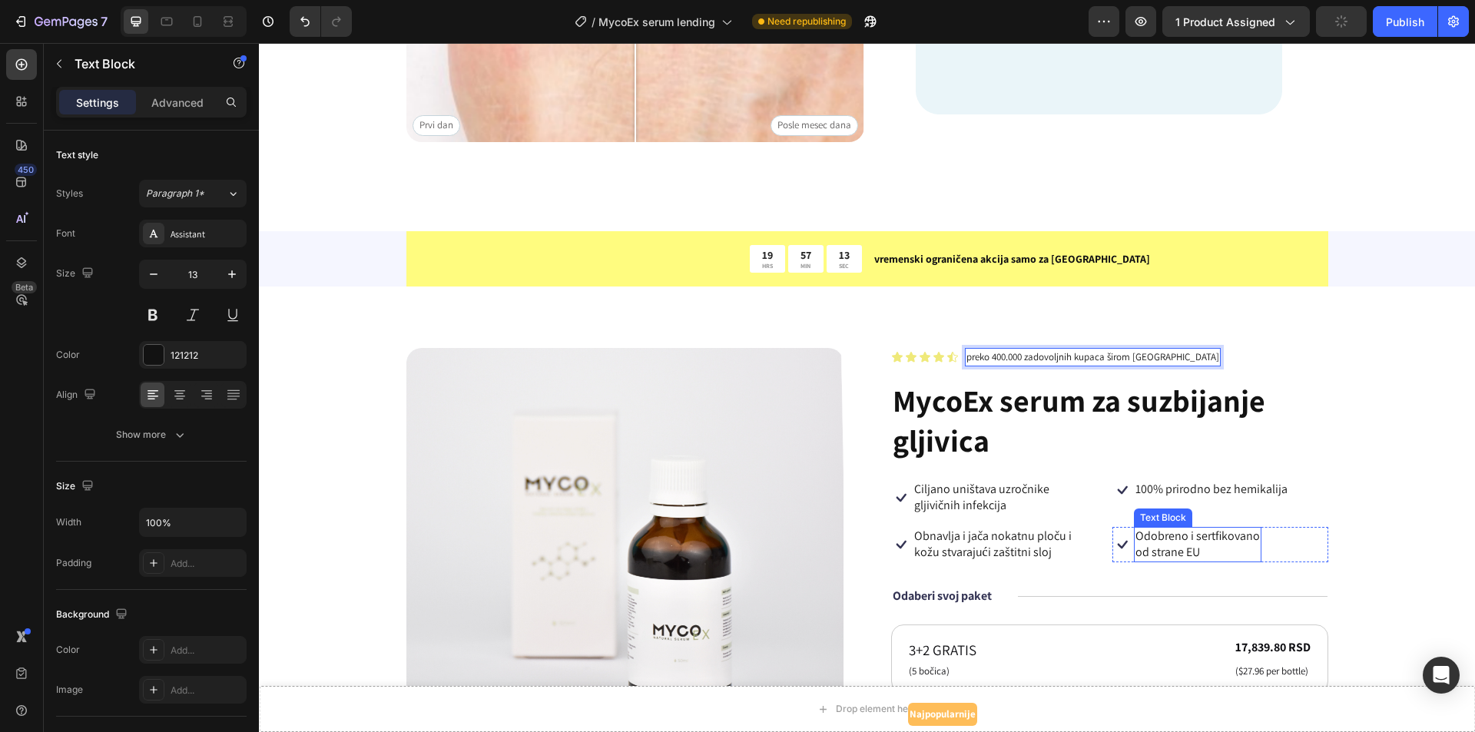
click at [1214, 558] on p "od strane EU" at bounding box center [1197, 553] width 124 height 16
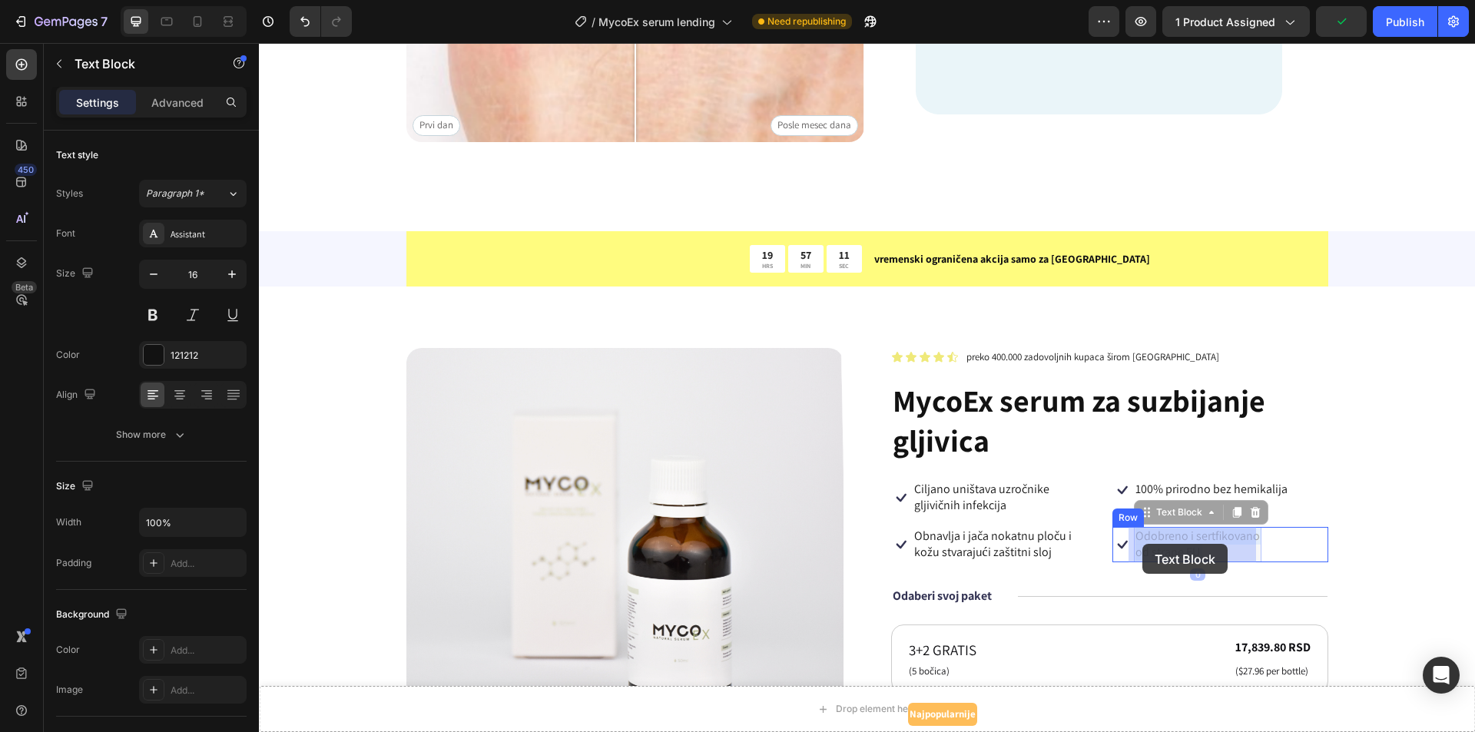
drag, startPoint x: 1208, startPoint y: 552, endPoint x: 1145, endPoint y: 544, distance: 64.2
click at [1177, 548] on p "od strane EU" at bounding box center [1197, 553] width 124 height 16
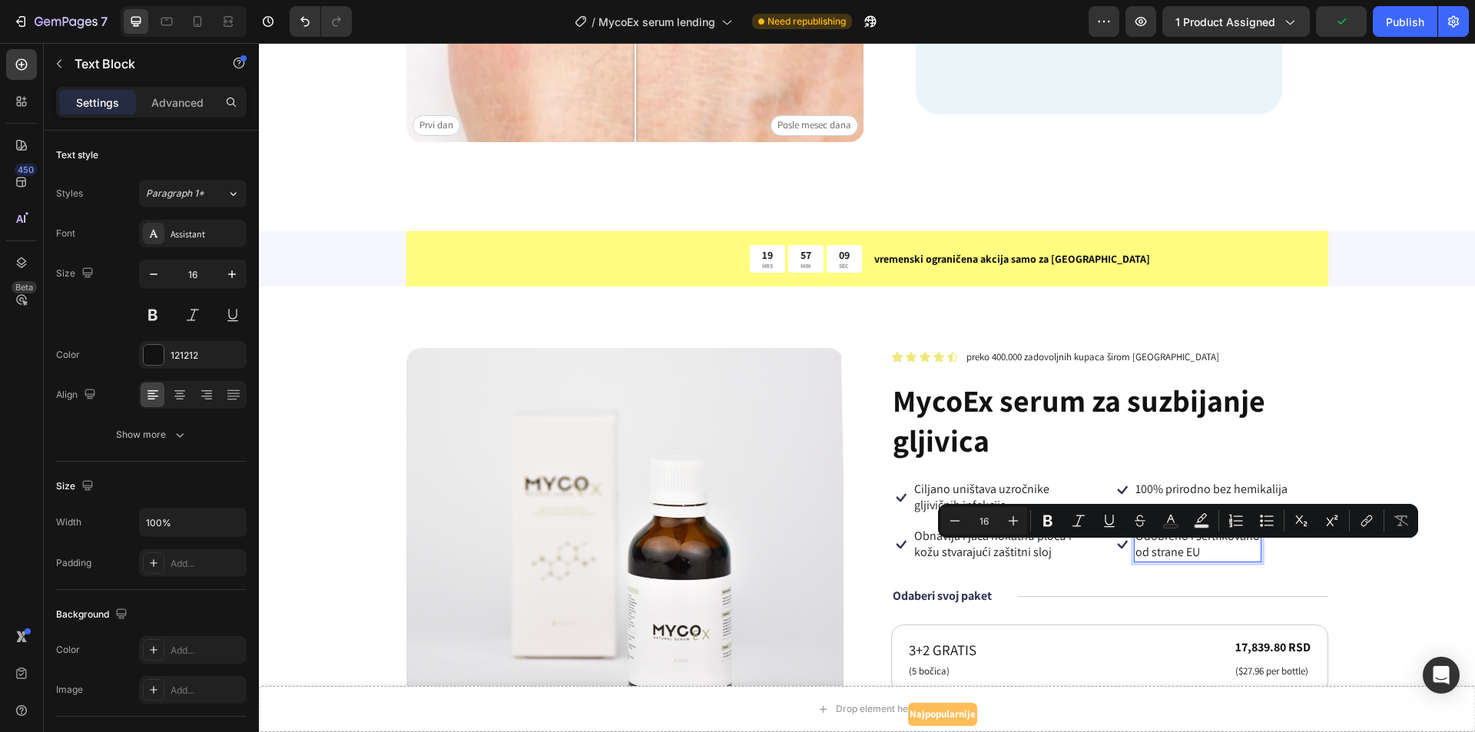
click at [1210, 552] on p "od strane EU" at bounding box center [1197, 553] width 124 height 16
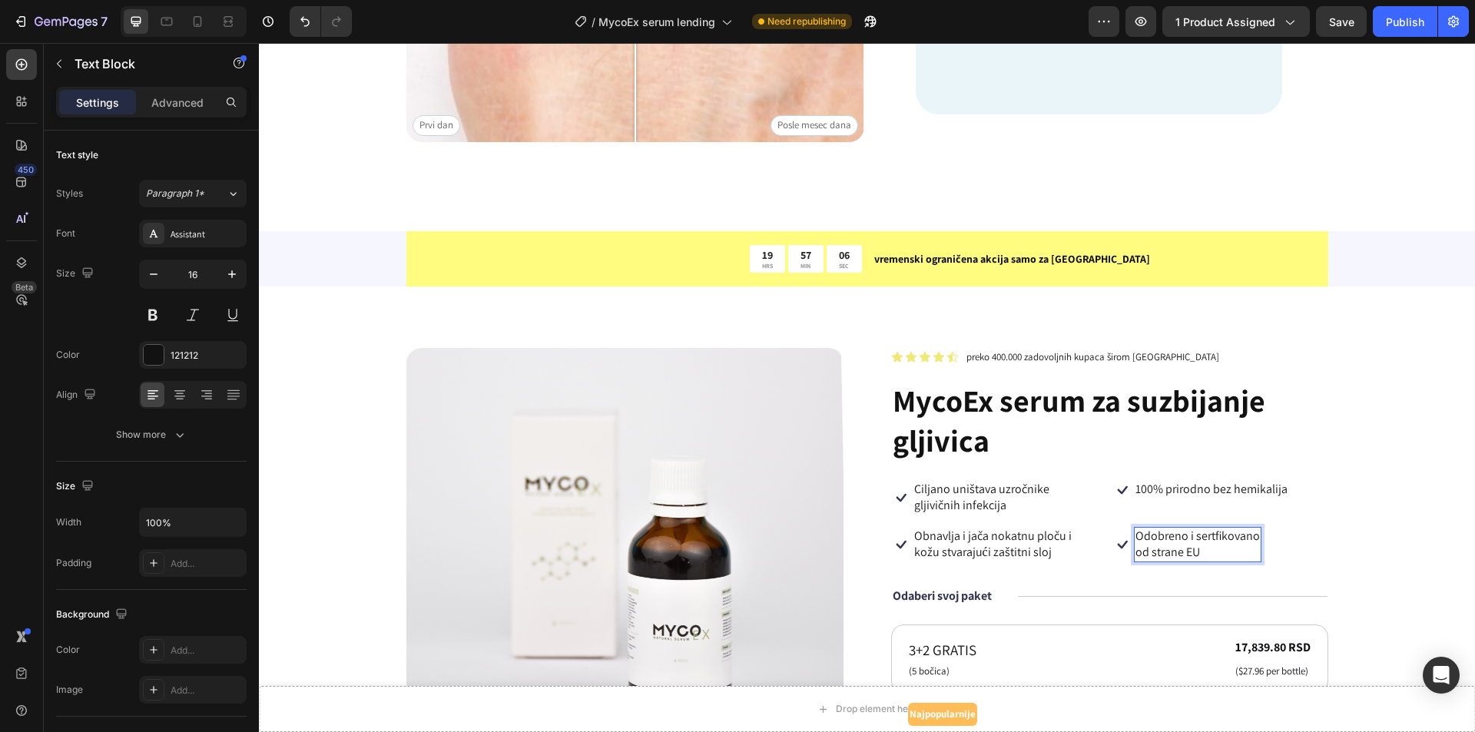
click at [1211, 552] on p "od strane EU" at bounding box center [1197, 553] width 124 height 16
drag, startPoint x: 1203, startPoint y: 553, endPoint x: 1132, endPoint y: 538, distance: 72.3
click at [1134, 538] on div "Odobreno i sertfikovano od strane EU" at bounding box center [1198, 544] width 128 height 35
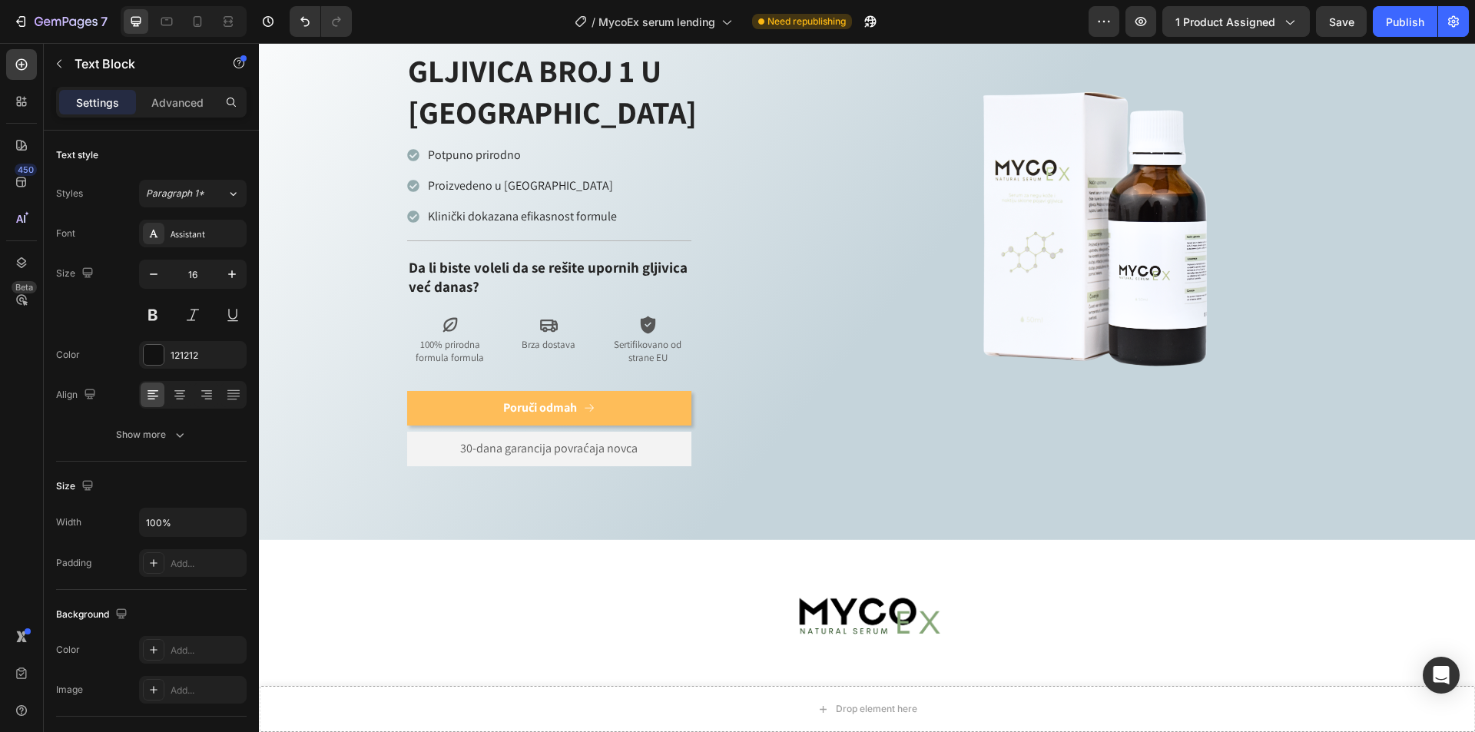
scroll to position [0, 0]
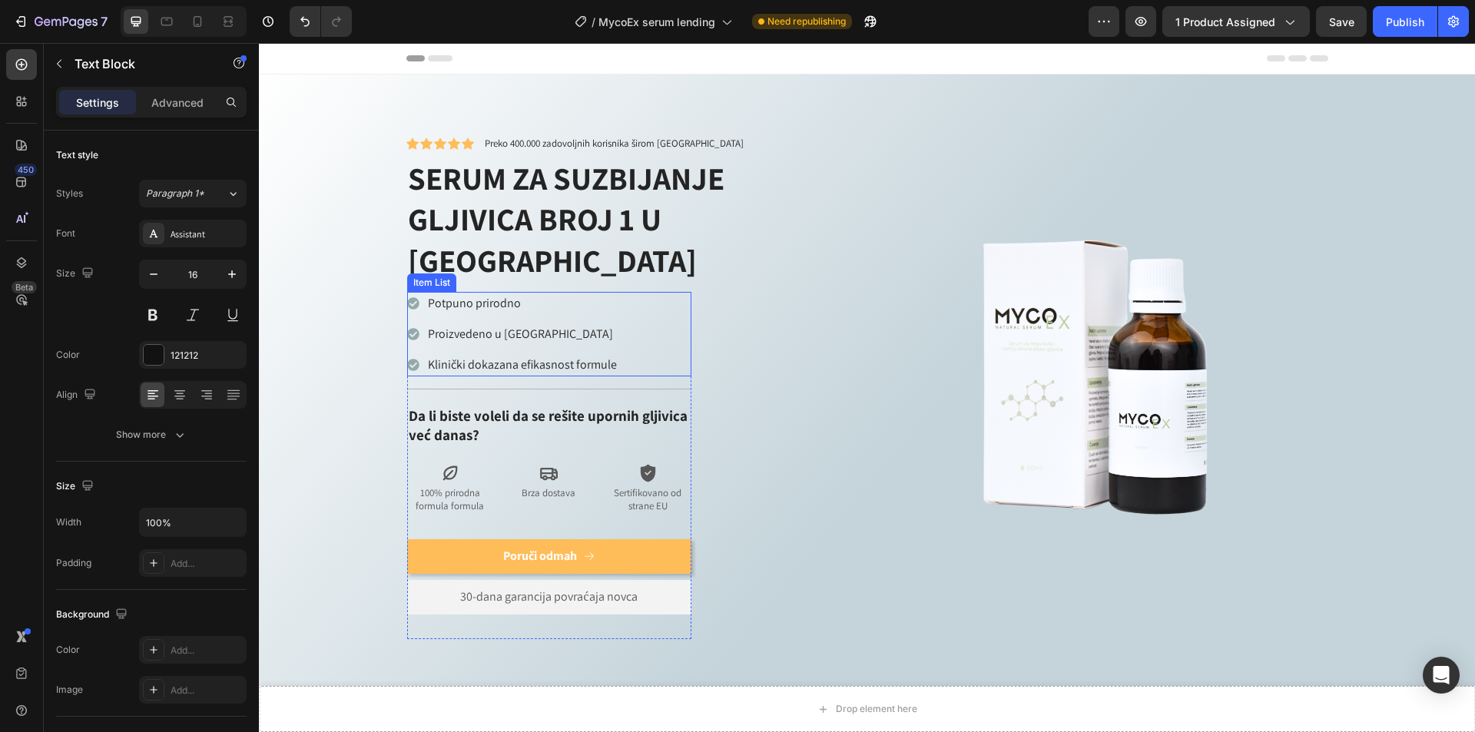
click at [514, 294] on p "Potpuno prirodno" at bounding box center [522, 303] width 189 height 18
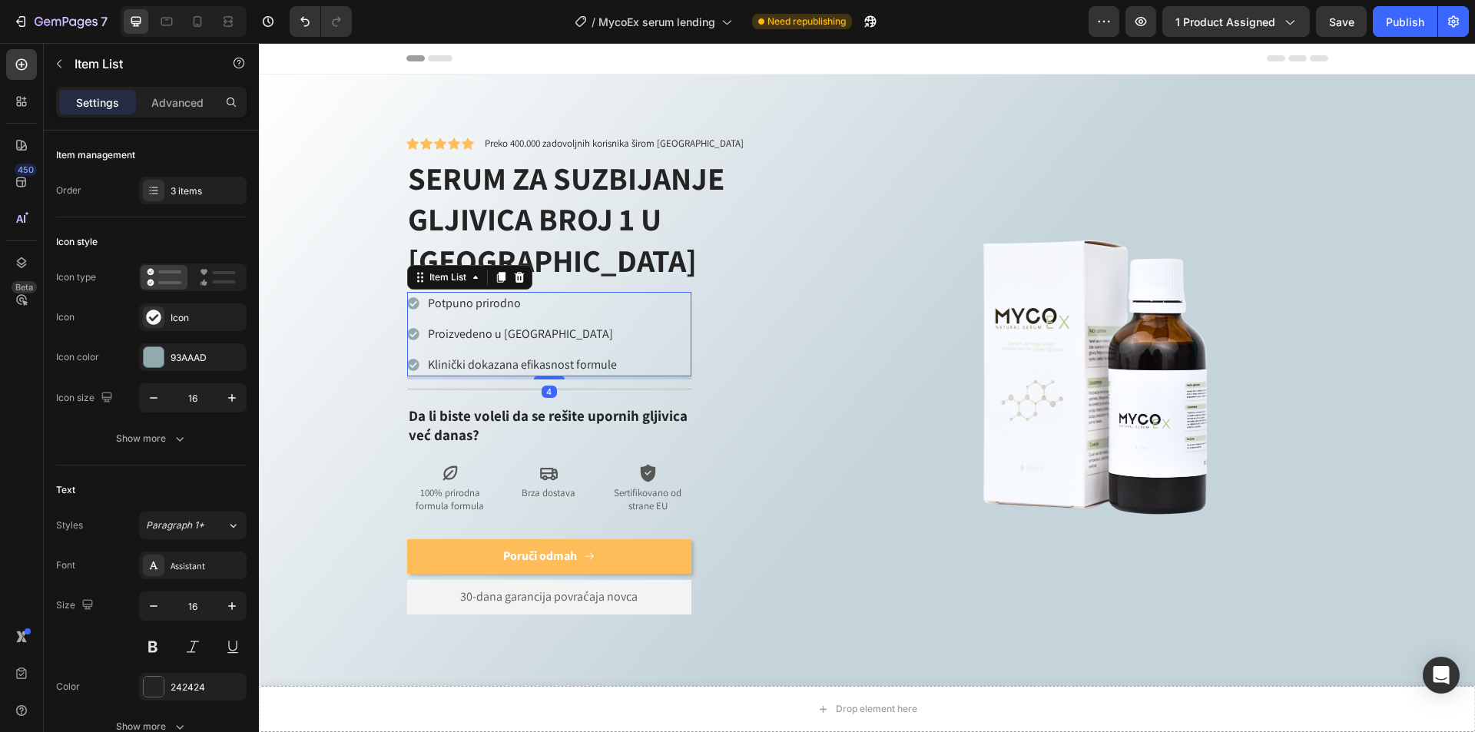
click at [515, 294] on p "Potpuno prirodno" at bounding box center [522, 303] width 189 height 18
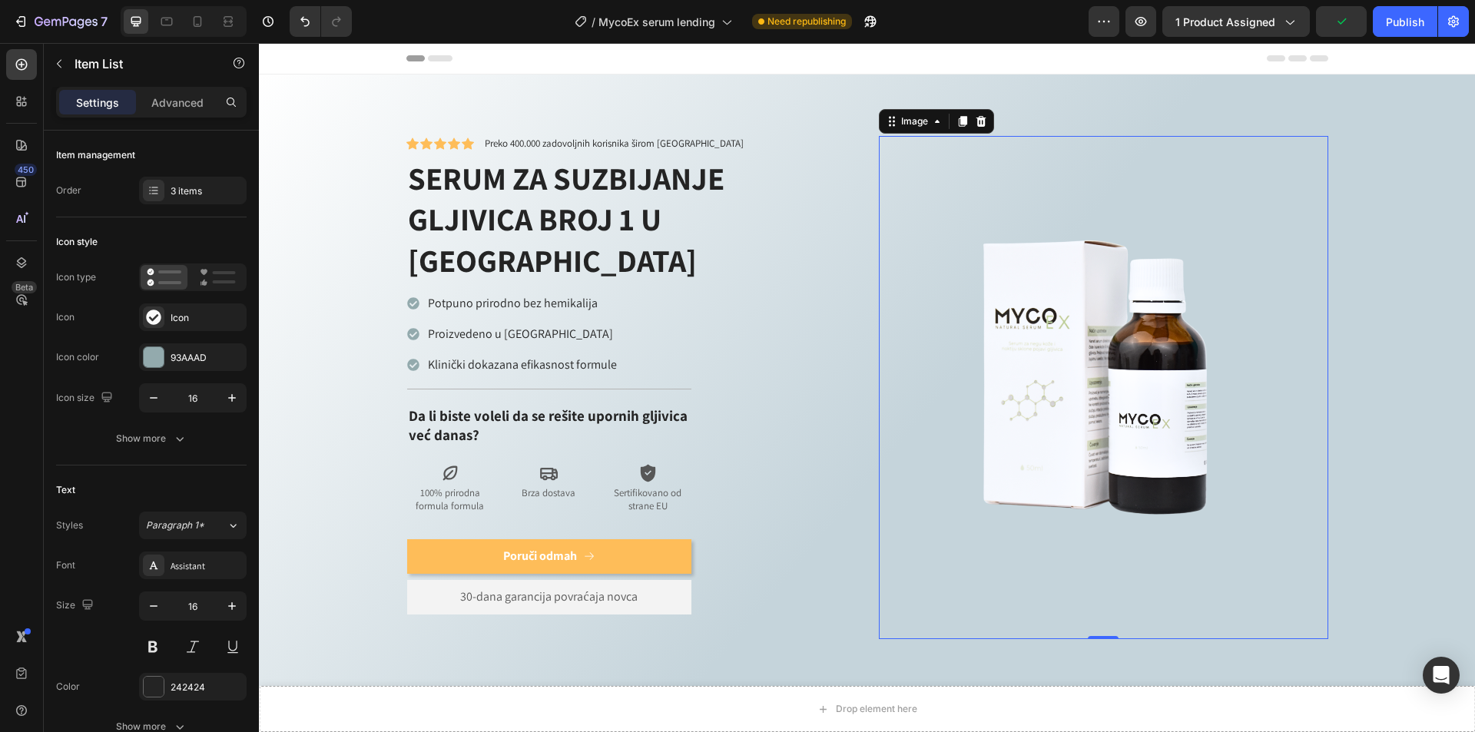
click at [896, 319] on img at bounding box center [1103, 387] width 449 height 449
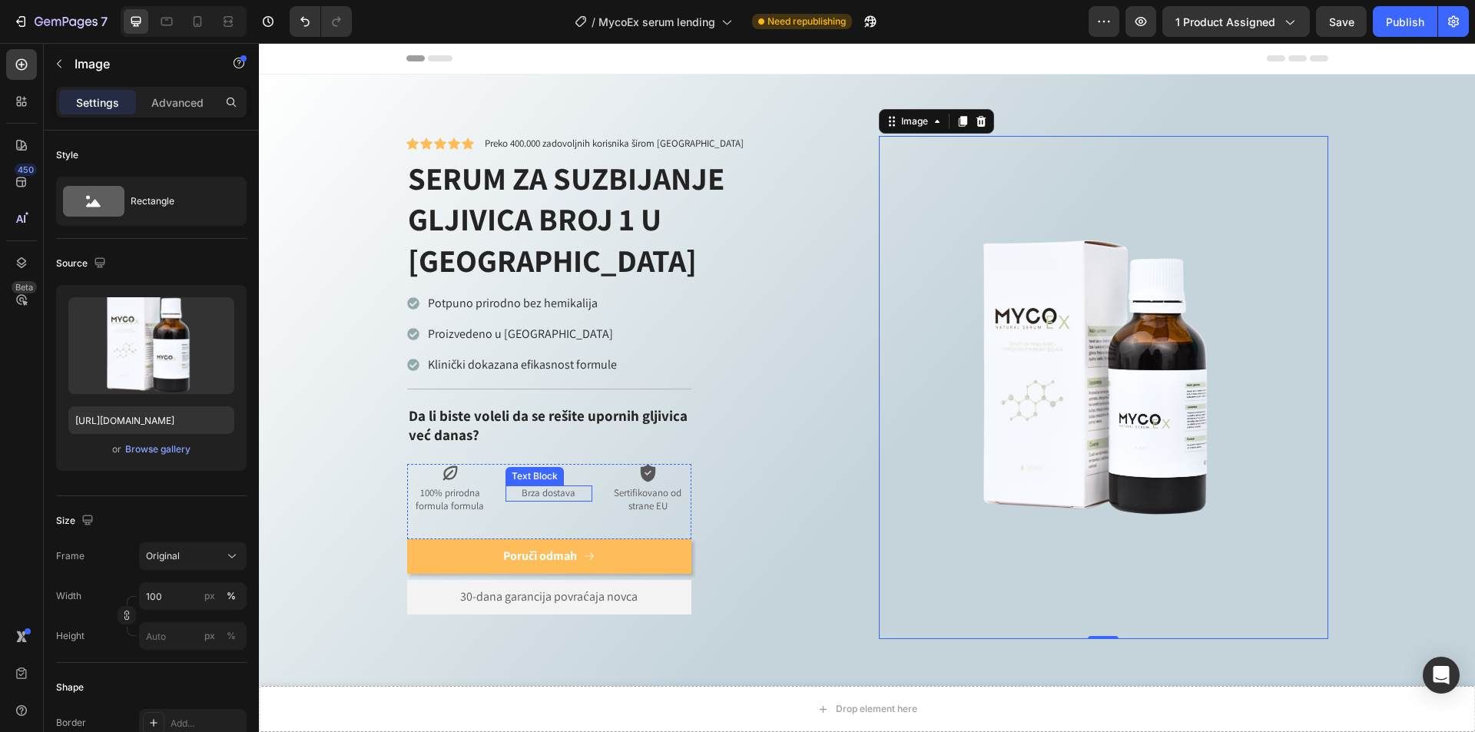
click at [563, 487] on p "Brza dostava" at bounding box center [549, 493] width 84 height 13
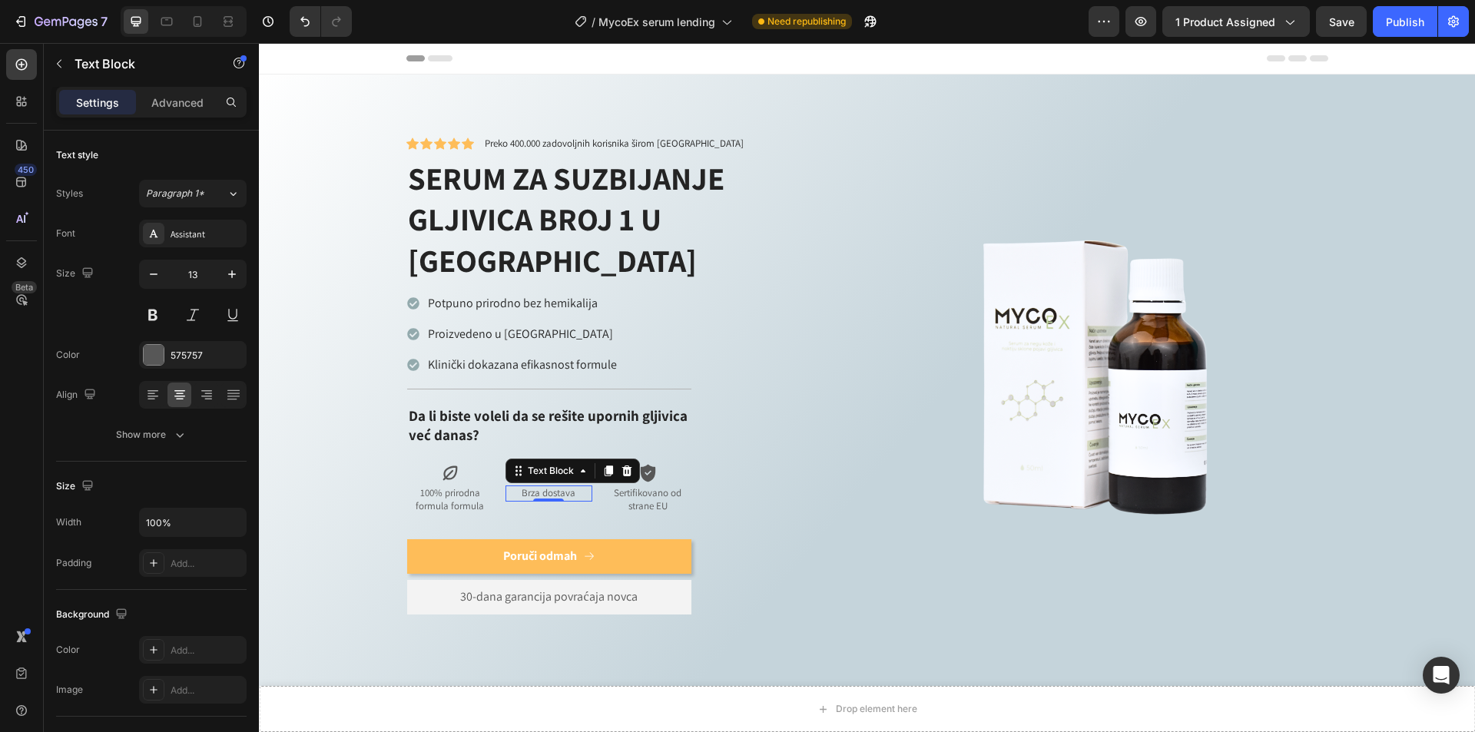
click at [571, 487] on p "Brza dostava" at bounding box center [549, 493] width 84 height 13
drag, startPoint x: 1421, startPoint y: 21, endPoint x: 1184, endPoint y: 15, distance: 237.4
click at [1421, 21] on div "Publish" at bounding box center [1405, 22] width 38 height 16
click at [495, 406] on p "Da li biste voleli da se rešite upornih gljivica već danas?" at bounding box center [549, 425] width 281 height 38
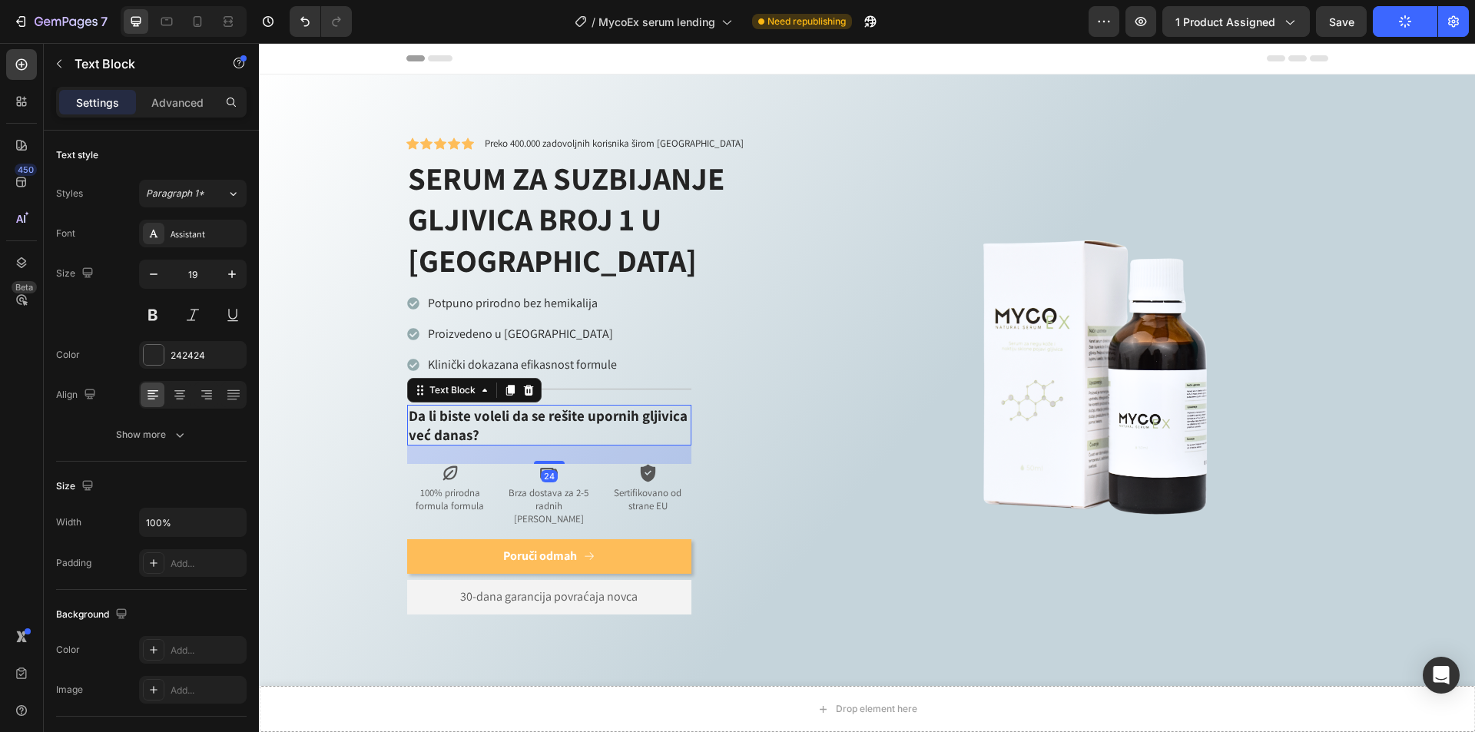
click at [483, 406] on p "Da li biste voleli da se rešite upornih gljivica već danas?" at bounding box center [549, 425] width 281 height 38
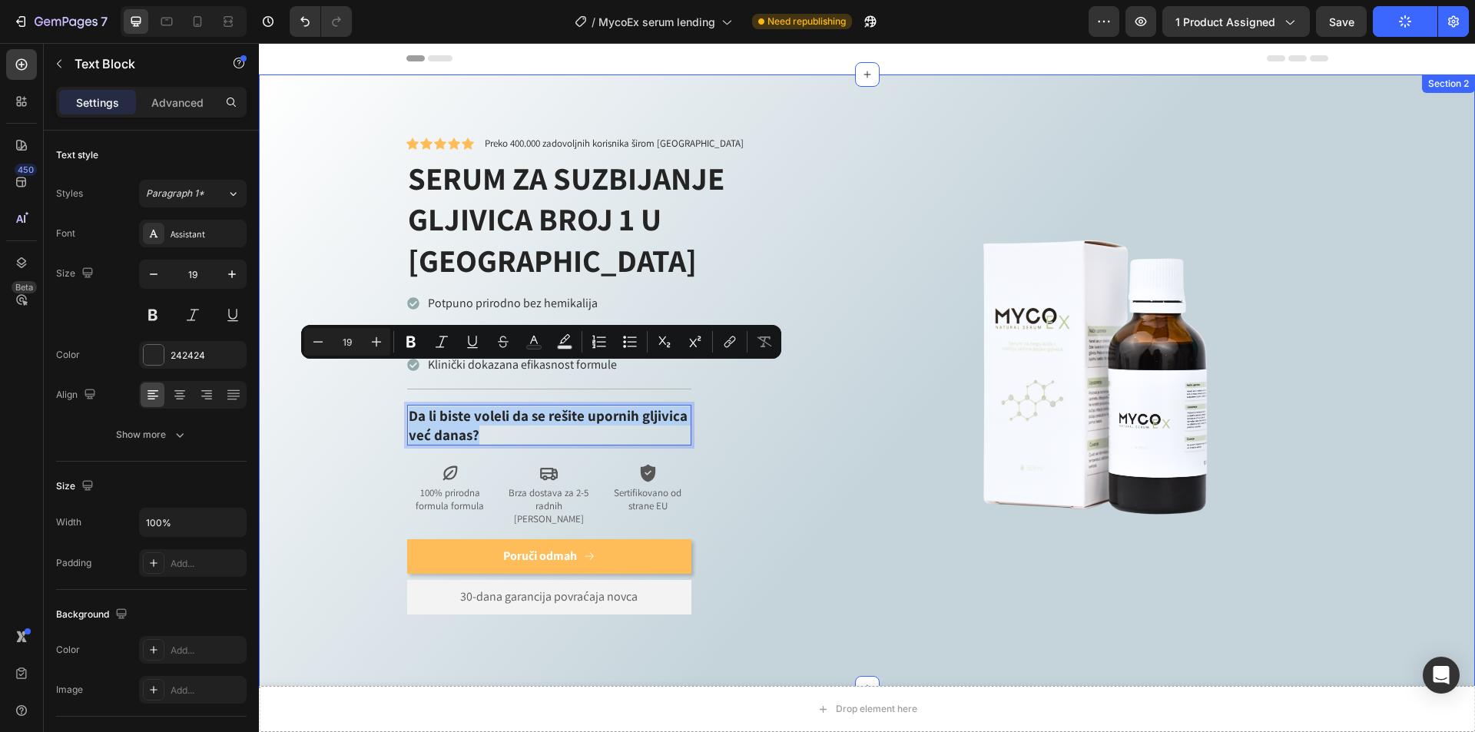
drag, startPoint x: 478, startPoint y: 394, endPoint x: 396, endPoint y: 376, distance: 83.3
click at [396, 377] on div "Icon Icon Icon Icon Icon Icon List Preko 400.000 zadovoljnih korisnika širom Ev…" at bounding box center [867, 387] width 1162 height 503
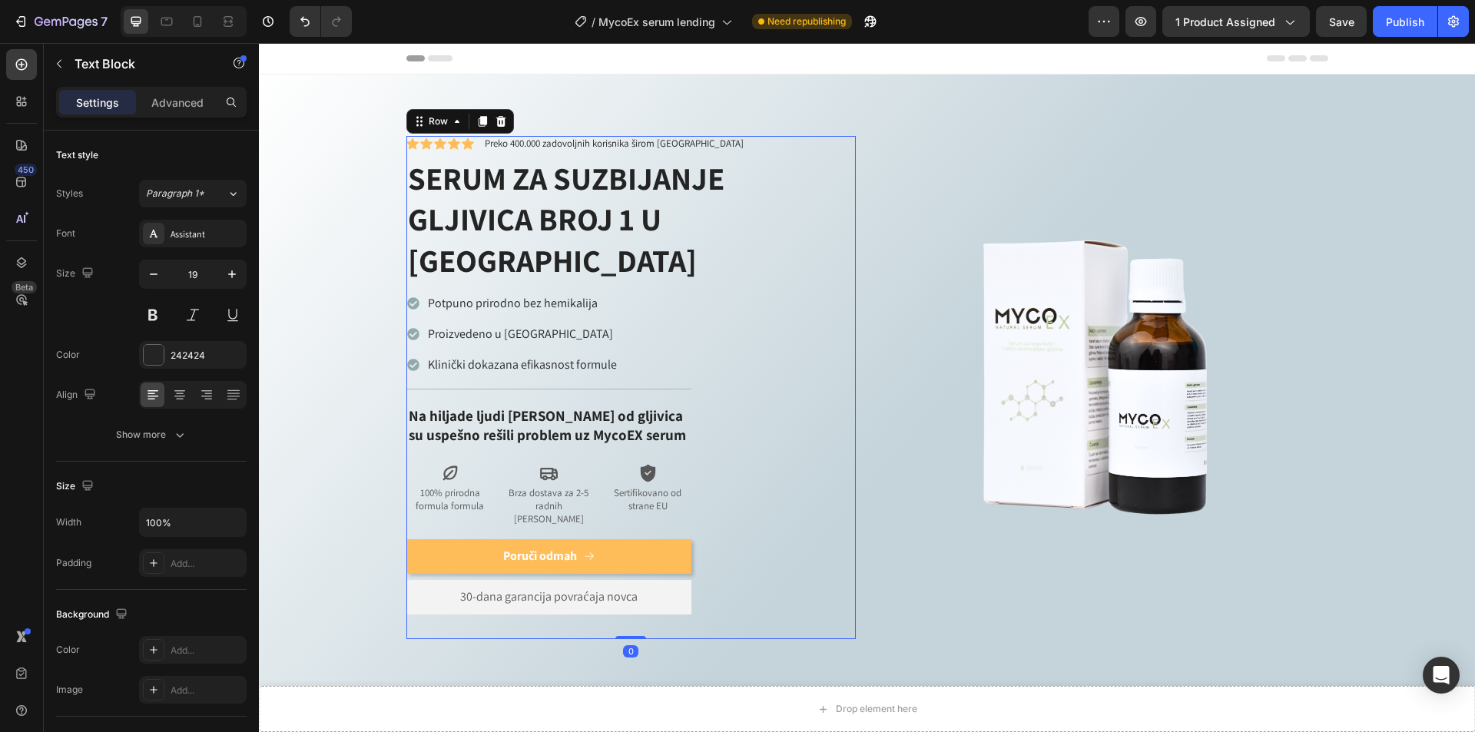
click at [845, 475] on div "Icon Icon Icon Icon Icon Icon List Preko 400.000 zadovoljnih korisnika širom Ev…" at bounding box center [630, 387] width 449 height 503
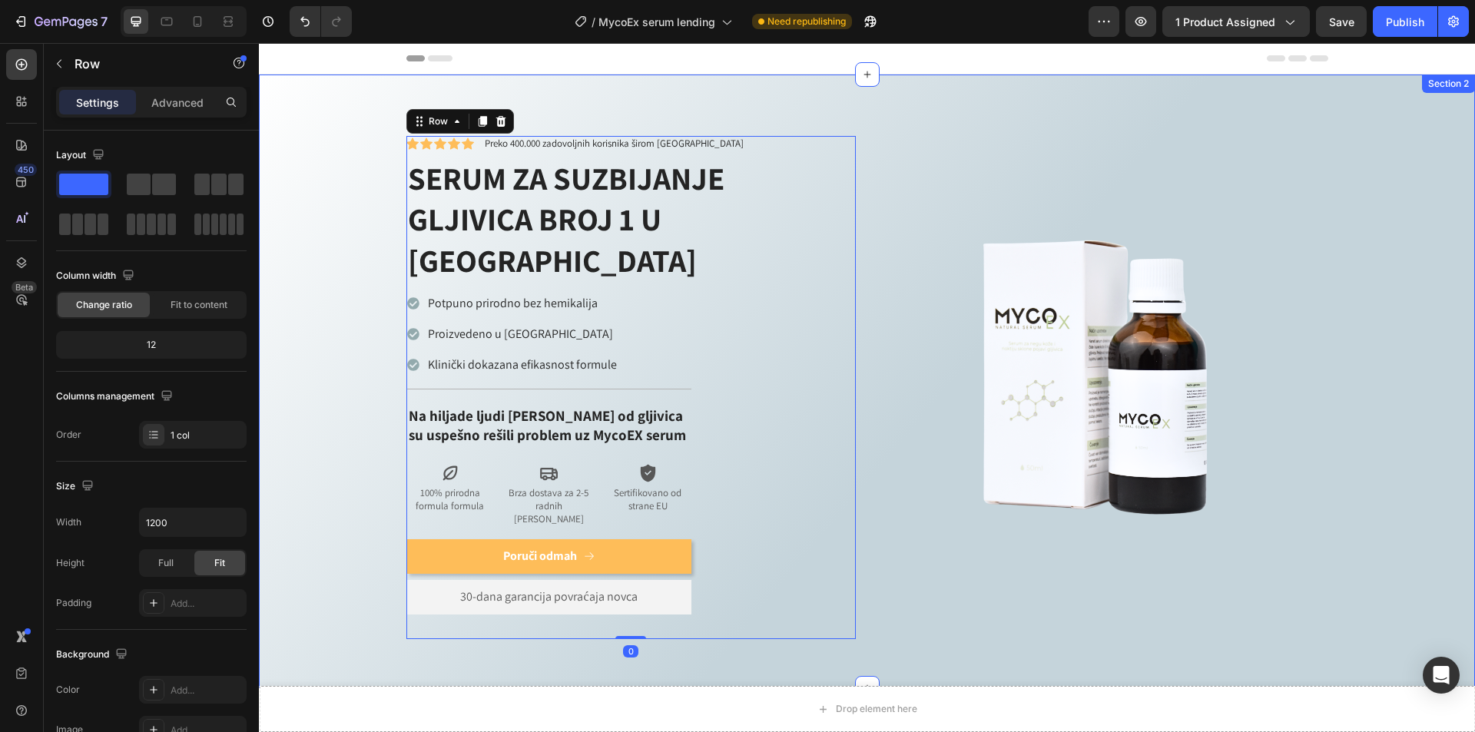
click at [1380, 295] on div "Icon Icon Icon Icon Icon Icon List Preko 400.000 zadovoljnih korisnika širom Ev…" at bounding box center [867, 387] width 1162 height 503
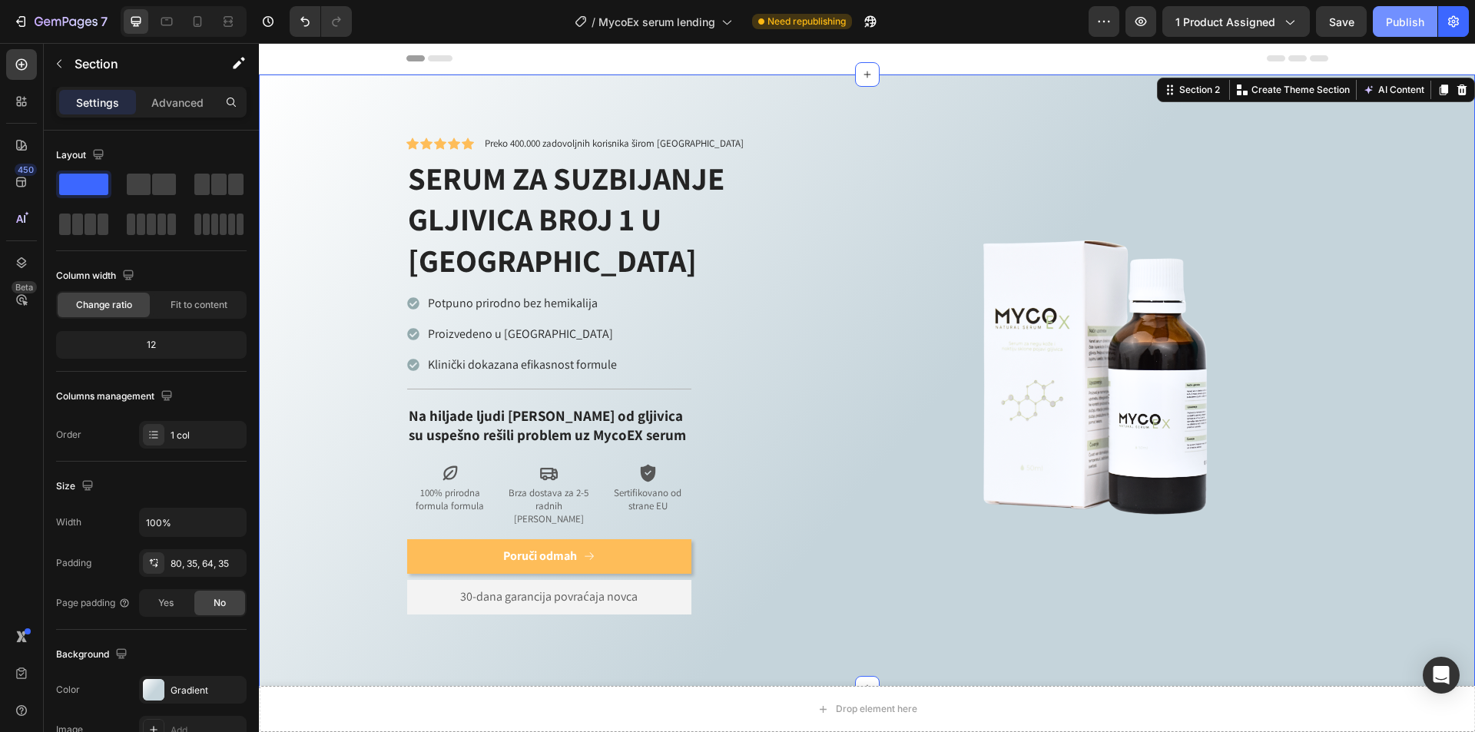
click at [1406, 23] on div "Publish" at bounding box center [1405, 22] width 38 height 16
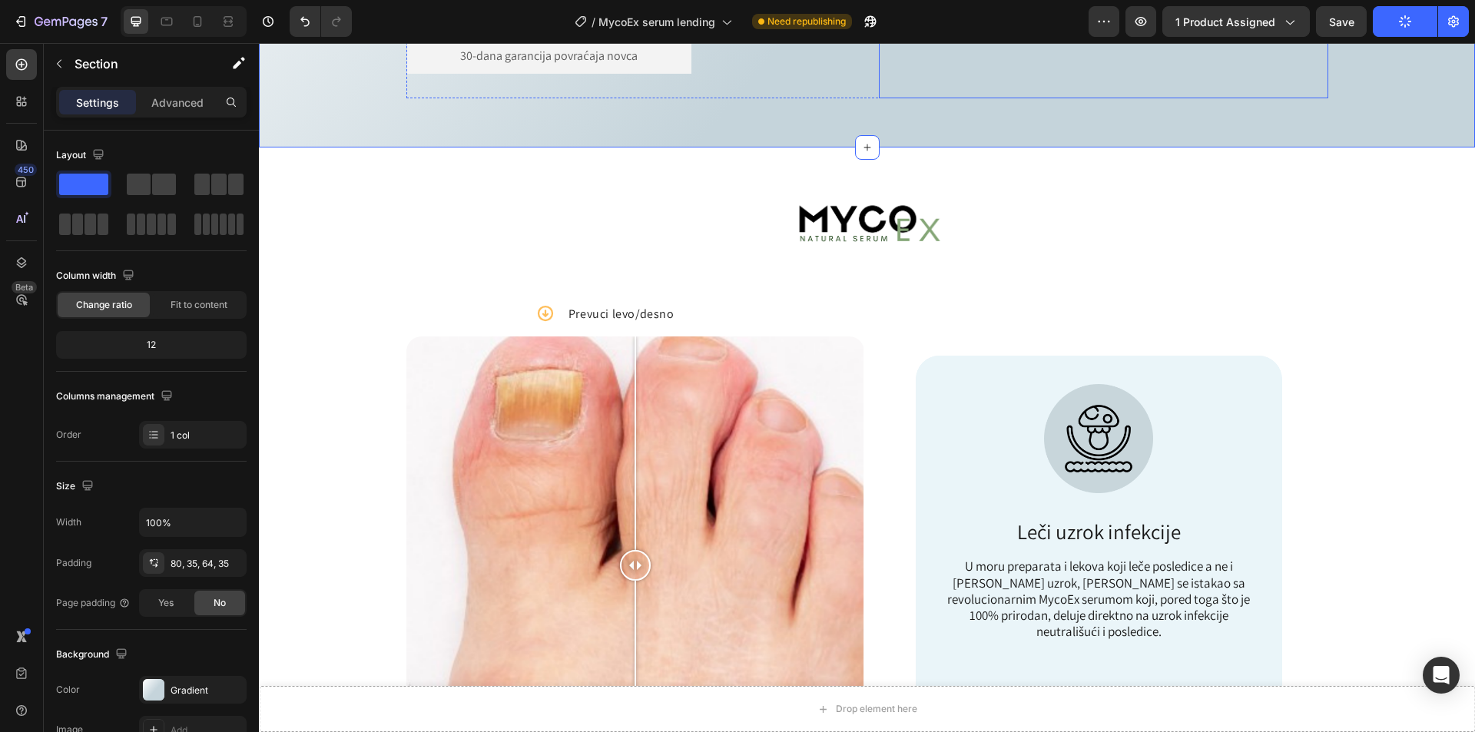
scroll to position [691, 0]
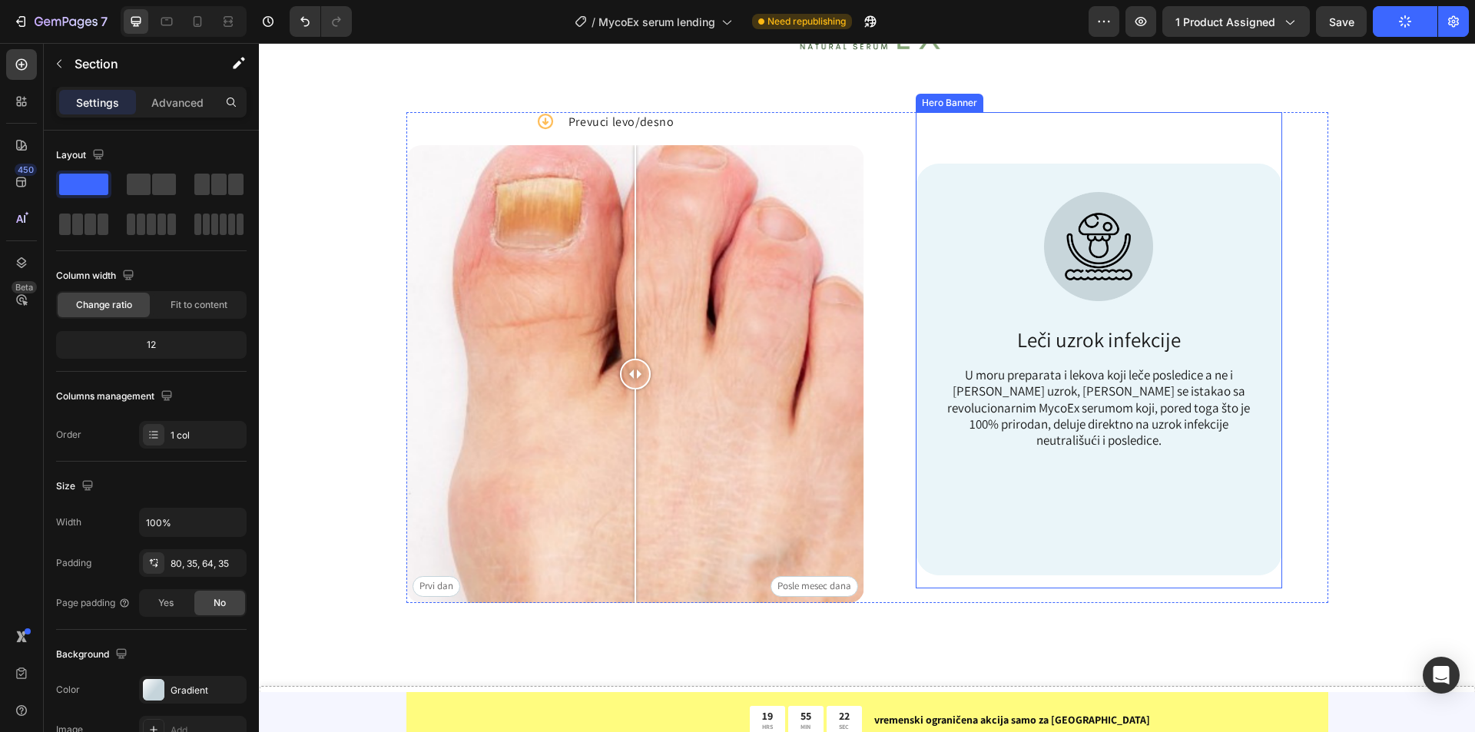
click at [1241, 157] on div "Image Leči uzrok infekcije Text Block U moru preparata i lekova koji leče posle…" at bounding box center [1099, 349] width 366 height 475
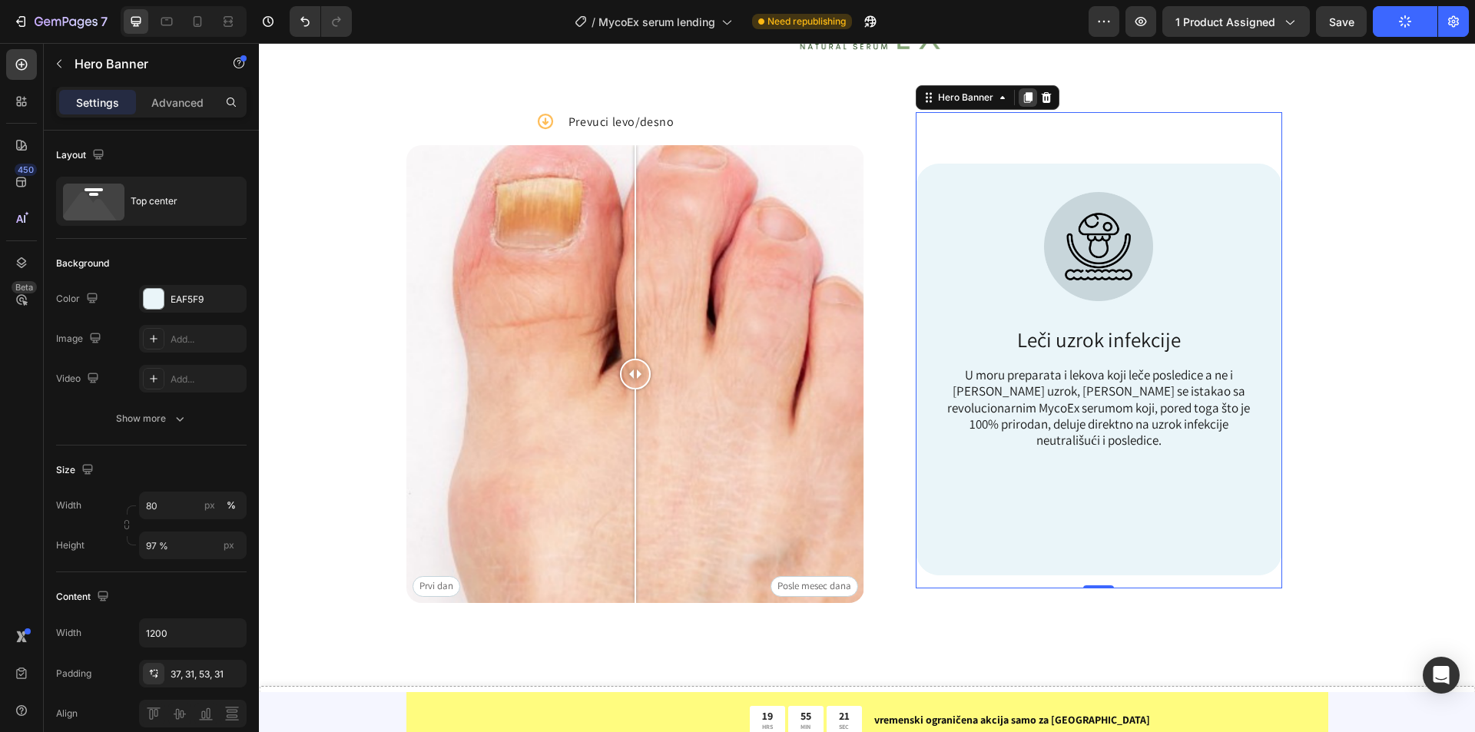
click at [1024, 94] on icon at bounding box center [1028, 98] width 8 height 11
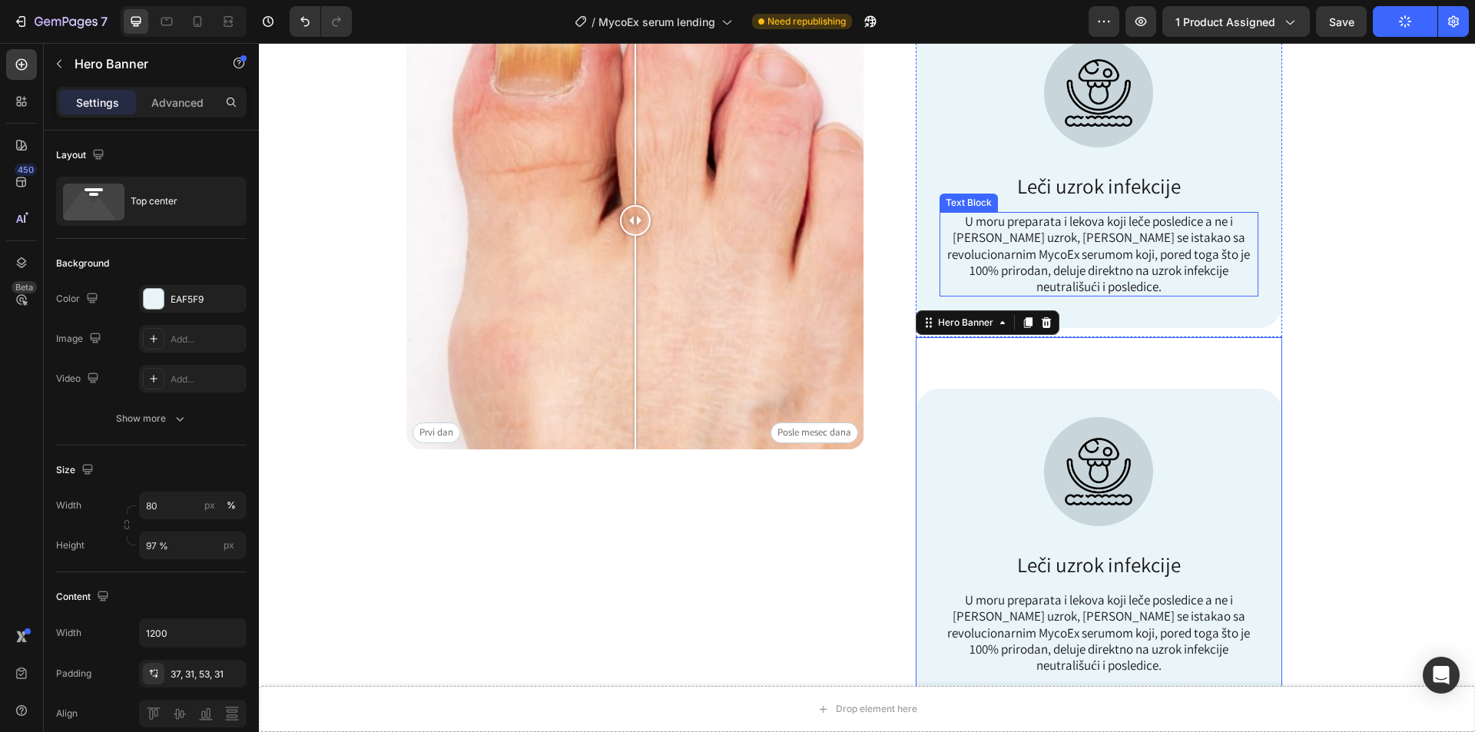
scroll to position [922, 0]
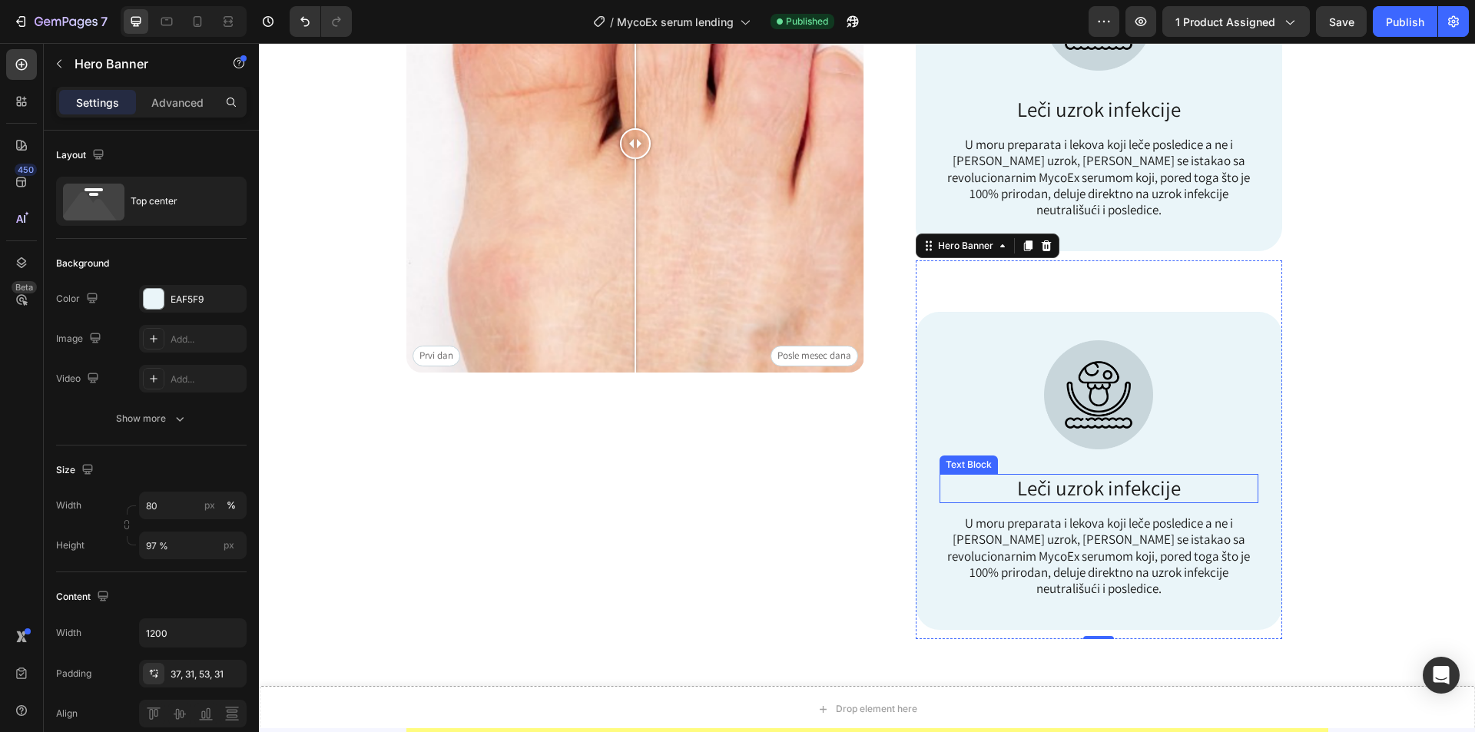
click at [1151, 475] on p "Leči uzrok infekcije" at bounding box center [1099, 488] width 316 height 26
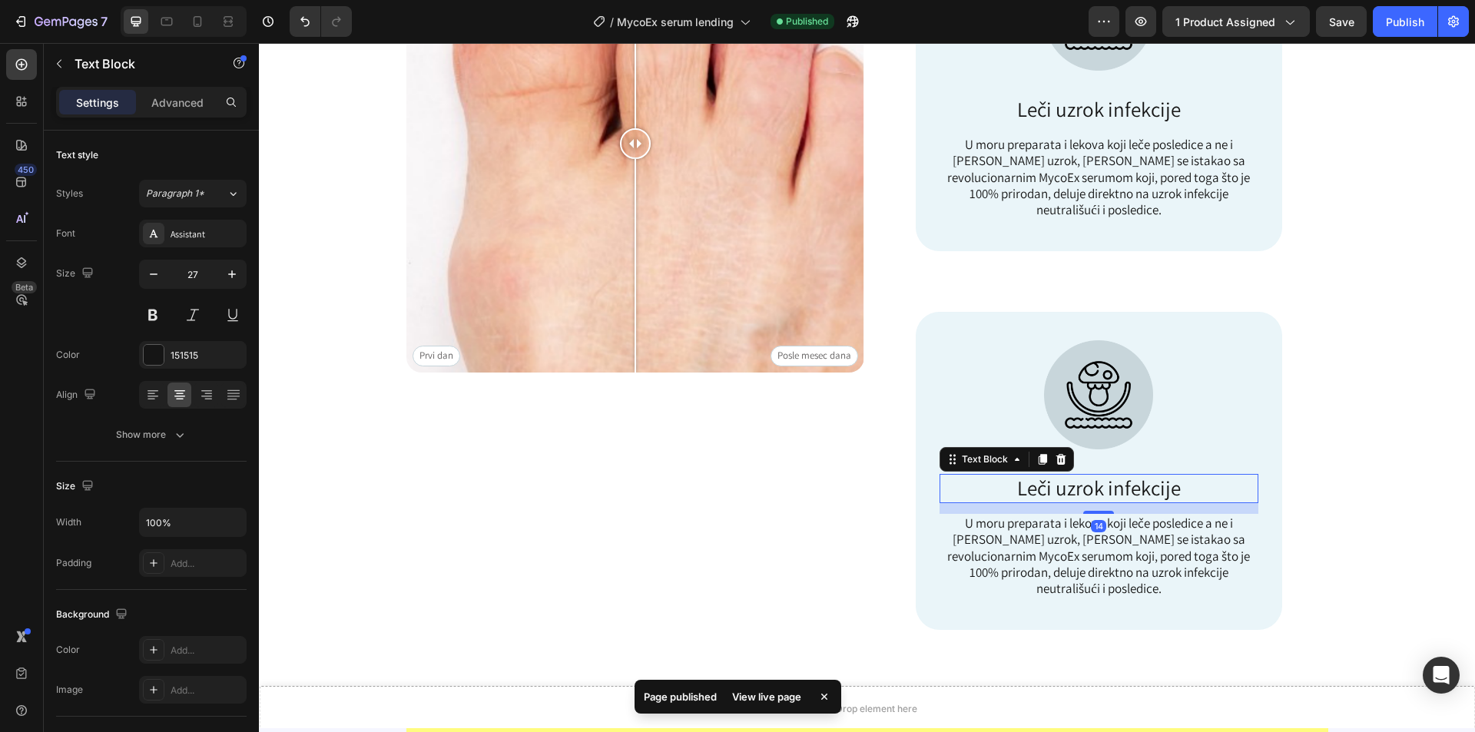
click at [1151, 475] on p "Leči uzrok infekcije" at bounding box center [1099, 488] width 316 height 26
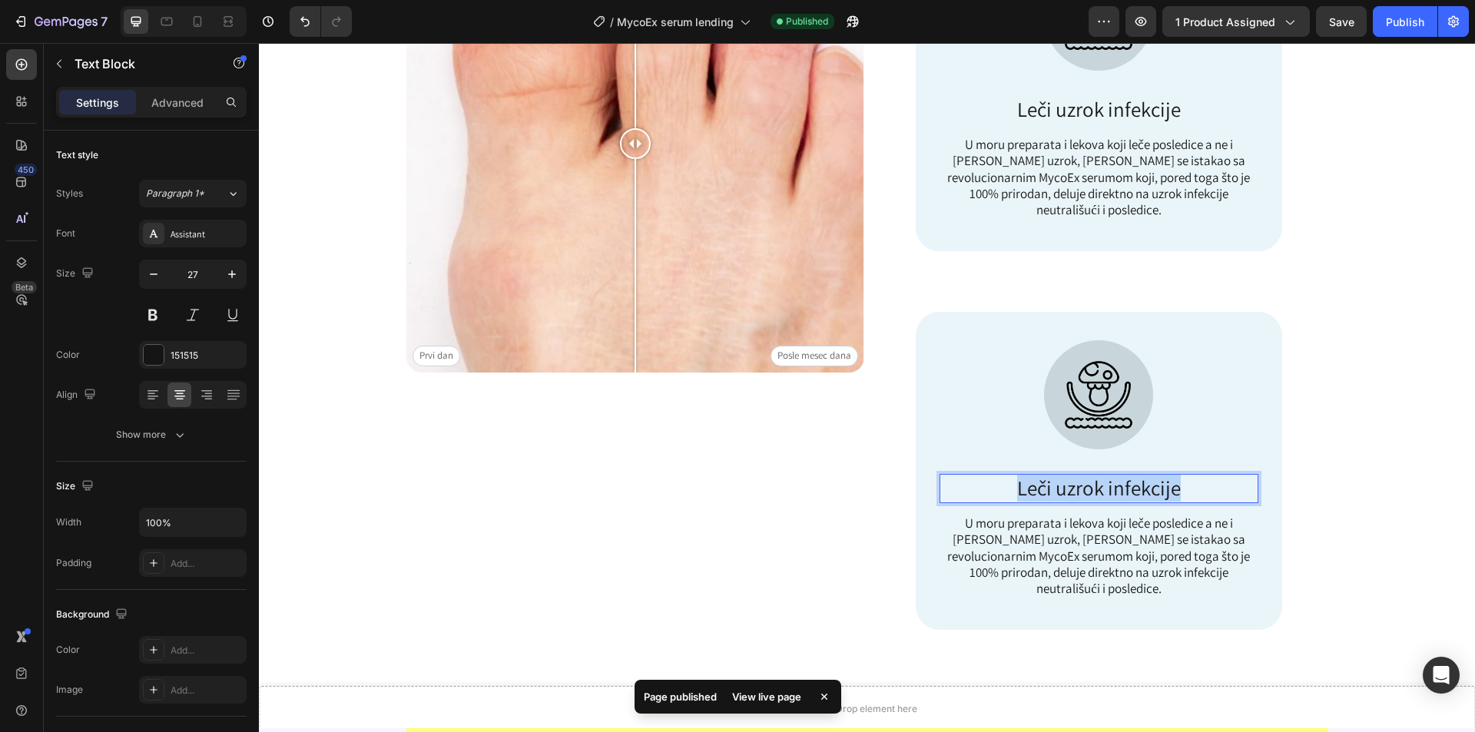
click at [1151, 475] on p "Leči uzrok infekcije" at bounding box center [1099, 488] width 316 height 26
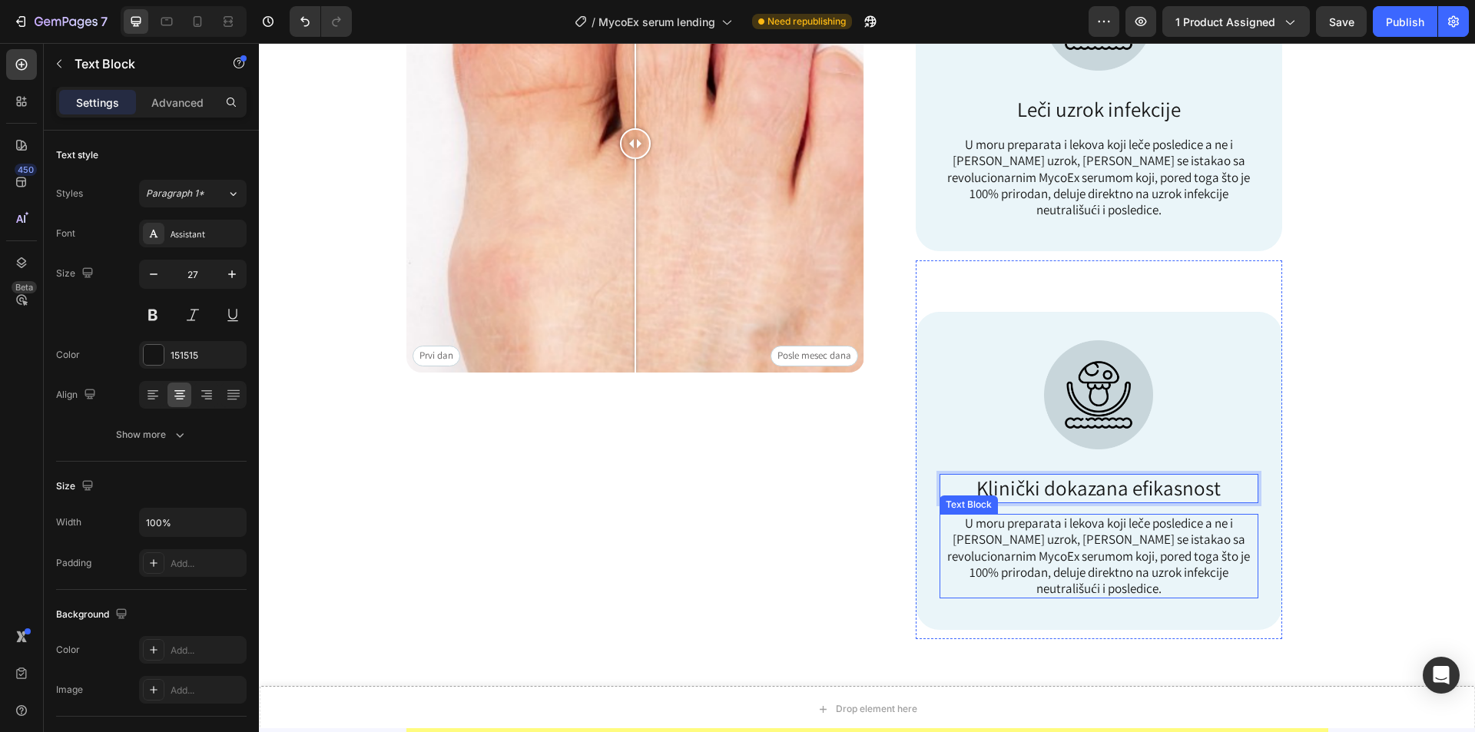
click at [1147, 539] on p "U moru preparata i lekova koji leče posledice a ne i sam uzrok, dr Živković se …" at bounding box center [1099, 555] width 316 height 81
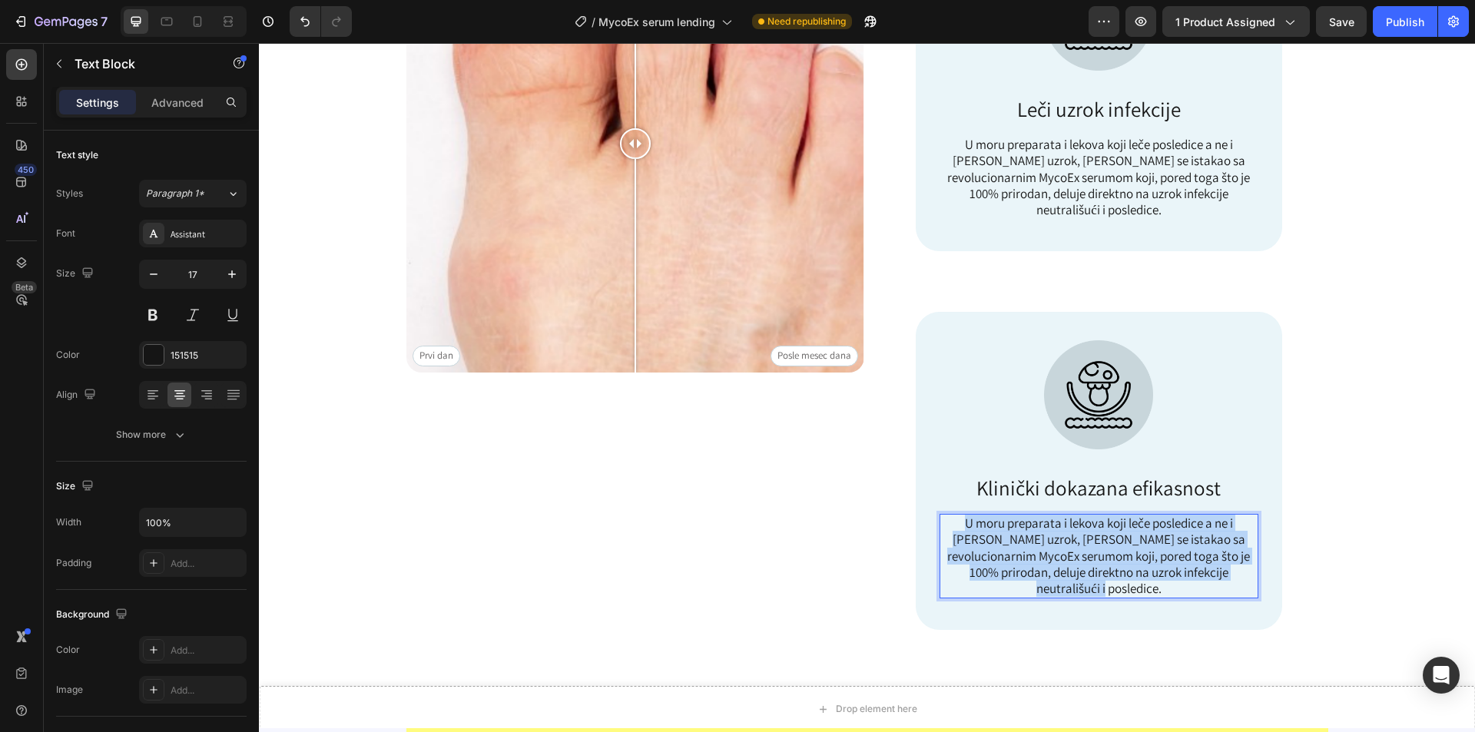
click at [1147, 539] on p "U moru preparata i lekova koji leče posledice a ne i sam uzrok, dr Živković se …" at bounding box center [1099, 555] width 316 height 81
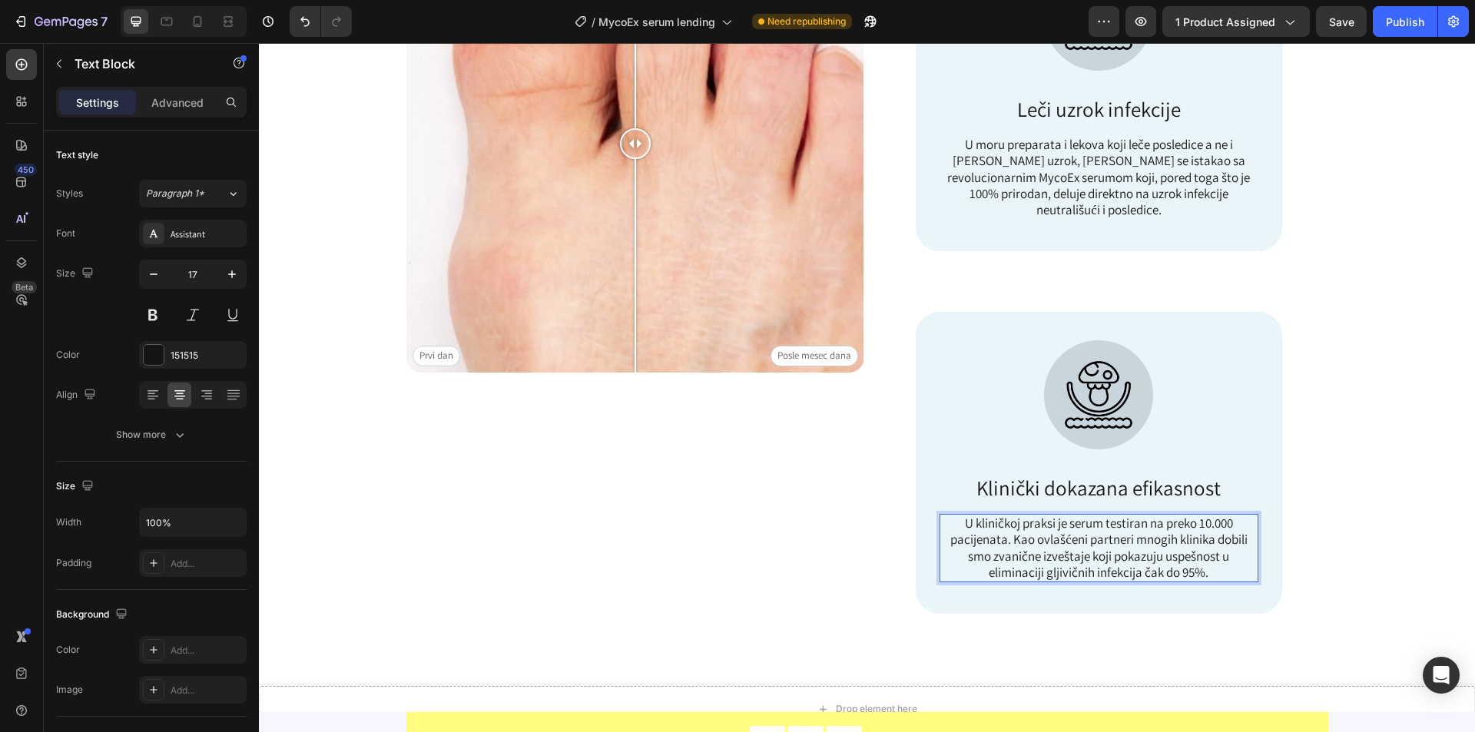
click at [1208, 528] on p "U kliničkoj praksi je serum testiran na preko 10.000 pacijenata. Kao ovlašćeni …" at bounding box center [1099, 547] width 316 height 65
drag, startPoint x: 1084, startPoint y: 528, endPoint x: 1187, endPoint y: 550, distance: 105.3
click at [1125, 528] on p "U kliničkoj praksi je serum testiran na preko 10.000 pacijenata. Kao ovlašćeni …" at bounding box center [1099, 547] width 316 height 65
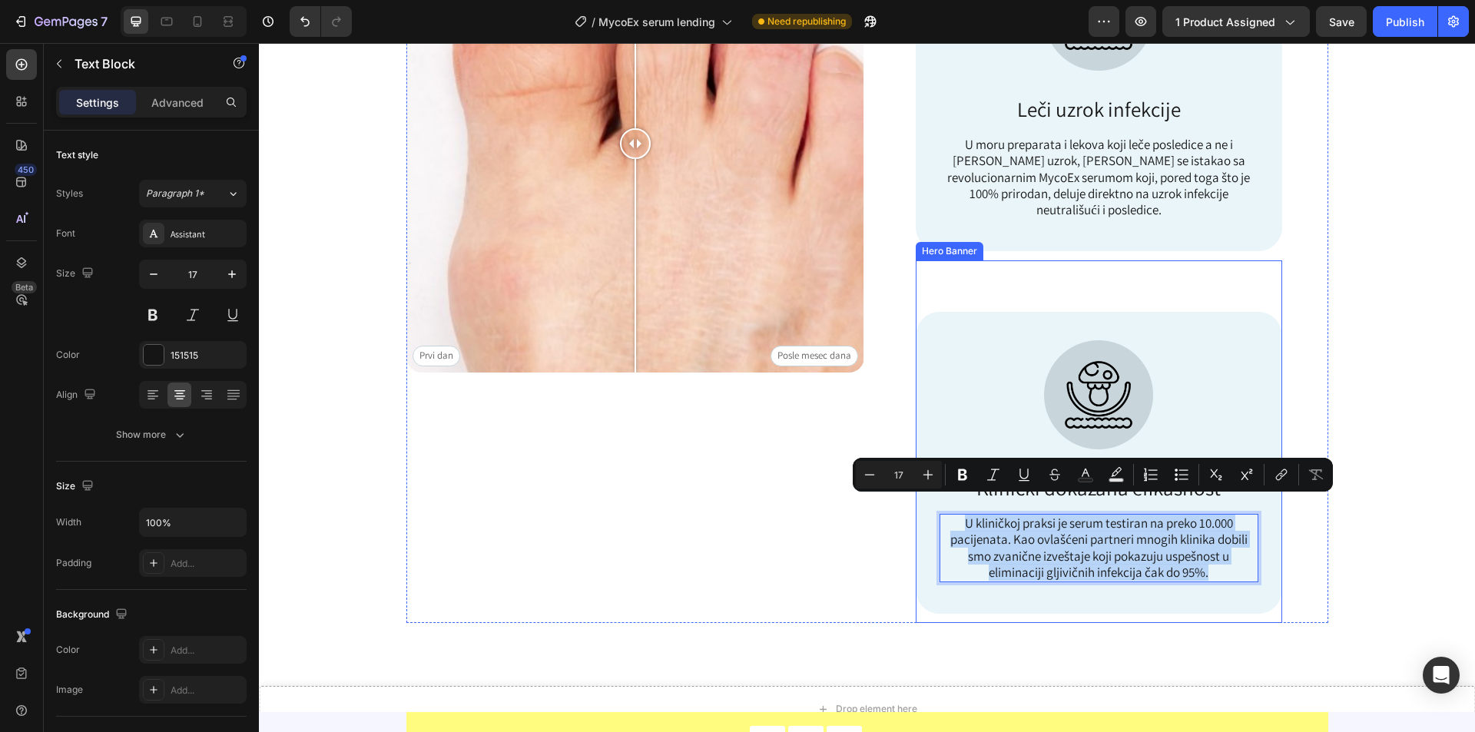
drag, startPoint x: 1215, startPoint y: 562, endPoint x: 933, endPoint y: 507, distance: 288.0
click at [933, 507] on div "Image Klinički dokazana efikasnost Text Block U kliničkoj praksi je serum testi…" at bounding box center [1099, 467] width 366 height 311
copy p "U kliničkoj praksi je serum testiran na preko 10.000 pacijenata. Kao ovlašćeni …"
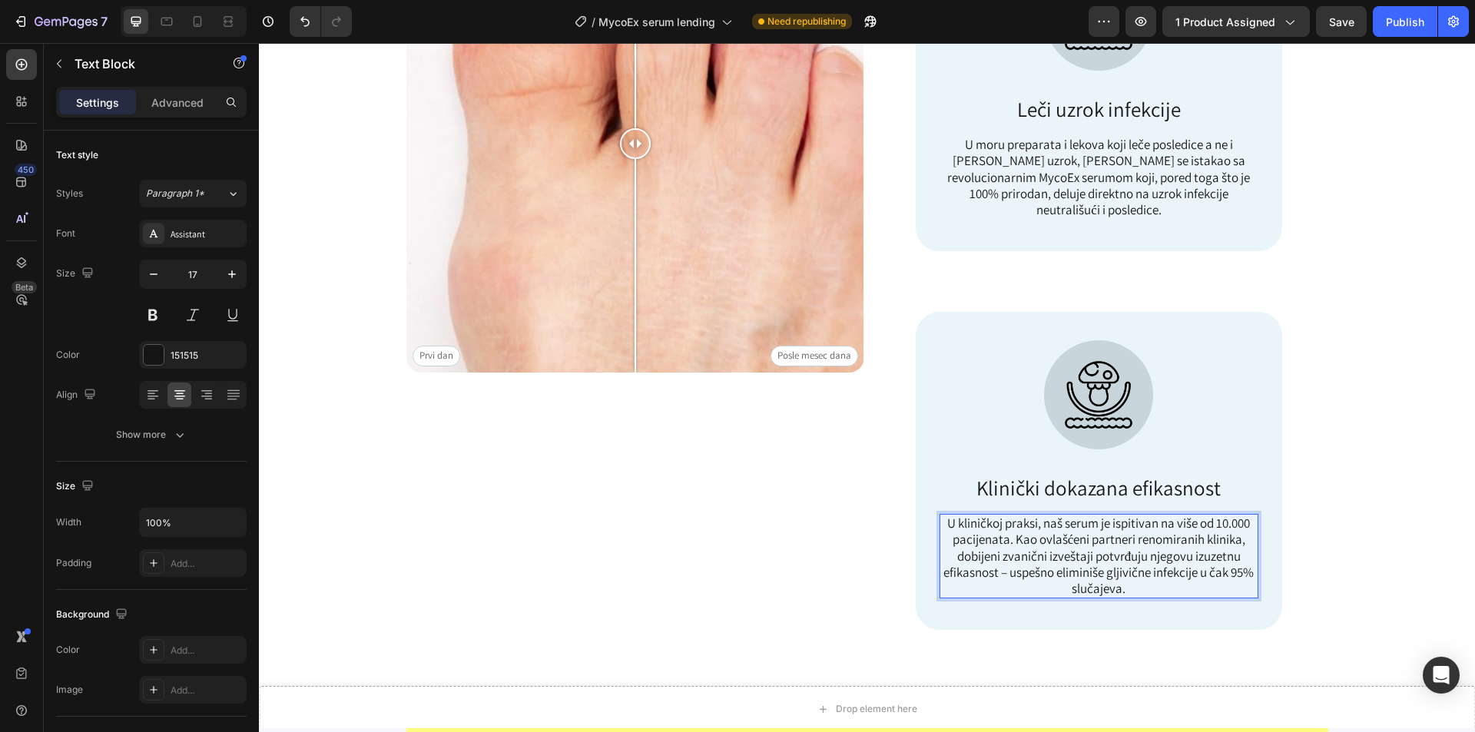
click at [1000, 524] on p "U kliničkoj praksi, naš serum je ispitivan na više od 10.000 pacijenata. Kao ov…" at bounding box center [1099, 555] width 316 height 81
click at [1378, 511] on div "Image Icon Prevuci levo/desno Text Block Row Prvi dan Posle mesec dana Image Co…" at bounding box center [866, 188] width 1093 height 926
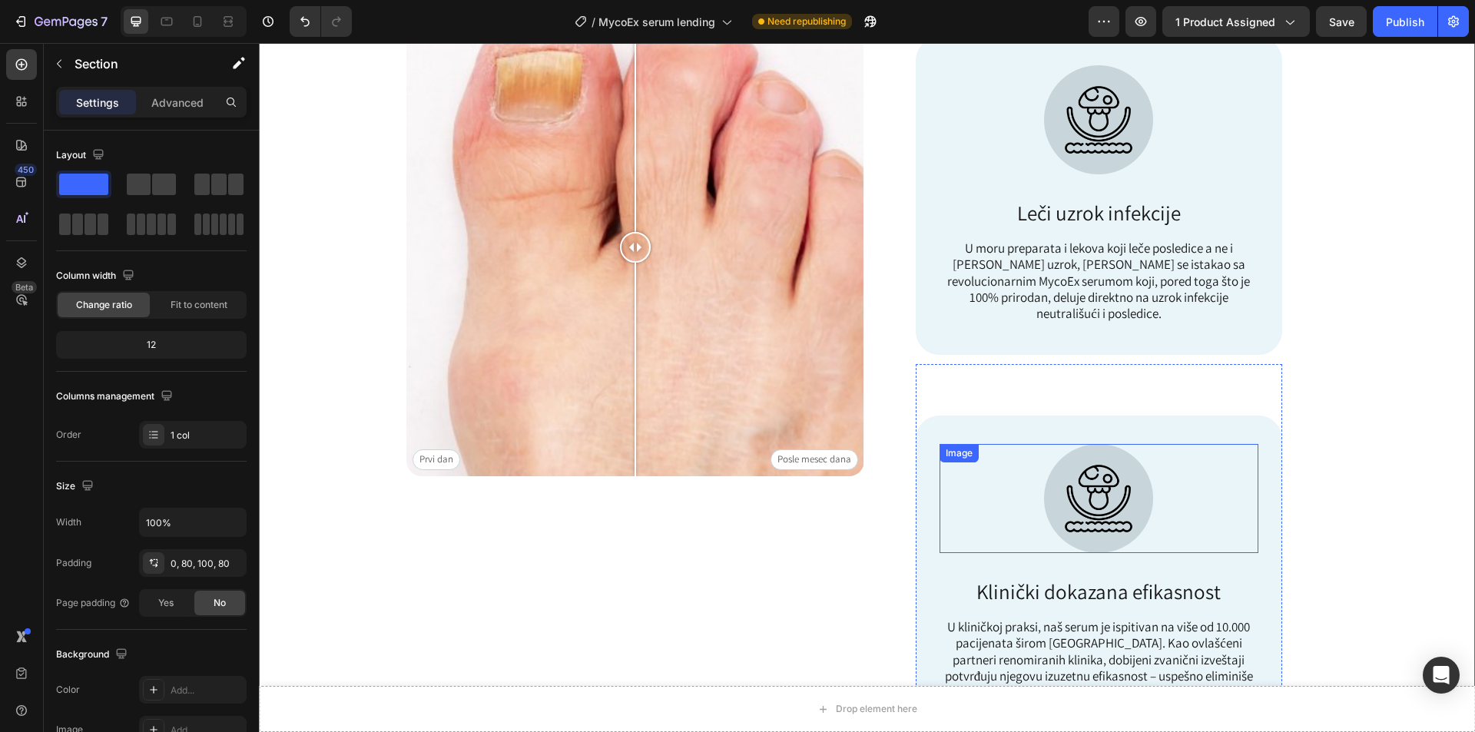
scroll to position [845, 0]
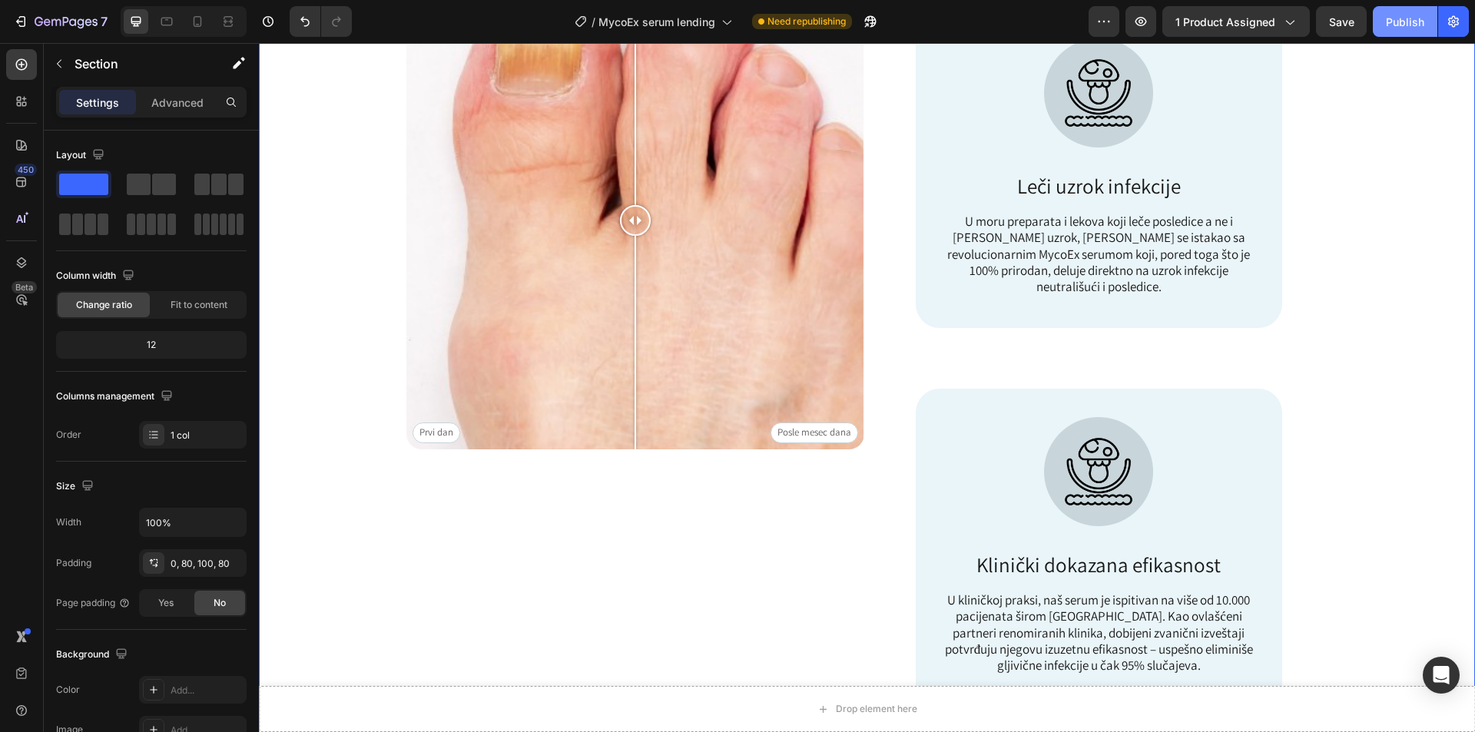
click at [1413, 22] on div "Publish" at bounding box center [1405, 22] width 38 height 16
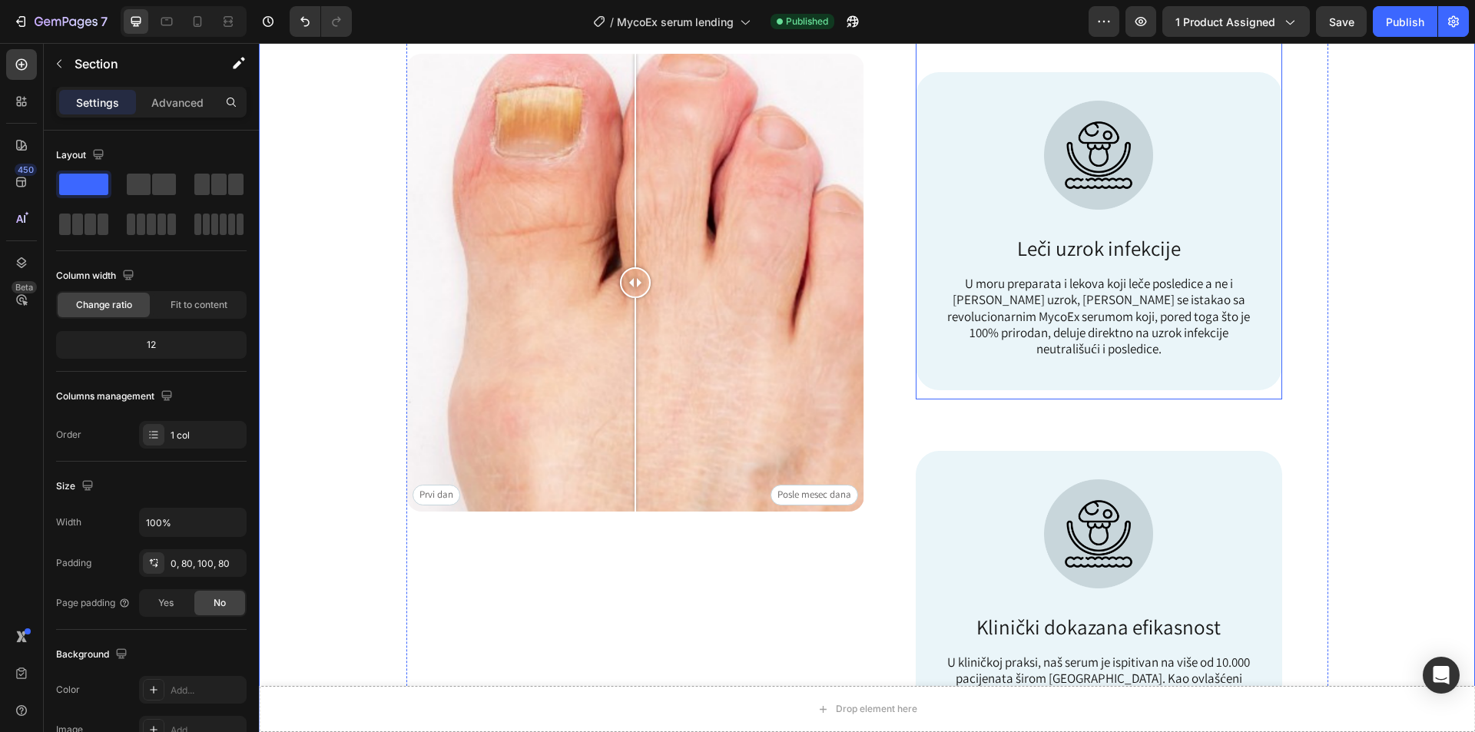
scroll to position [691, 0]
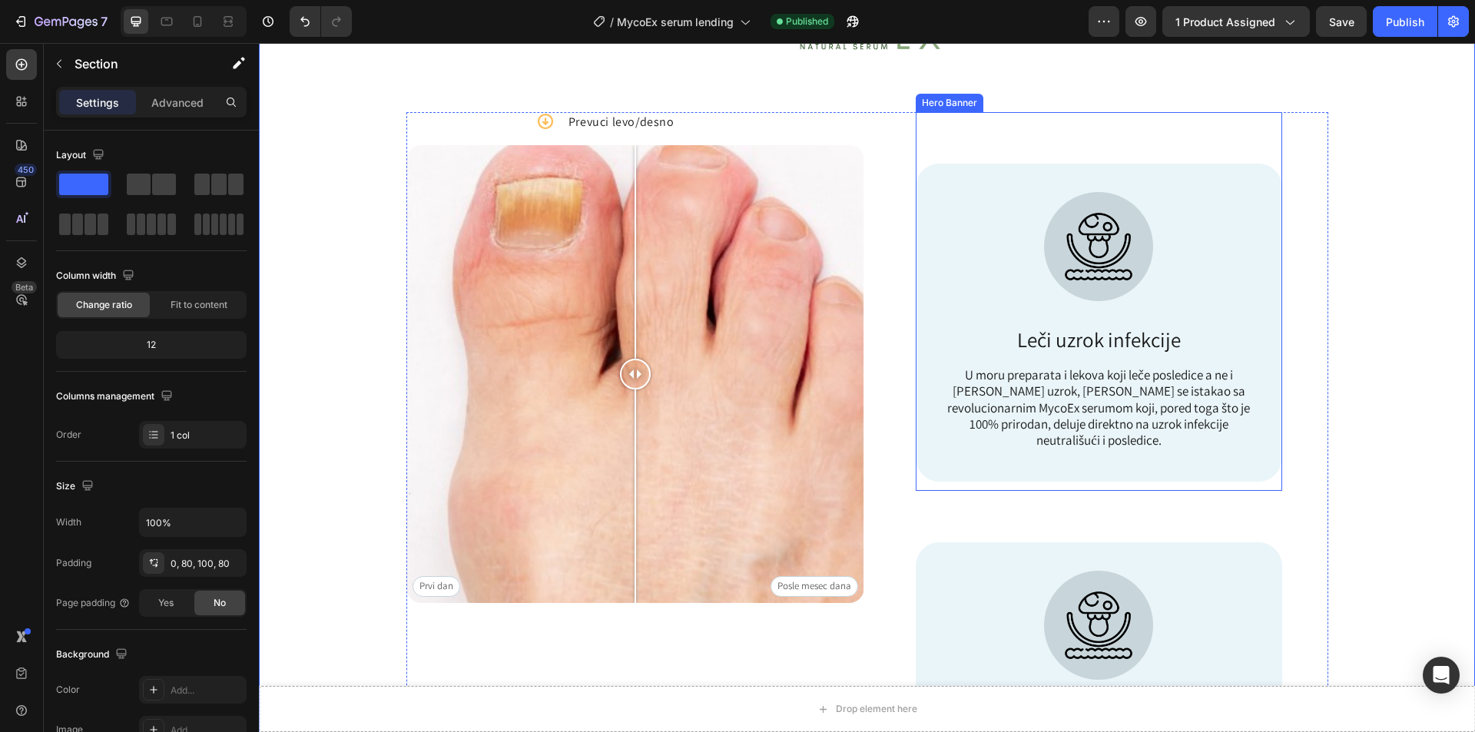
click at [1047, 214] on img at bounding box center [1098, 246] width 109 height 109
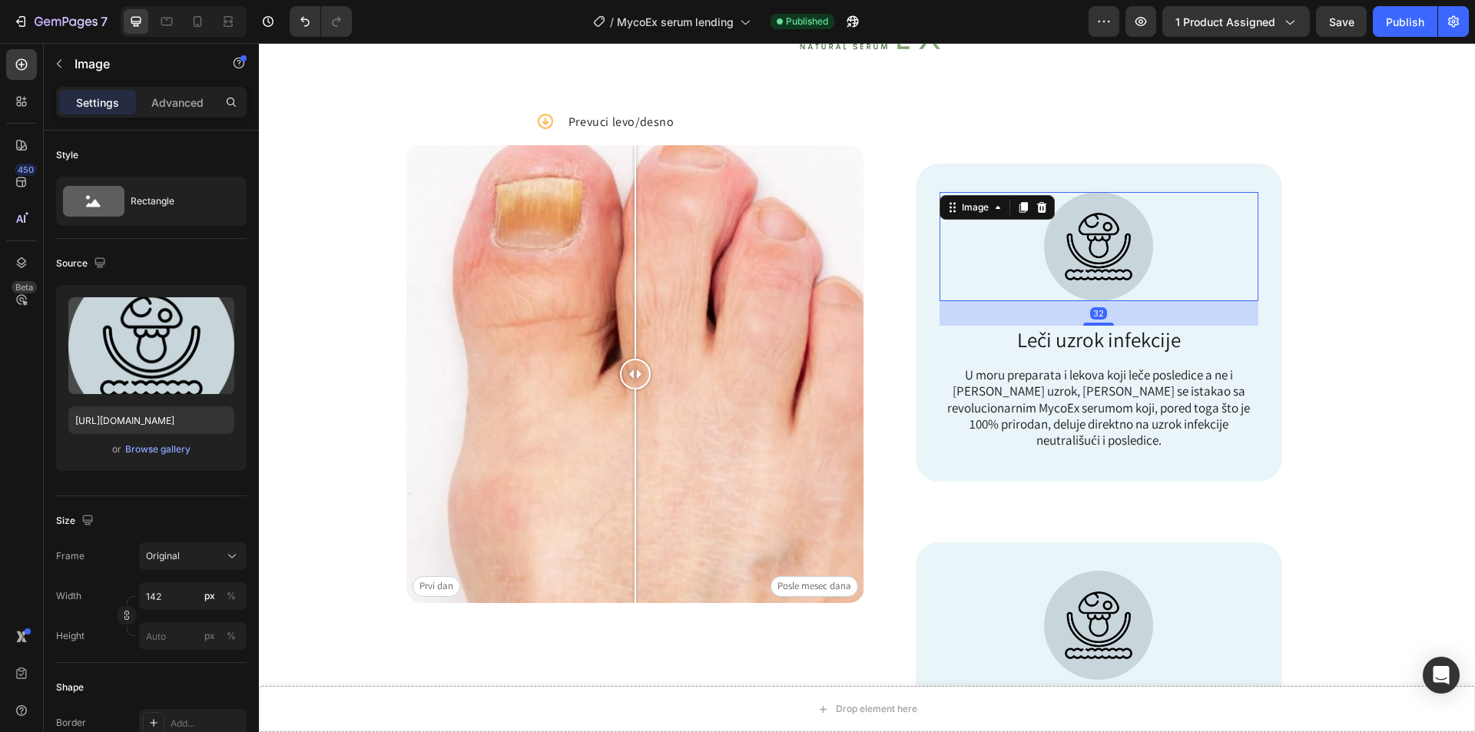
click at [1075, 239] on img at bounding box center [1098, 246] width 109 height 109
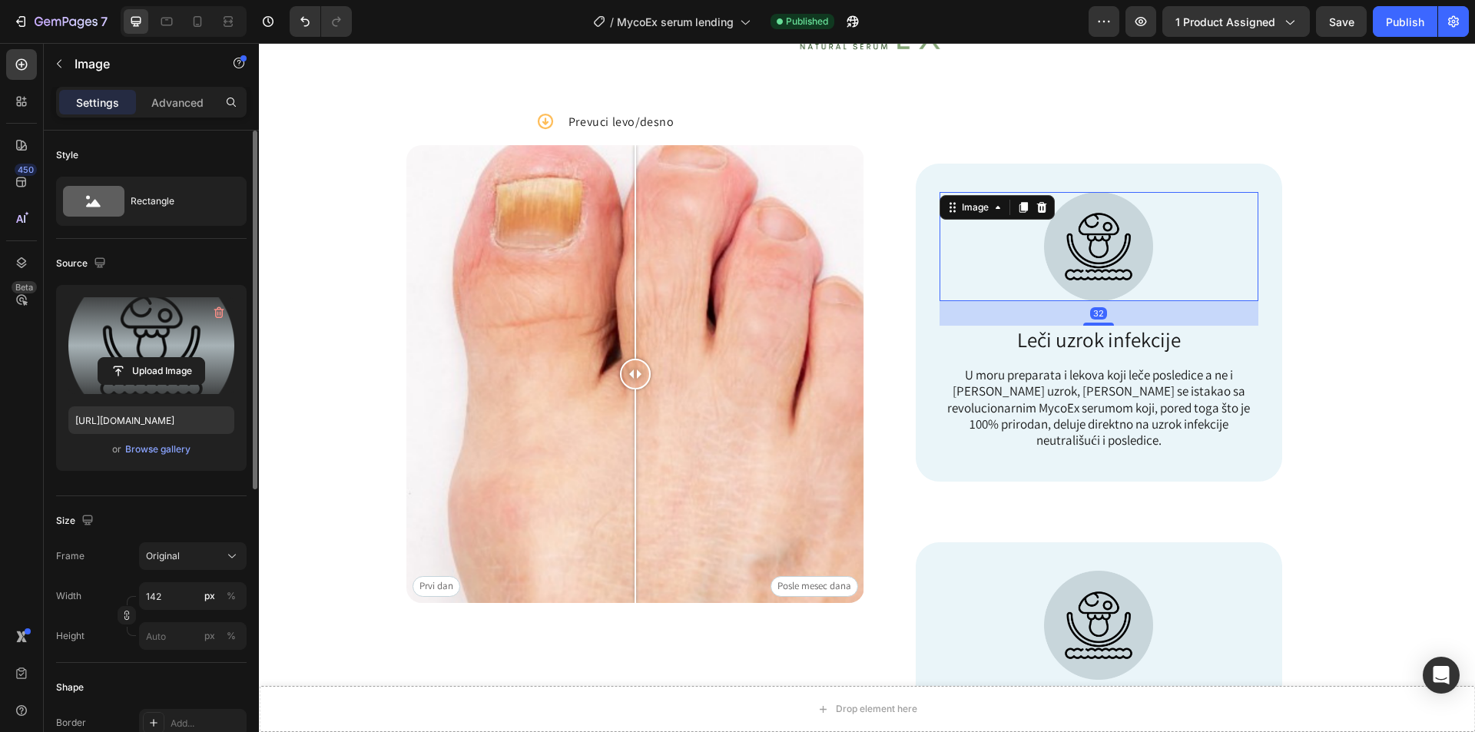
click at [156, 337] on label at bounding box center [151, 345] width 166 height 97
click at [156, 358] on input "file" at bounding box center [151, 371] width 106 height 26
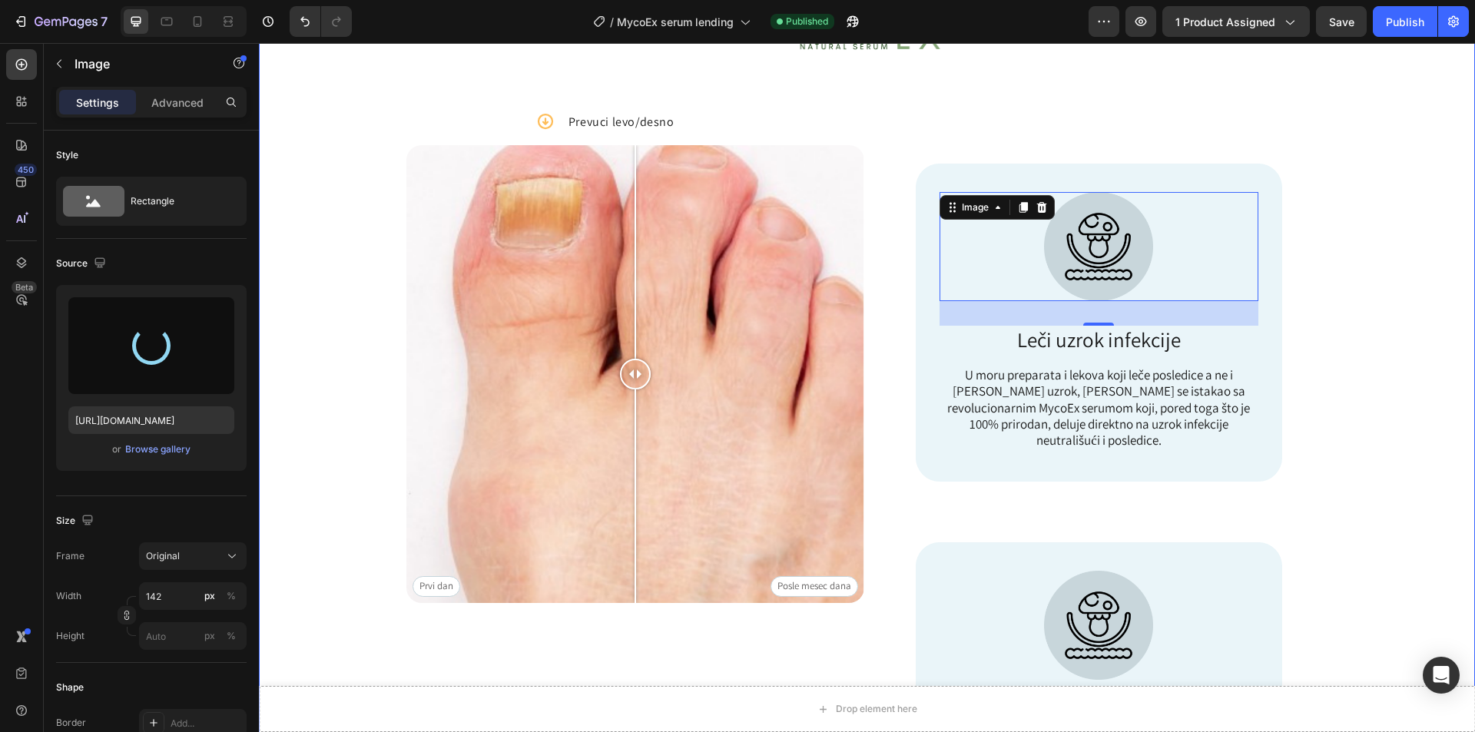
type input "https://cdn.shopify.com/s/files/1/0800/9652/6370/files/gempages_580060174794883…"
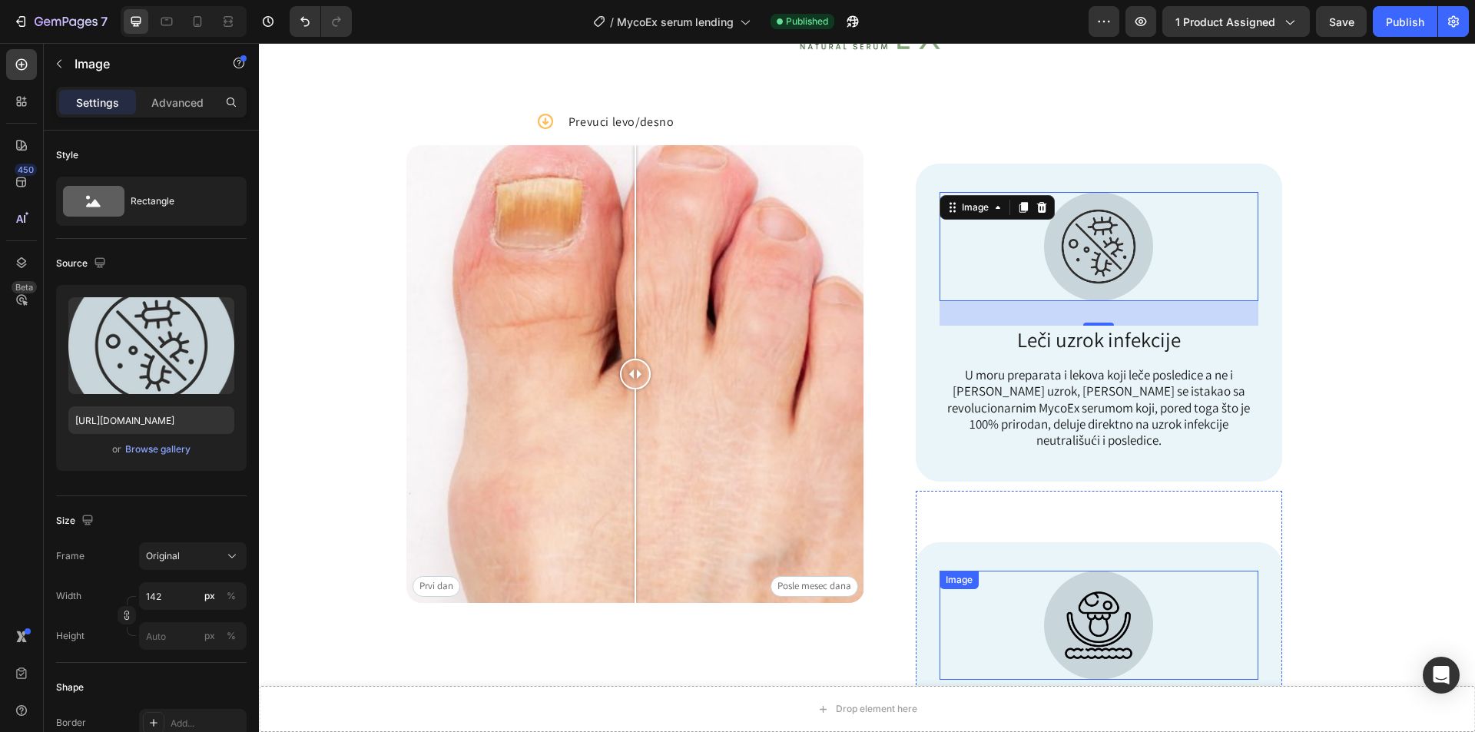
click at [1054, 613] on img at bounding box center [1098, 625] width 109 height 109
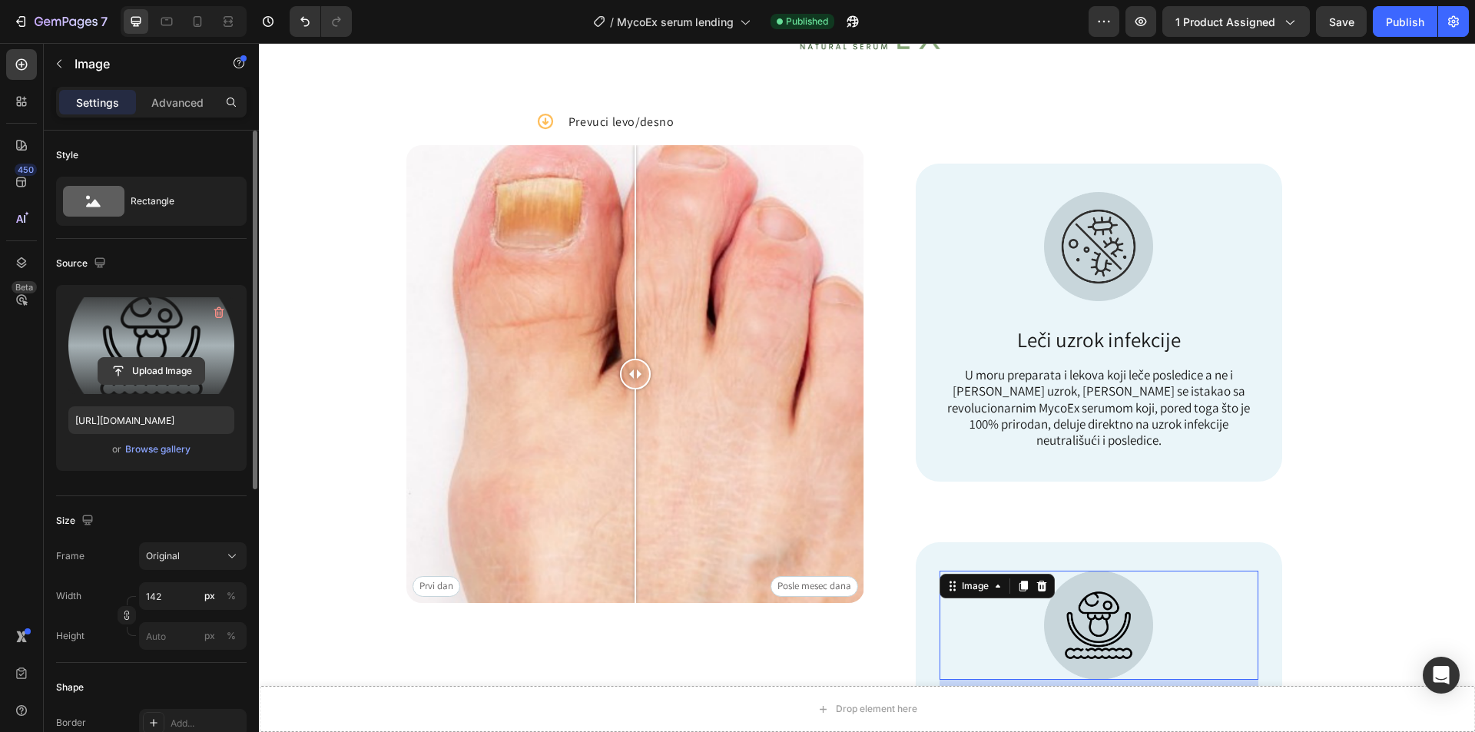
click at [173, 370] on input "file" at bounding box center [151, 371] width 106 height 26
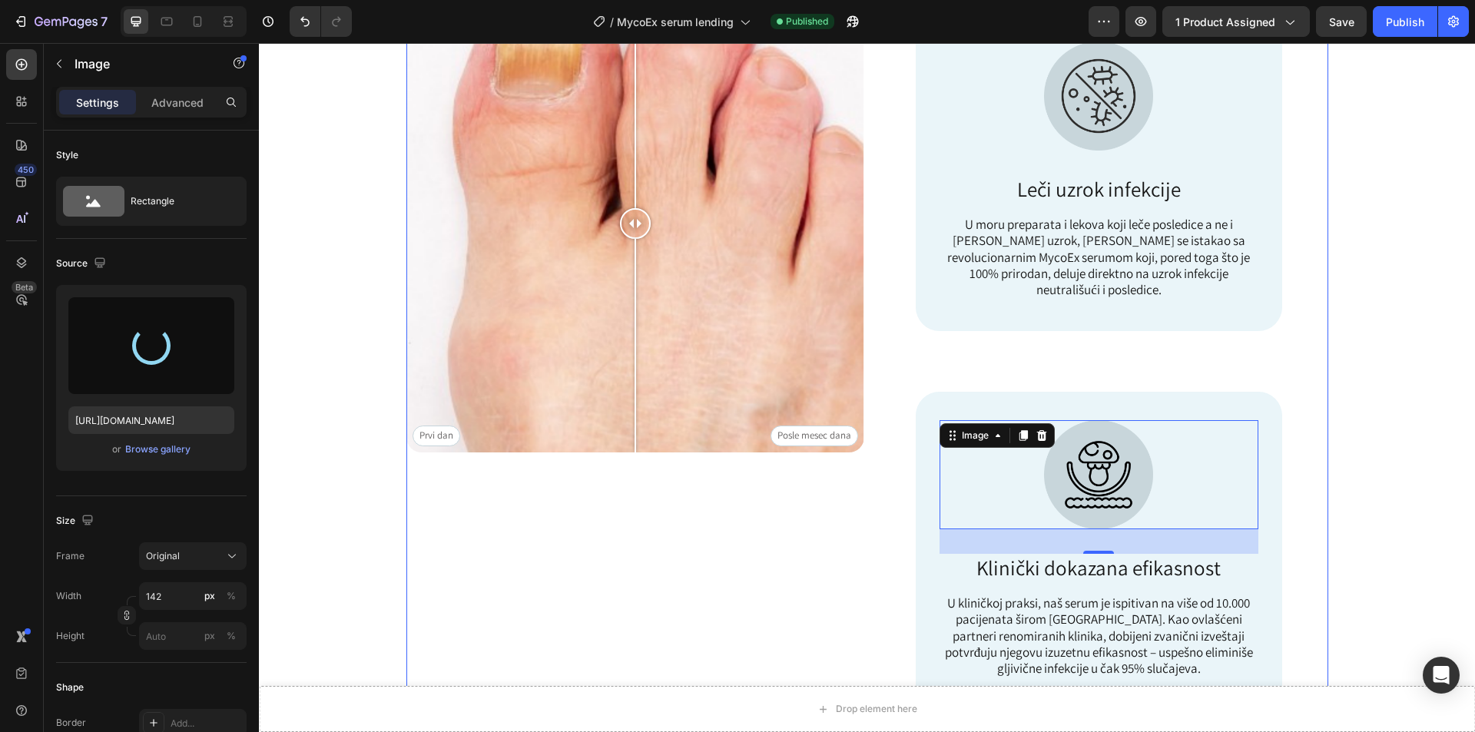
scroll to position [845, 0]
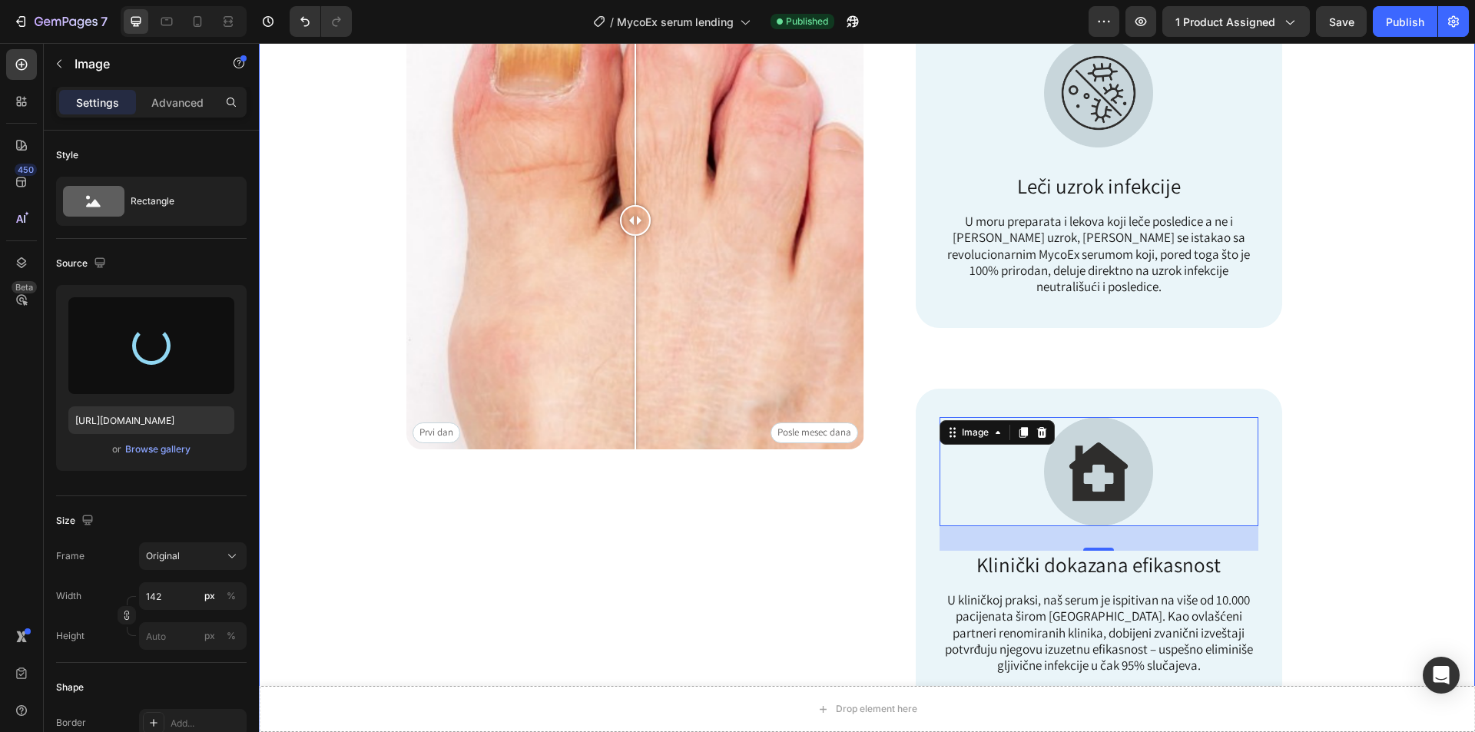
type input "https://cdn.shopify.com/s/files/1/0800/9652/6370/files/gempages_580060174794883…"
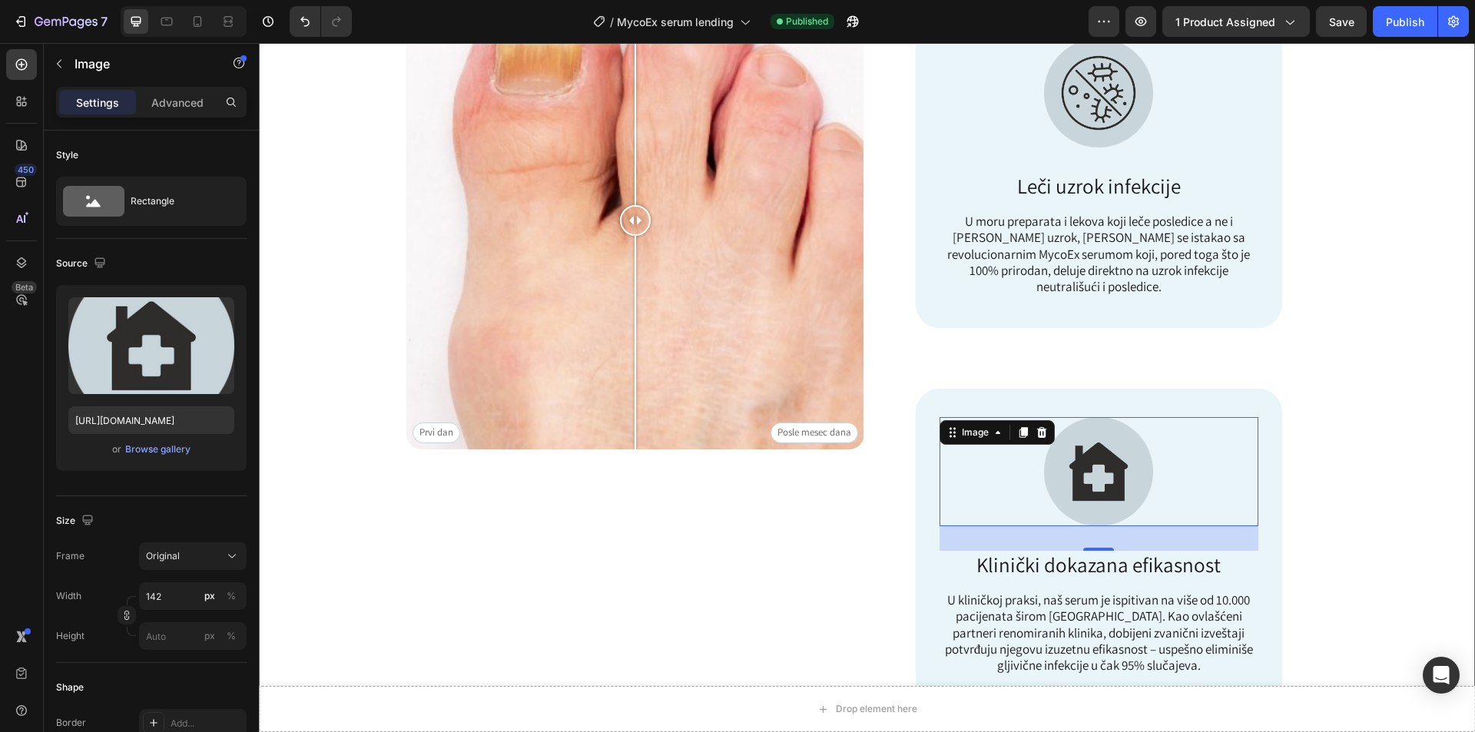
click at [1418, 290] on div "Image Icon Prevuci levo/desno Text Block Row Prvi dan Posle mesec dana Image Co…" at bounding box center [867, 303] width 1216 height 1003
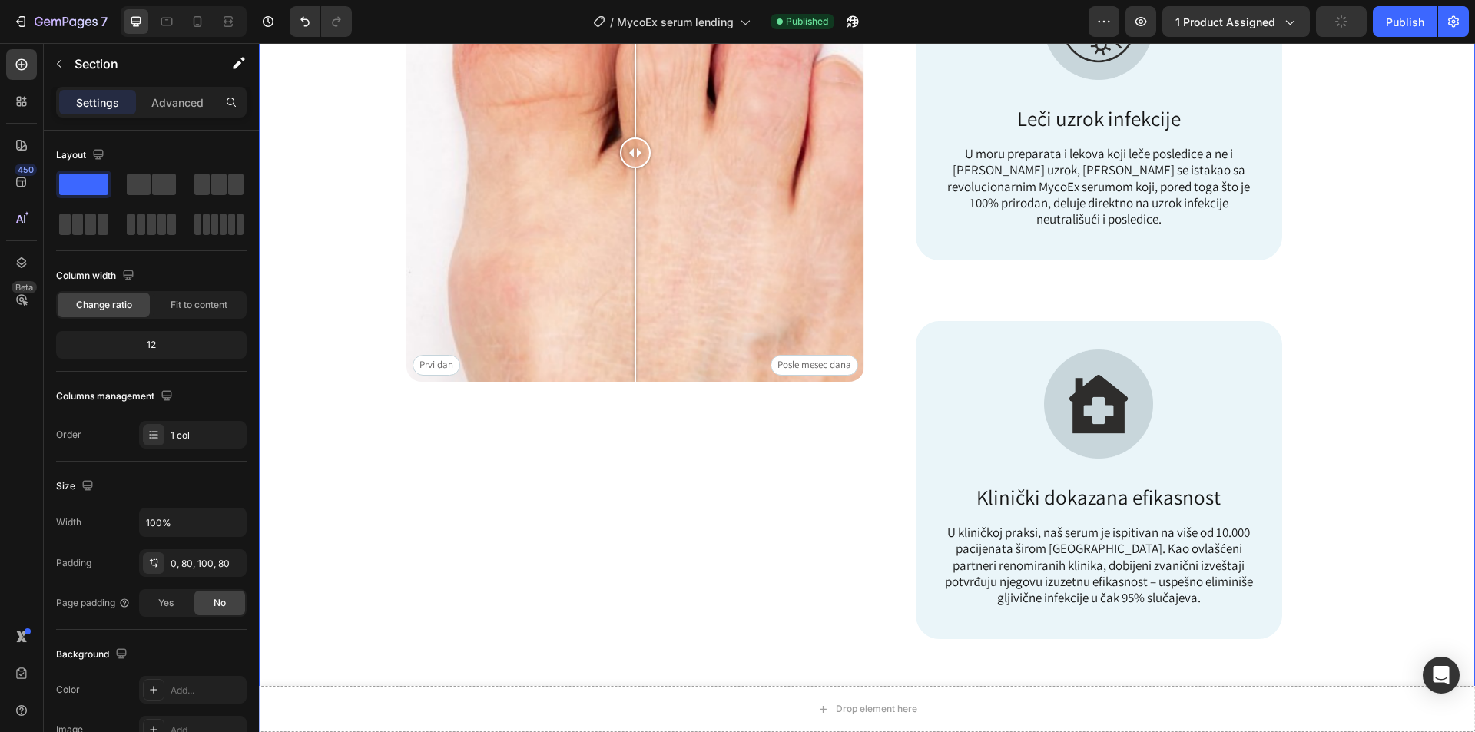
scroll to position [999, 0]
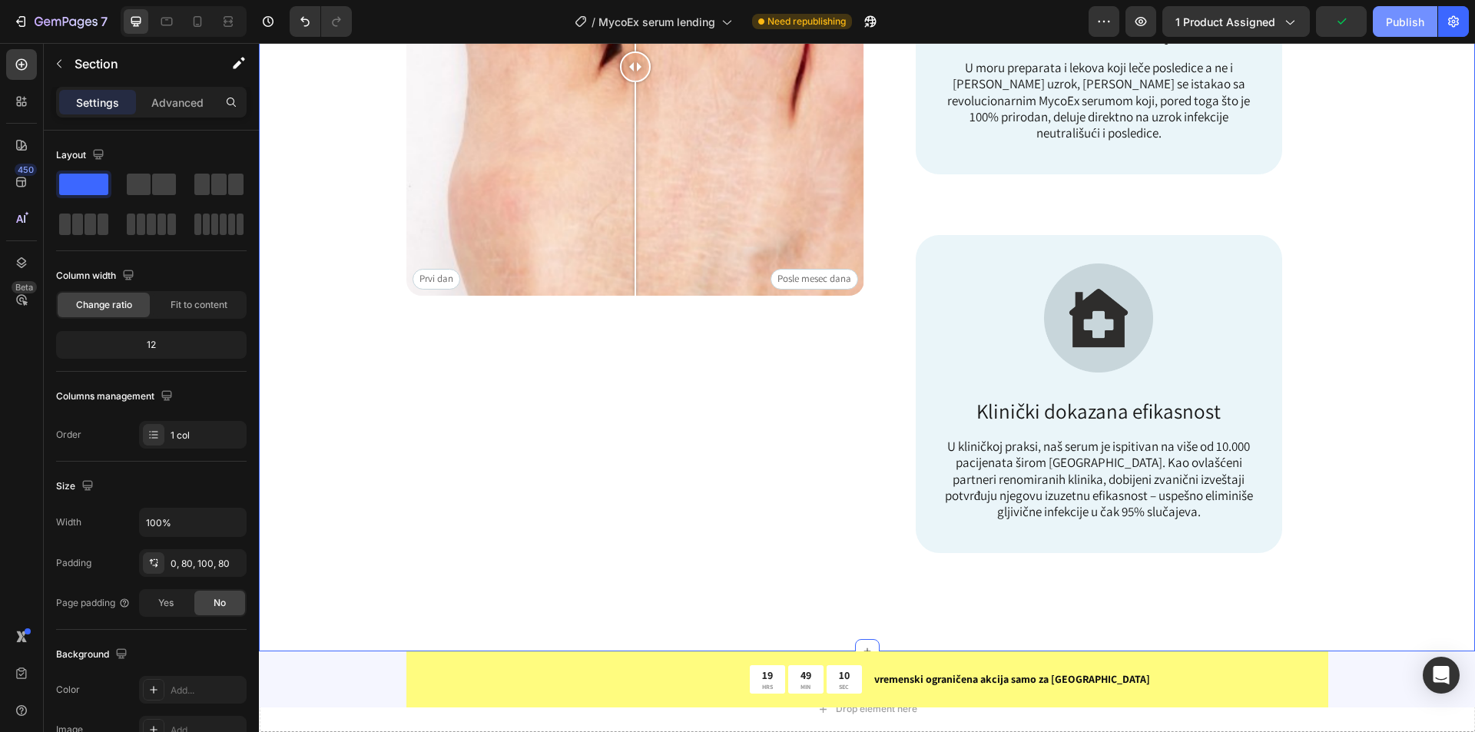
click at [1413, 26] on div "Publish" at bounding box center [1405, 22] width 38 height 16
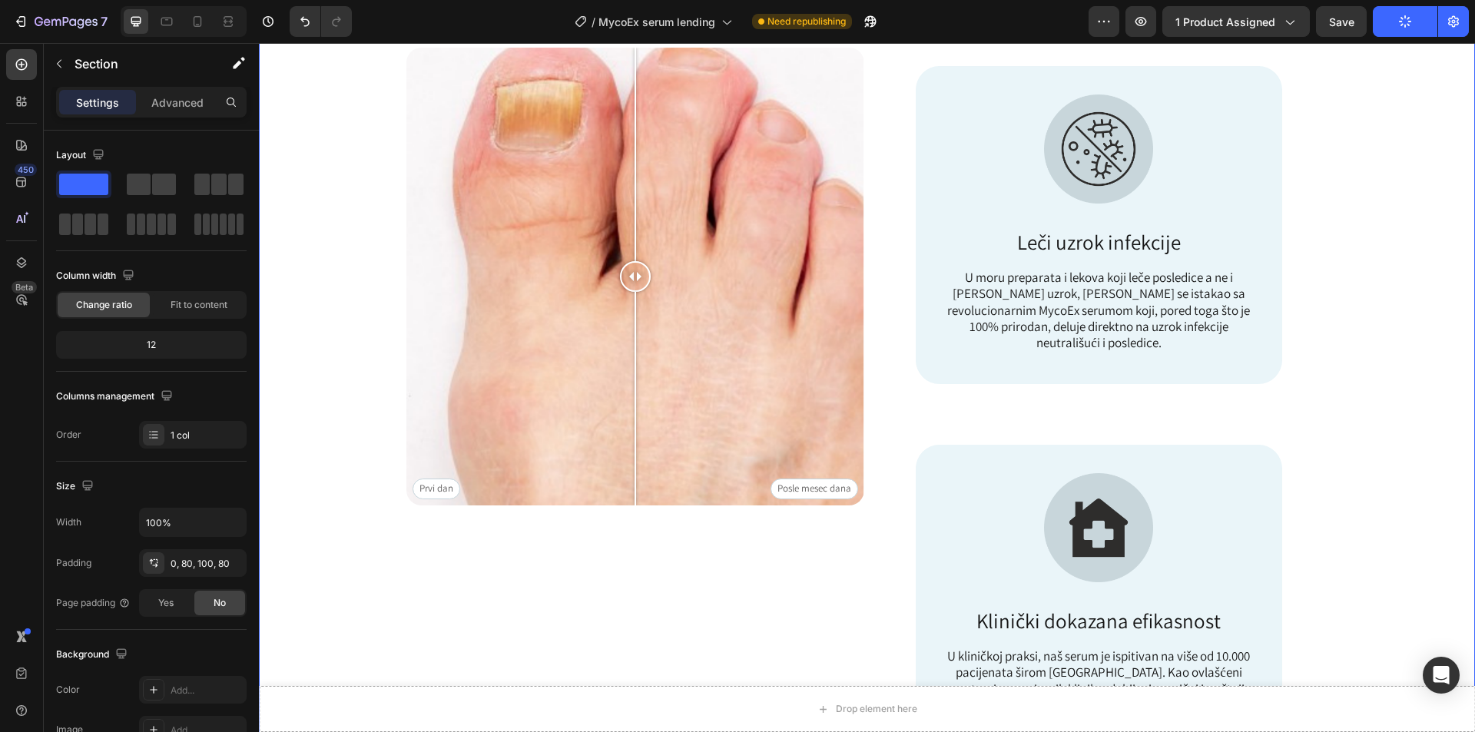
scroll to position [768, 0]
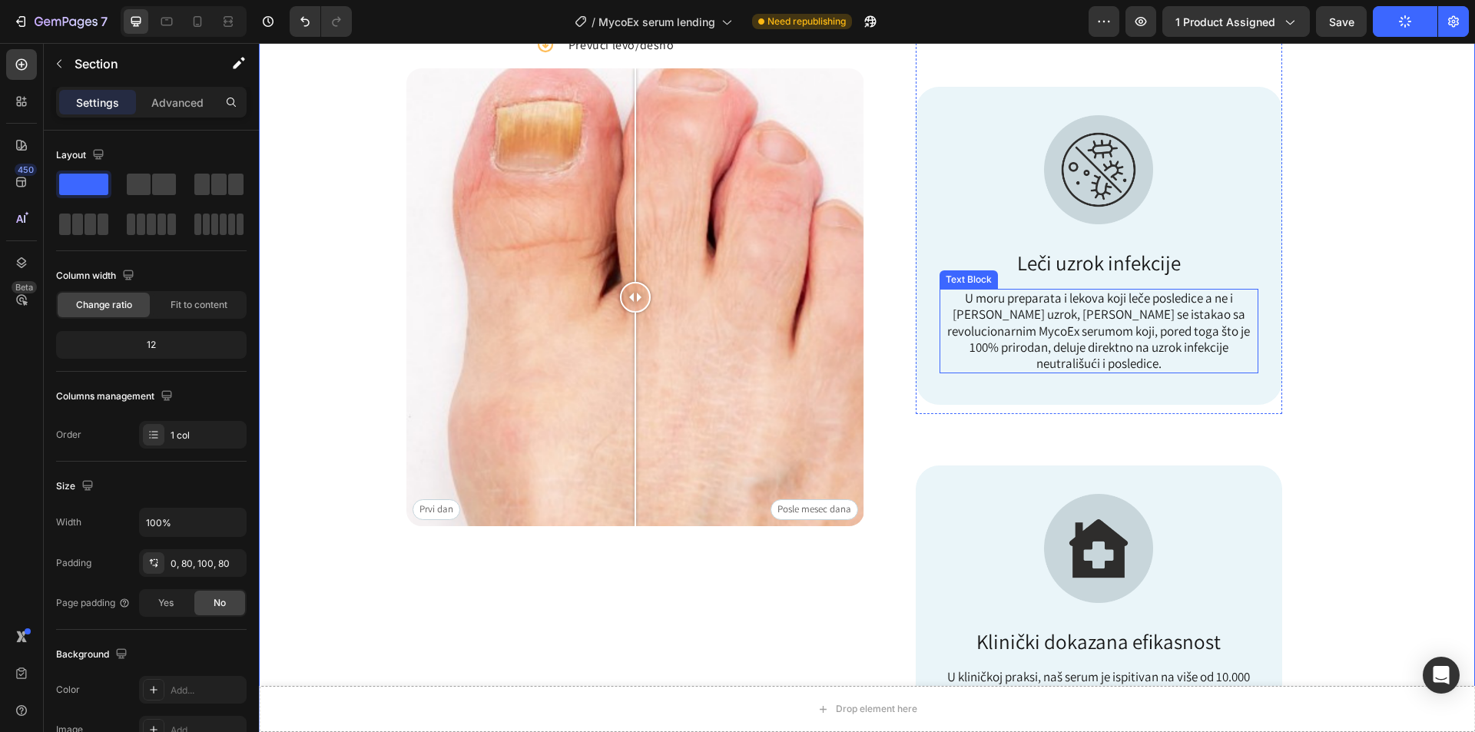
click at [1080, 320] on p "U moru preparata i lekova koji leče posledice a ne i sam uzrok, dr Živković se …" at bounding box center [1099, 330] width 316 height 81
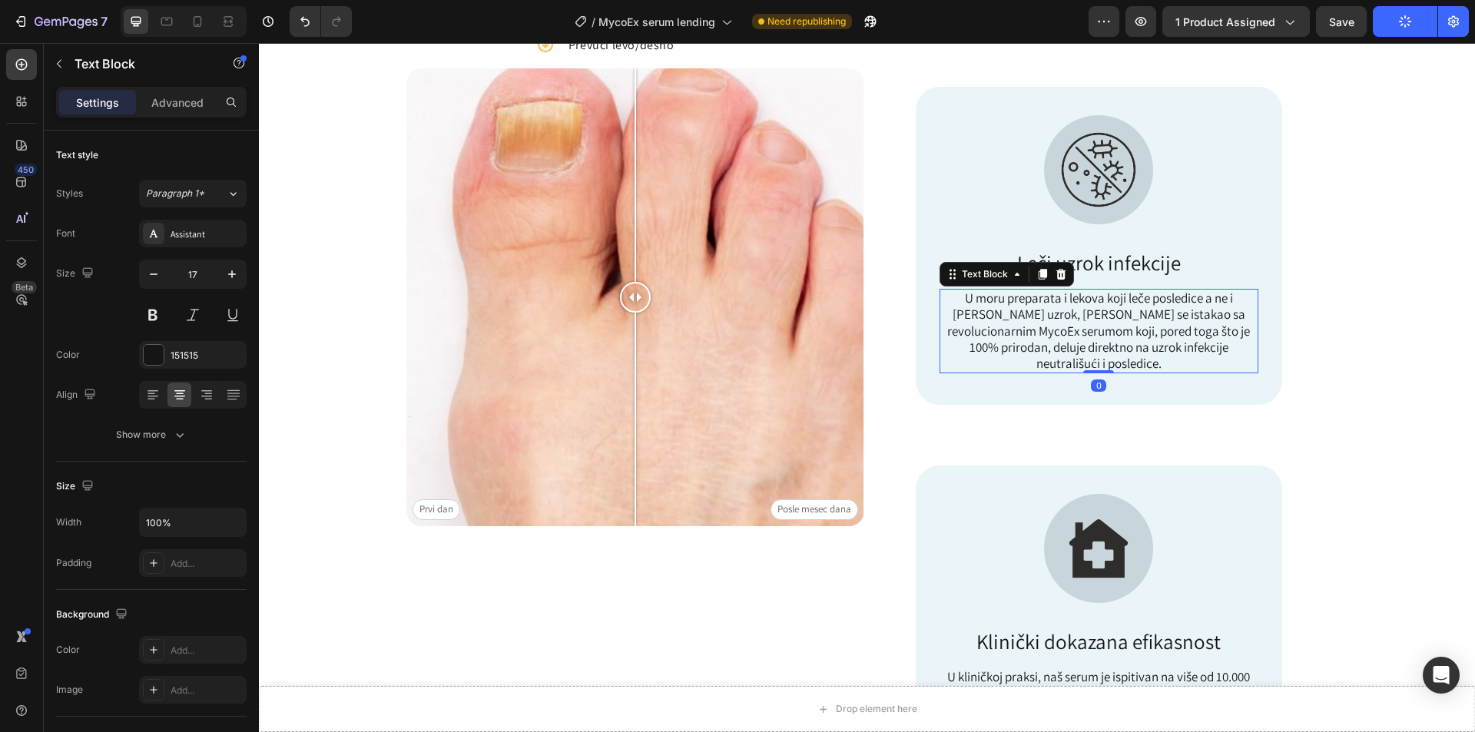
click at [1078, 315] on p "U moru preparata i lekova koji leče posledice a ne i sam uzrok, dr Živković se …" at bounding box center [1099, 330] width 316 height 81
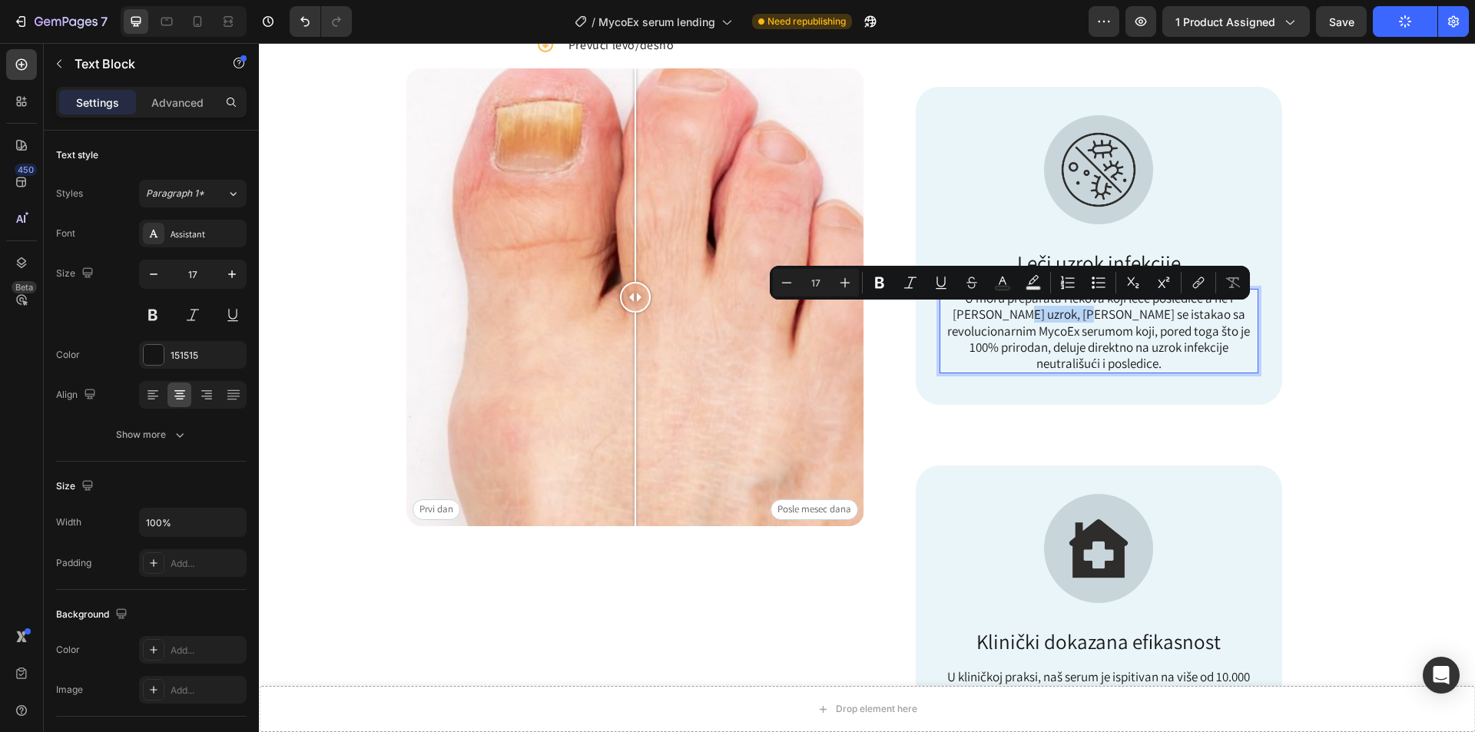
drag, startPoint x: 1042, startPoint y: 313, endPoint x: 979, endPoint y: 322, distance: 62.8
click at [979, 322] on p "U moru preparata i lekova koji leče posledice a ne i sam uzrok, dr Živković se …" at bounding box center [1099, 330] width 316 height 81
click at [1035, 318] on p "U moru preparata i lekova koji leče posledice a ne i sam uzrok, dr Živković se …" at bounding box center [1099, 330] width 316 height 81
drag, startPoint x: 1000, startPoint y: 319, endPoint x: 1038, endPoint y: 317, distance: 37.7
click at [1038, 317] on p "U moru preparata i lekova koji leče posledice a ne i sam uzrok, dr Živković se …" at bounding box center [1099, 330] width 316 height 81
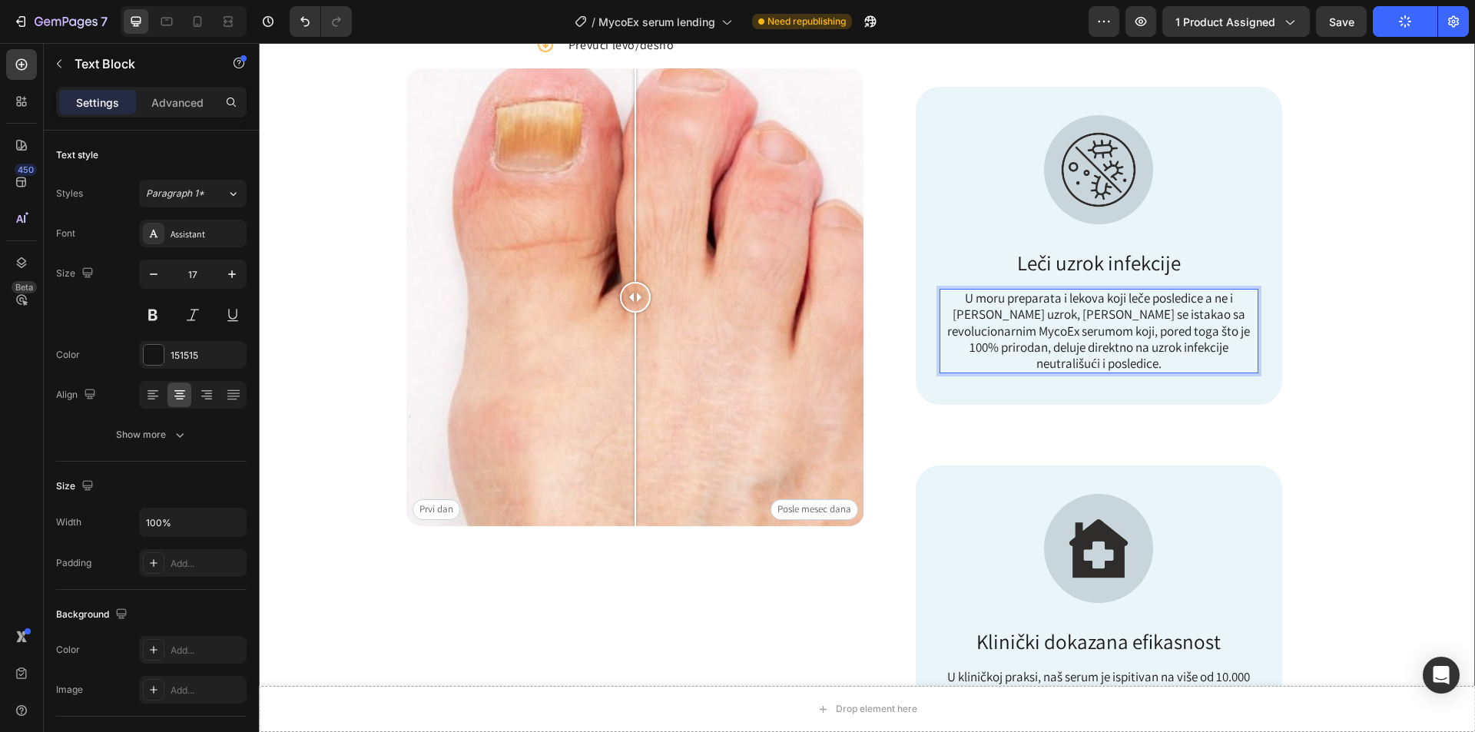
click at [1361, 234] on div "Image Icon Prevuci levo/desno Text Block Row Prvi dan Posle mesec dana Image Co…" at bounding box center [866, 342] width 1093 height 926
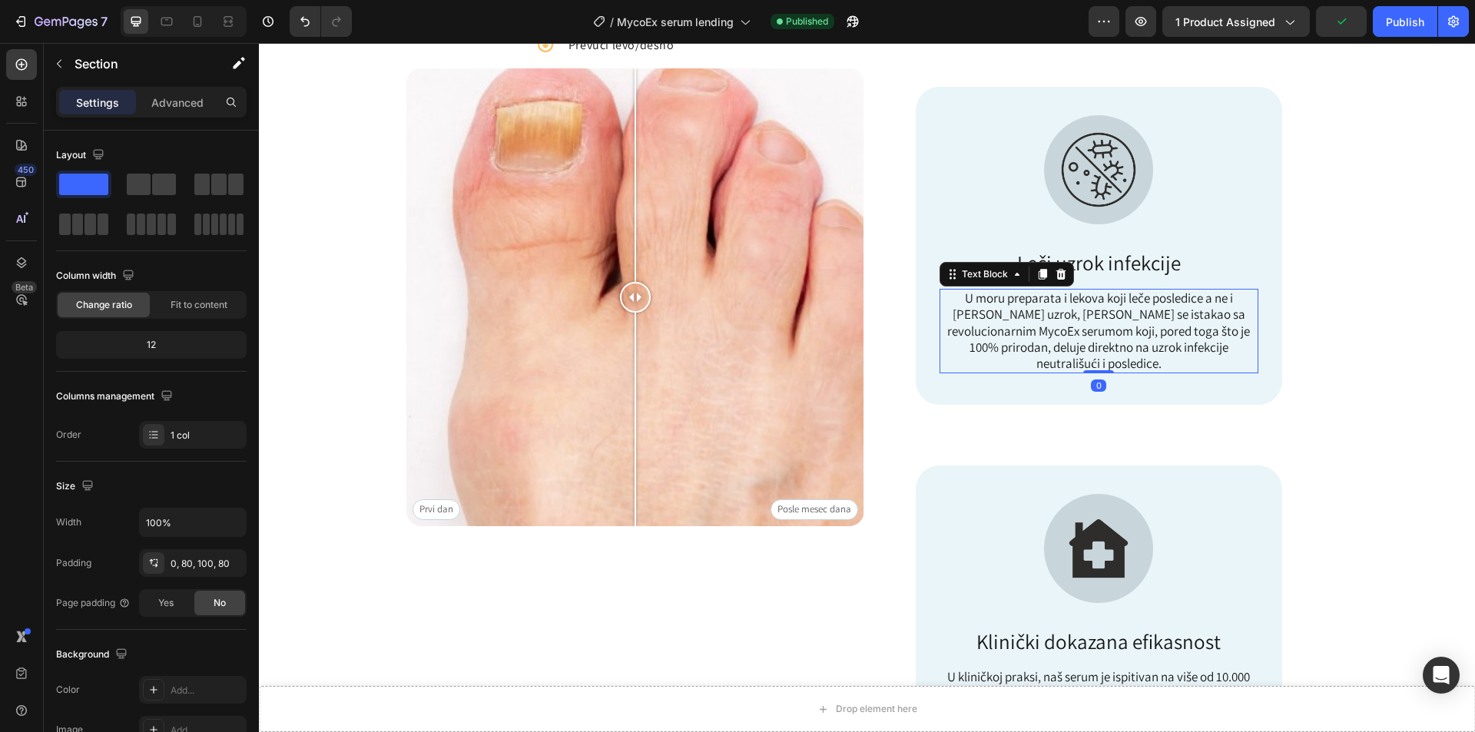
click at [1032, 316] on p "U moru preparata i lekova koji leče posledice a ne i sam uzrok, dr Heiner se is…" at bounding box center [1099, 330] width 316 height 81
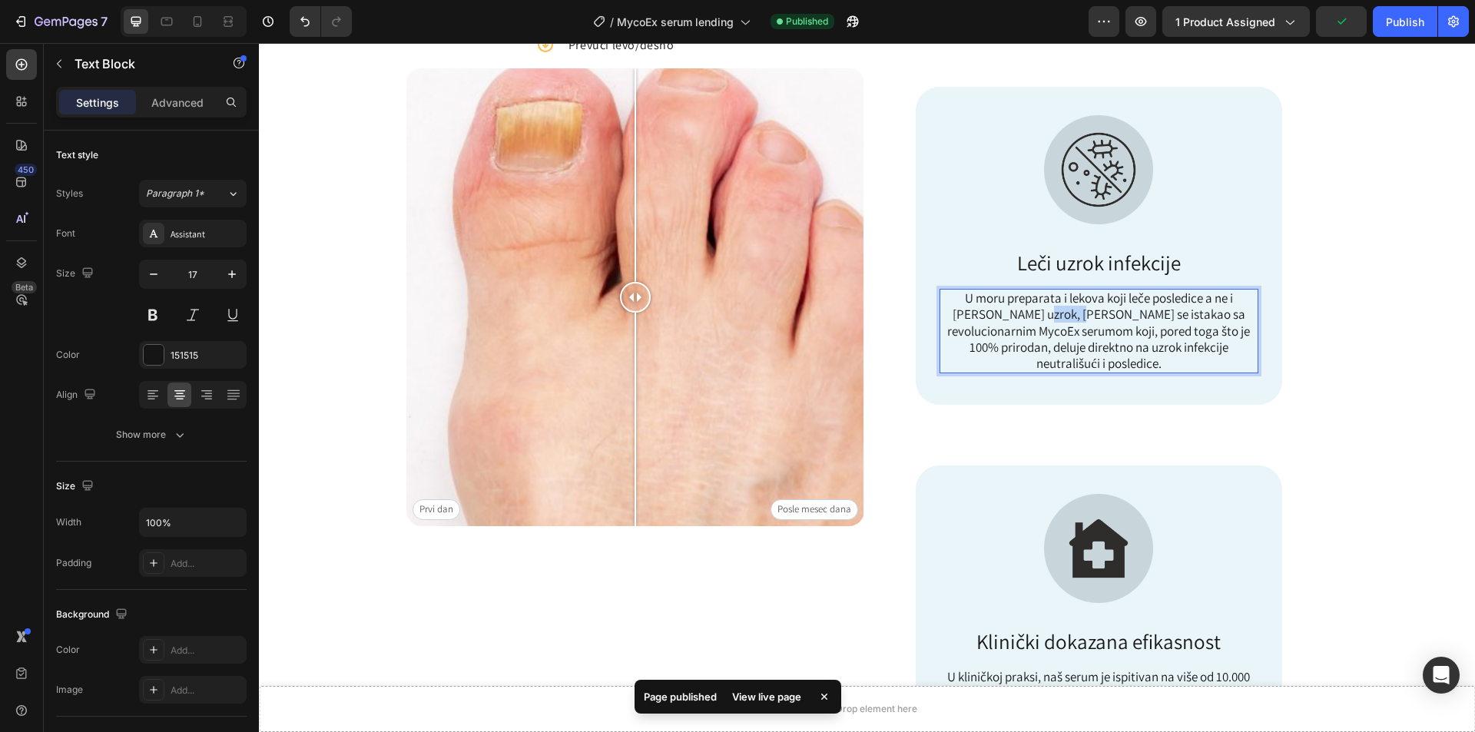
drag, startPoint x: 1002, startPoint y: 319, endPoint x: 1044, endPoint y: 312, distance: 42.8
click at [1041, 312] on p "U moru preparata i lekova koji leče posledice a ne i sam uzrok, dr Heiner se is…" at bounding box center [1099, 330] width 316 height 81
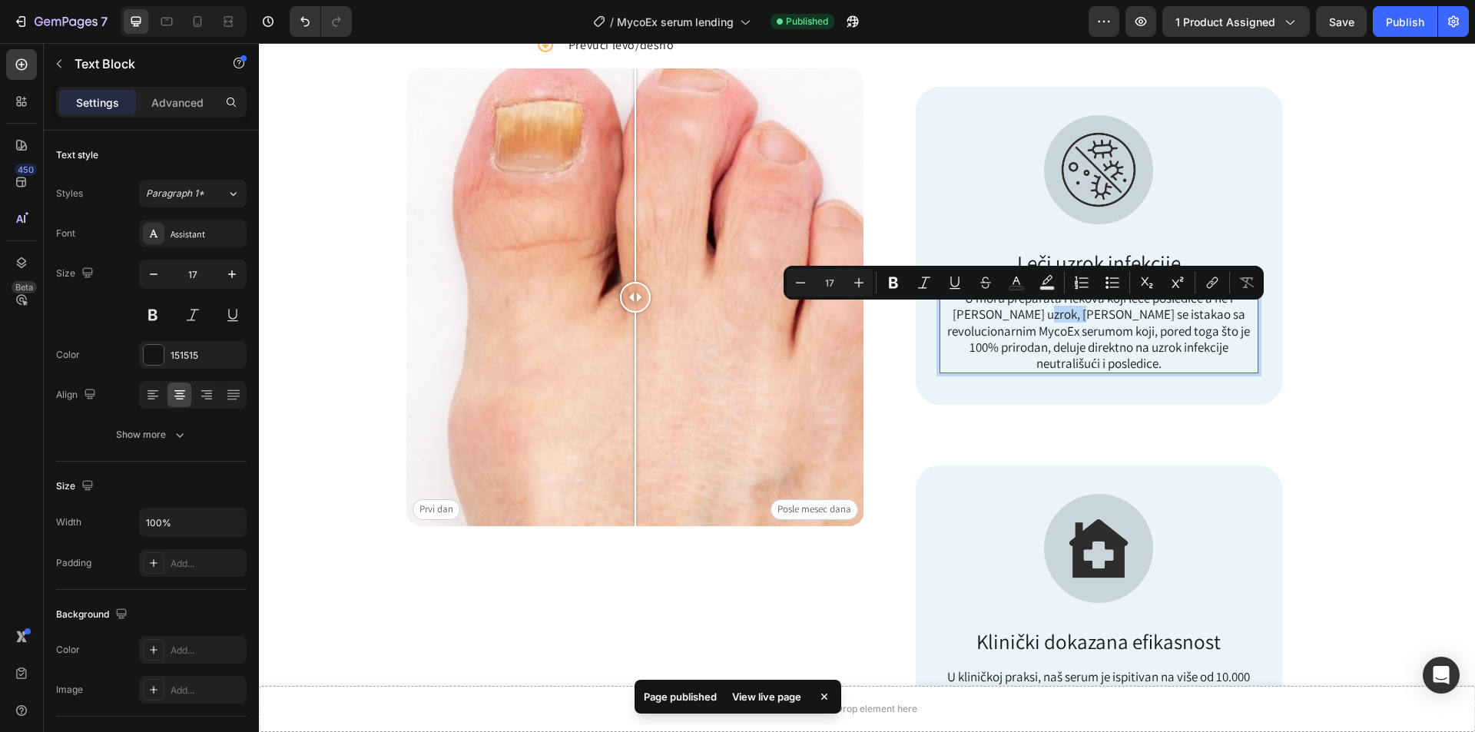
click at [1013, 322] on p "U moru preparata i lekova koji leče posledice a ne i sam uzrok, dr Heiner se is…" at bounding box center [1099, 330] width 316 height 81
drag, startPoint x: 999, startPoint y: 312, endPoint x: 1065, endPoint y: 306, distance: 66.3
click at [1034, 313] on p "U moru preparata i lekova koji leče posledice a ne i sam uzrok, dr Heiner se is…" at bounding box center [1099, 330] width 316 height 81
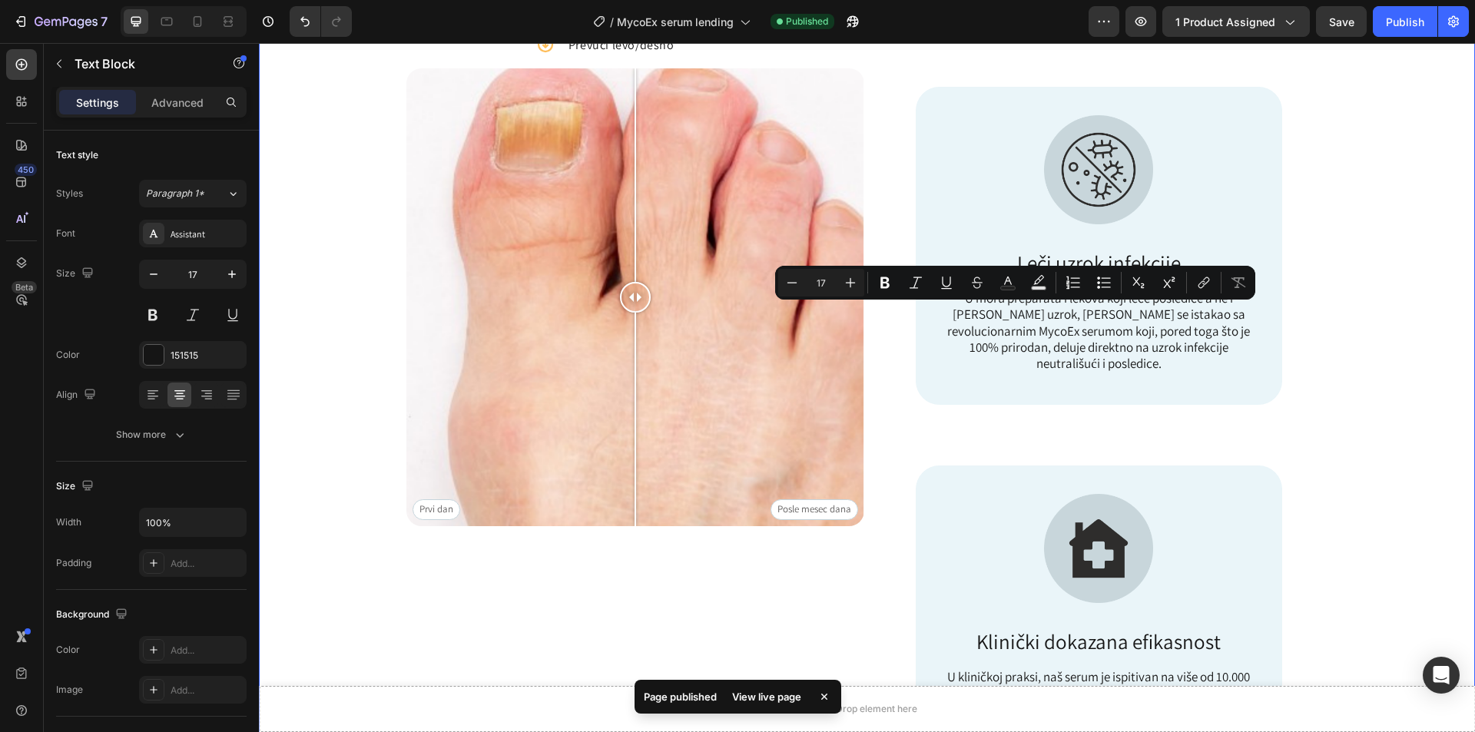
click at [1396, 306] on div "Image Icon Prevuci levo/desno Text Block Row Prvi dan Posle mesec dana Image Co…" at bounding box center [866, 342] width 1093 height 926
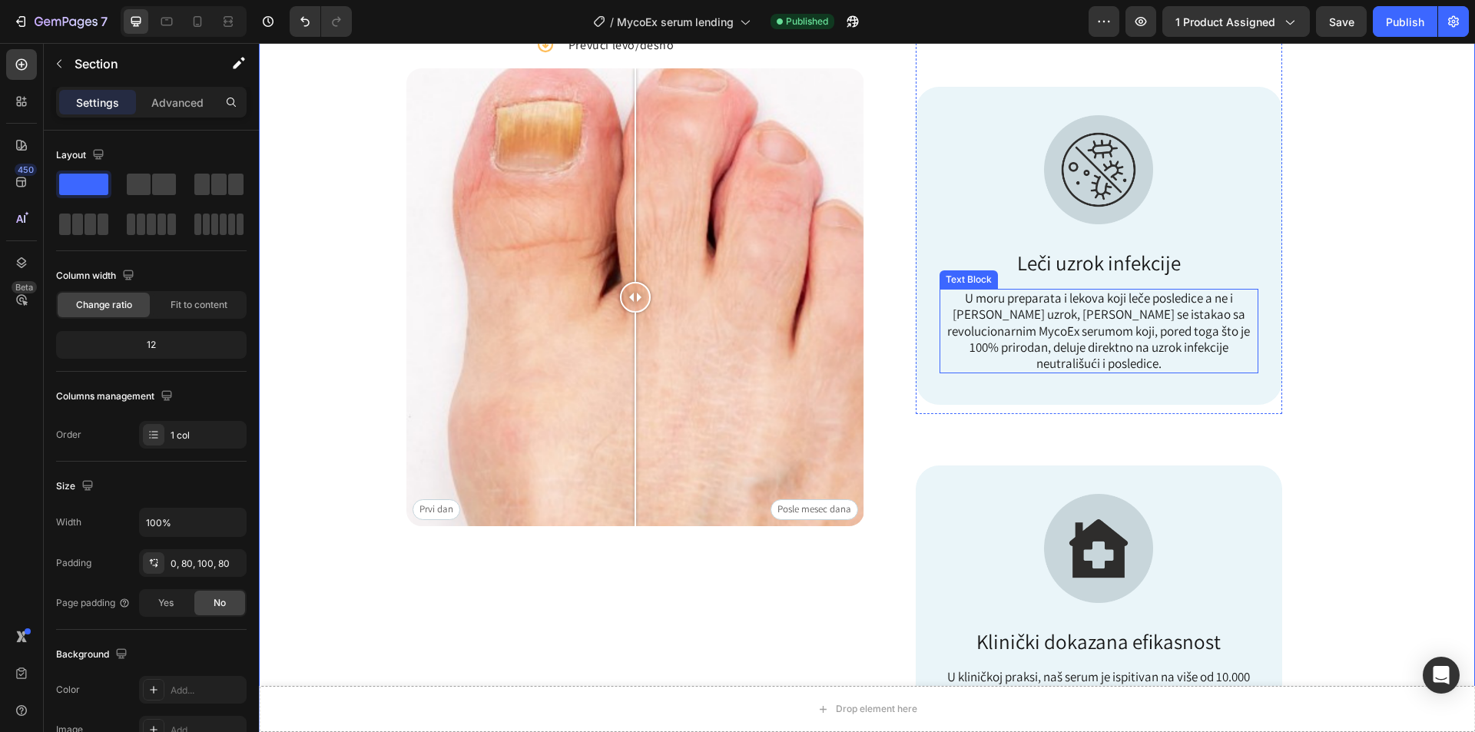
click at [989, 313] on p "U moru preparata i lekova koji leče posledice a ne i sam uzrok, dr Heiner se is…" at bounding box center [1099, 330] width 316 height 81
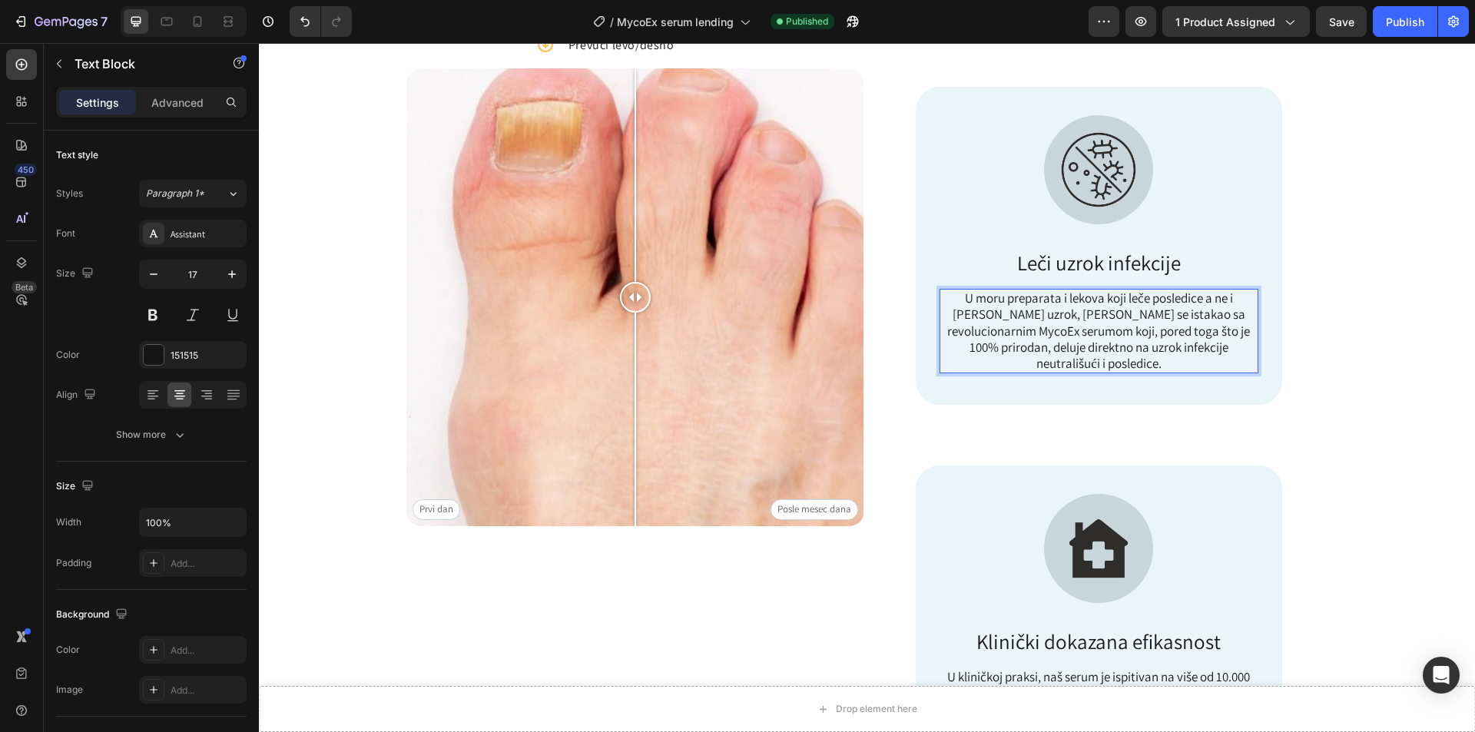
click at [986, 315] on p "U moru preparata i lekova koji leče posledice a ne i sam uzrok, dr Heiner se is…" at bounding box center [1099, 330] width 316 height 81
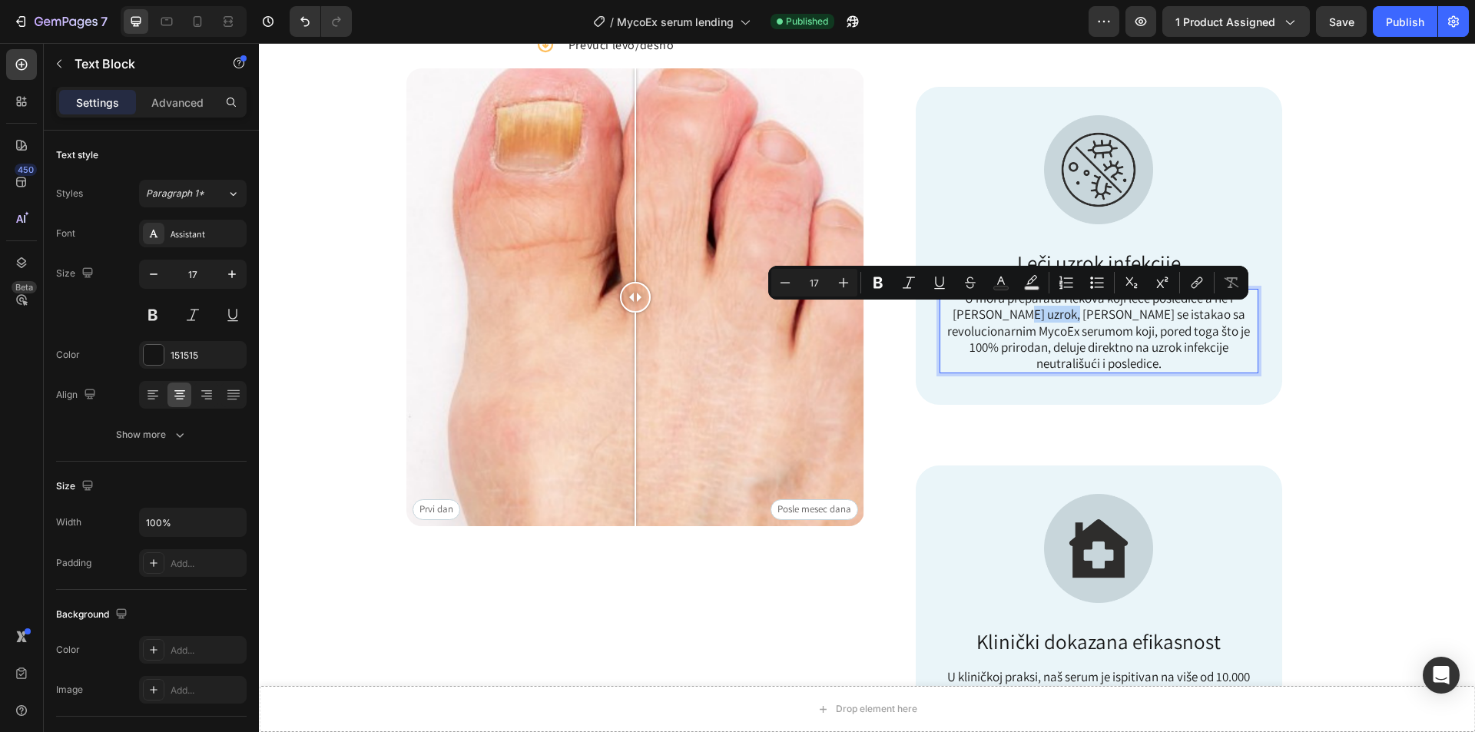
drag, startPoint x: 992, startPoint y: 318, endPoint x: 1031, endPoint y: 315, distance: 38.5
click at [1032, 316] on p "U moru preparata i lekova koji leče posledice a ne i sam uzrok, dr Heiner se is…" at bounding box center [1099, 330] width 316 height 81
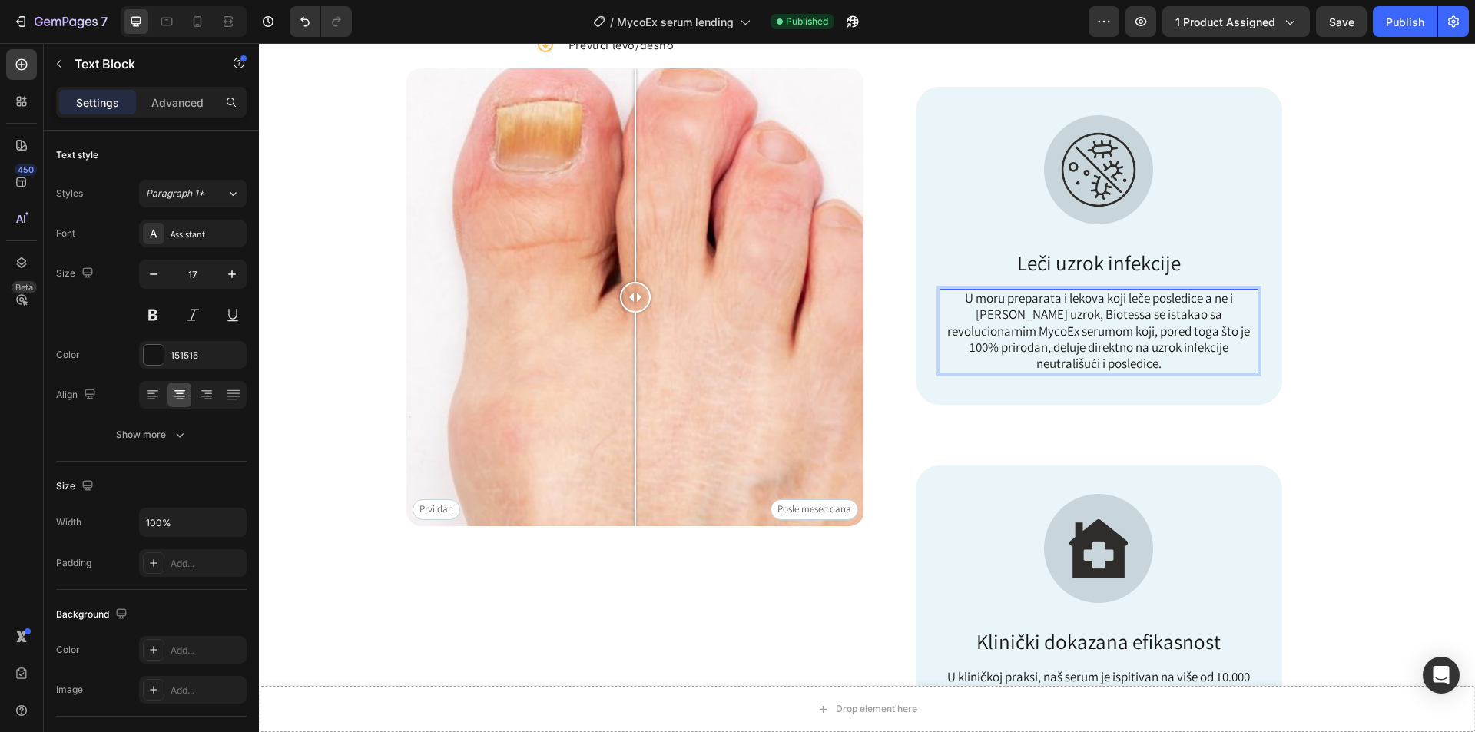
drag, startPoint x: 1085, startPoint y: 310, endPoint x: 1091, endPoint y: 335, distance: 25.9
click at [1085, 314] on p "U moru preparata i lekova koji leče posledice a ne i sam uzrok, Biotessa se ist…" at bounding box center [1099, 330] width 316 height 81
click at [1405, 32] on button "Publish" at bounding box center [1405, 21] width 65 height 31
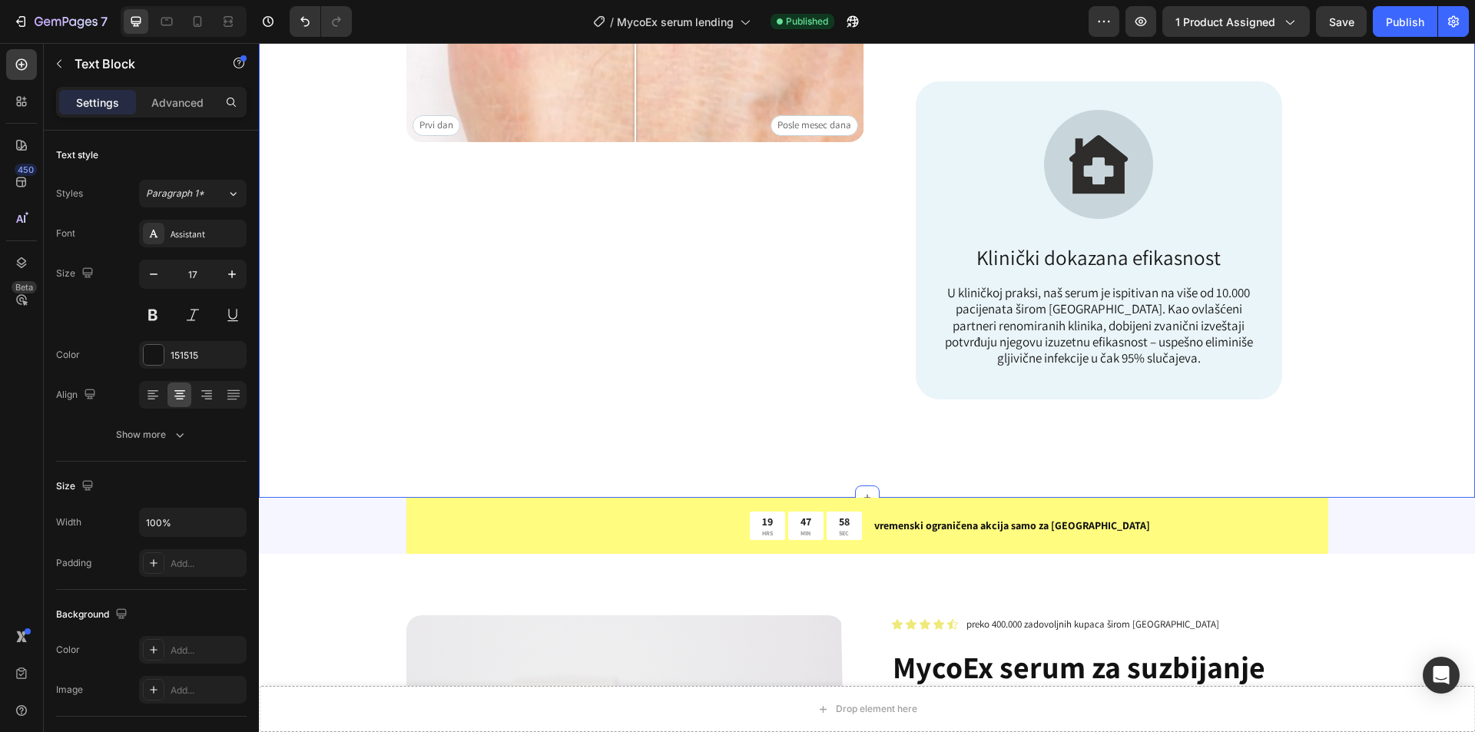
scroll to position [615, 0]
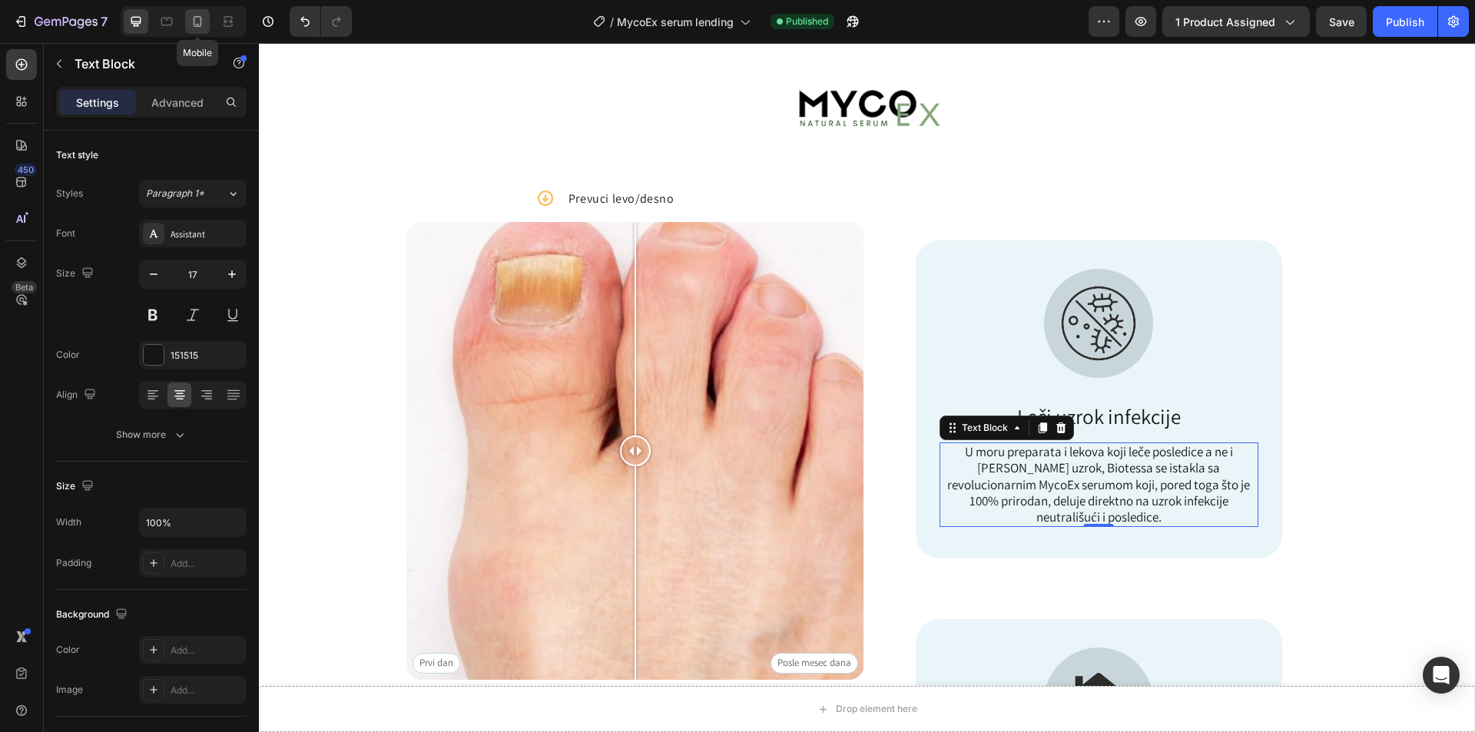
click at [200, 22] on icon at bounding box center [197, 21] width 15 height 15
type input "15"
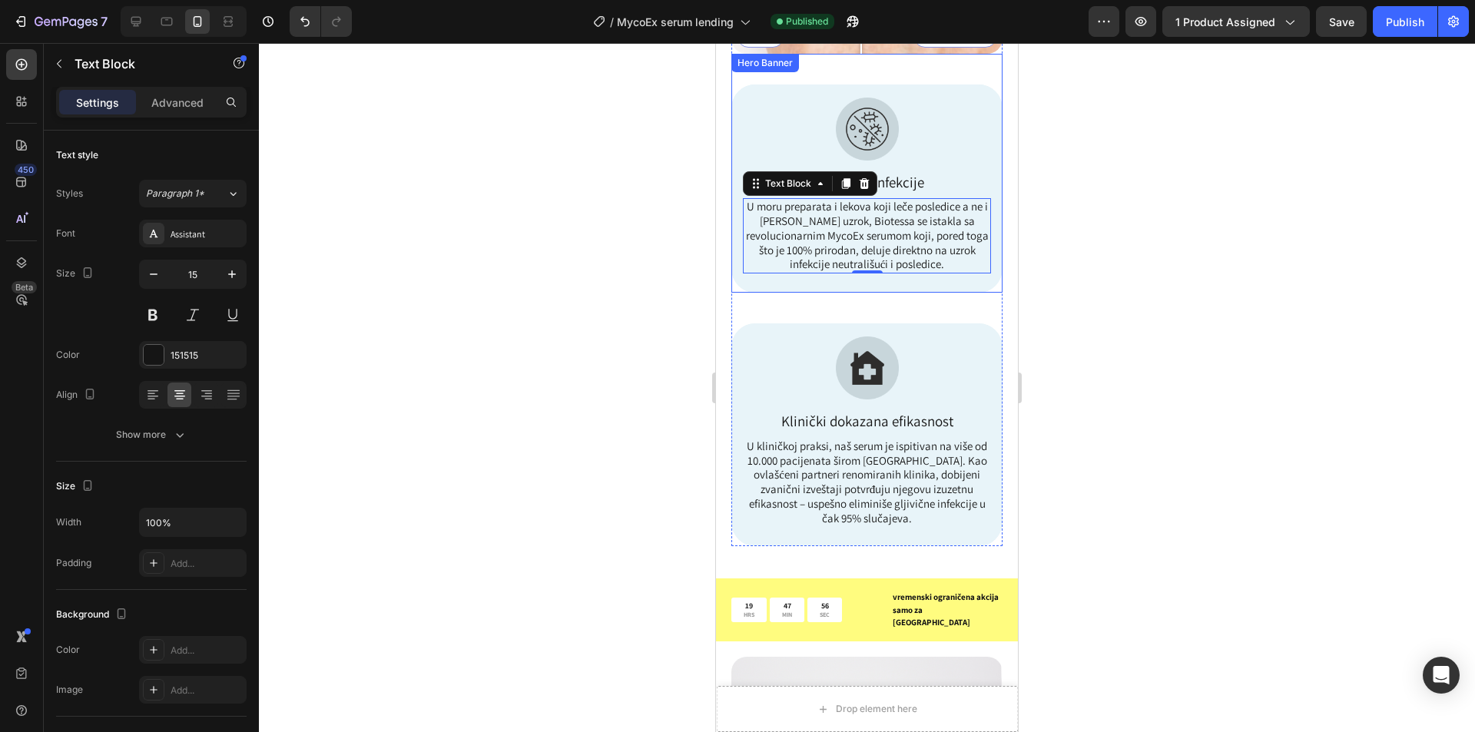
scroll to position [997, 0]
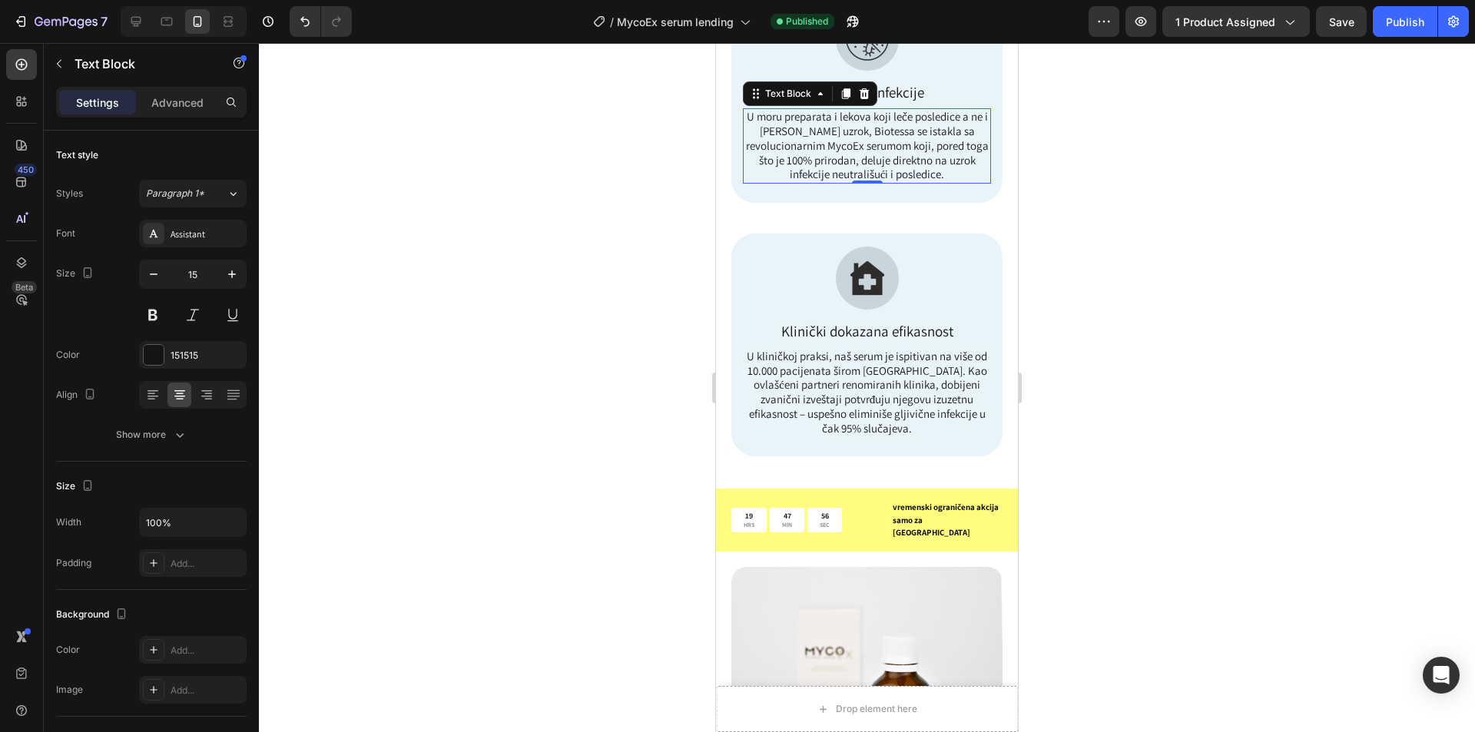
click at [1154, 234] on div at bounding box center [867, 387] width 1216 height 689
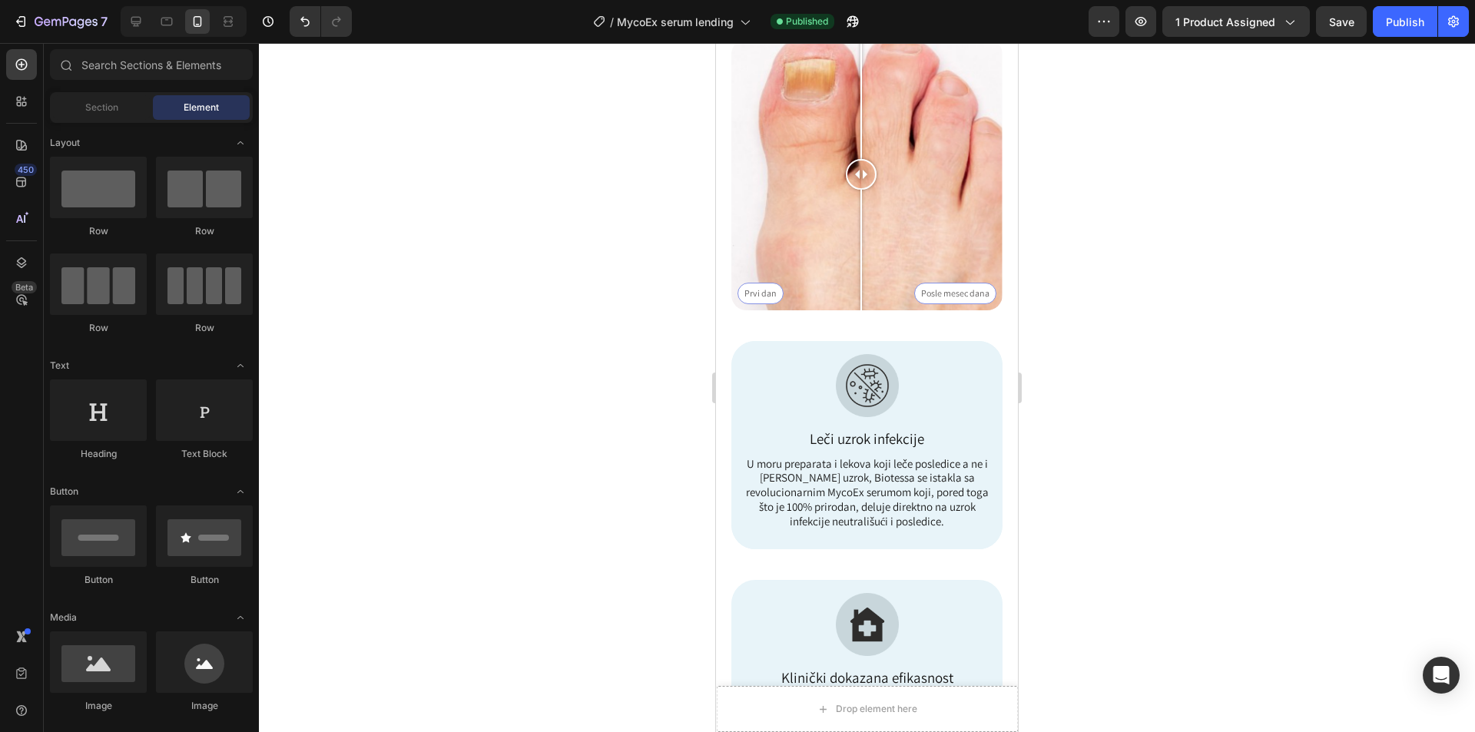
scroll to position [845, 0]
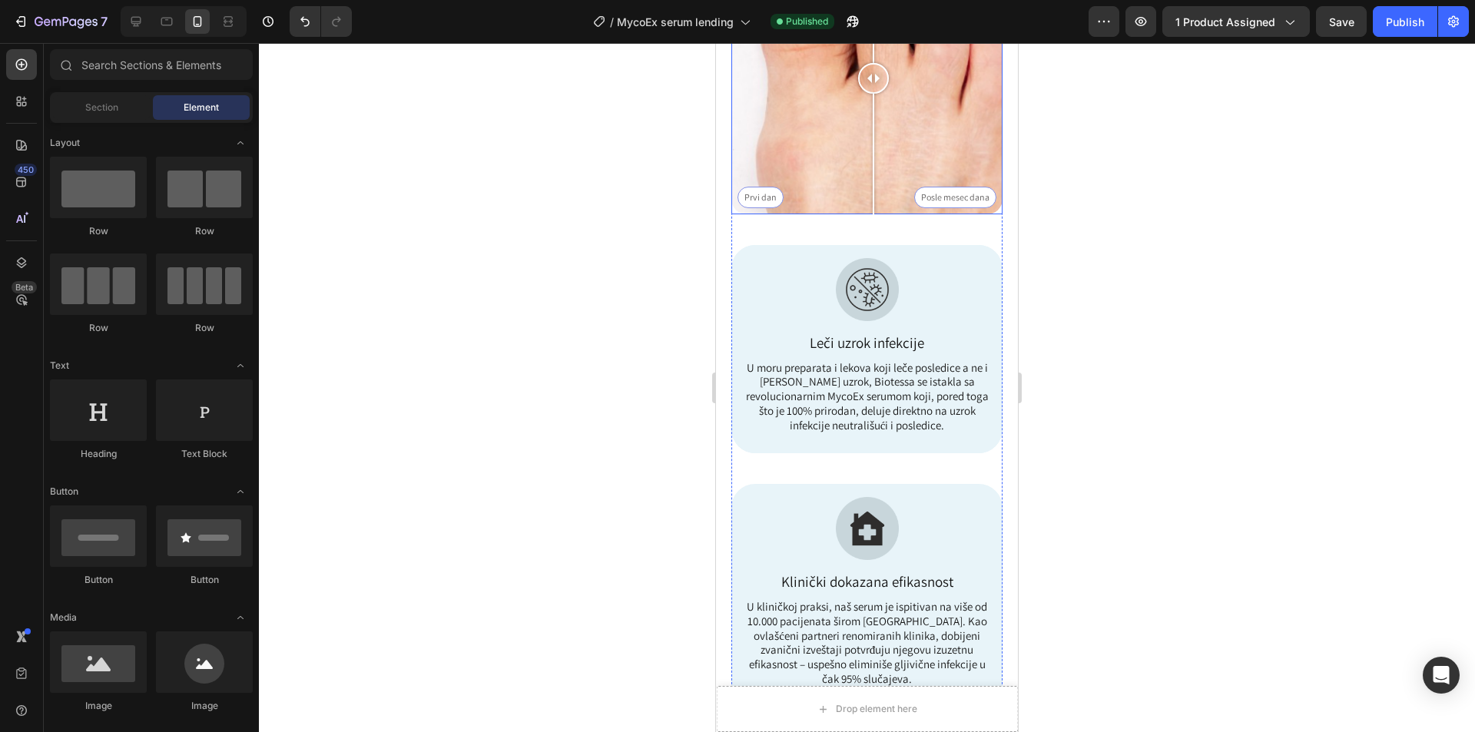
drag, startPoint x: 855, startPoint y: 338, endPoint x: 874, endPoint y: 348, distance: 21.6
click at [872, 214] on div at bounding box center [873, 78] width 31 height 271
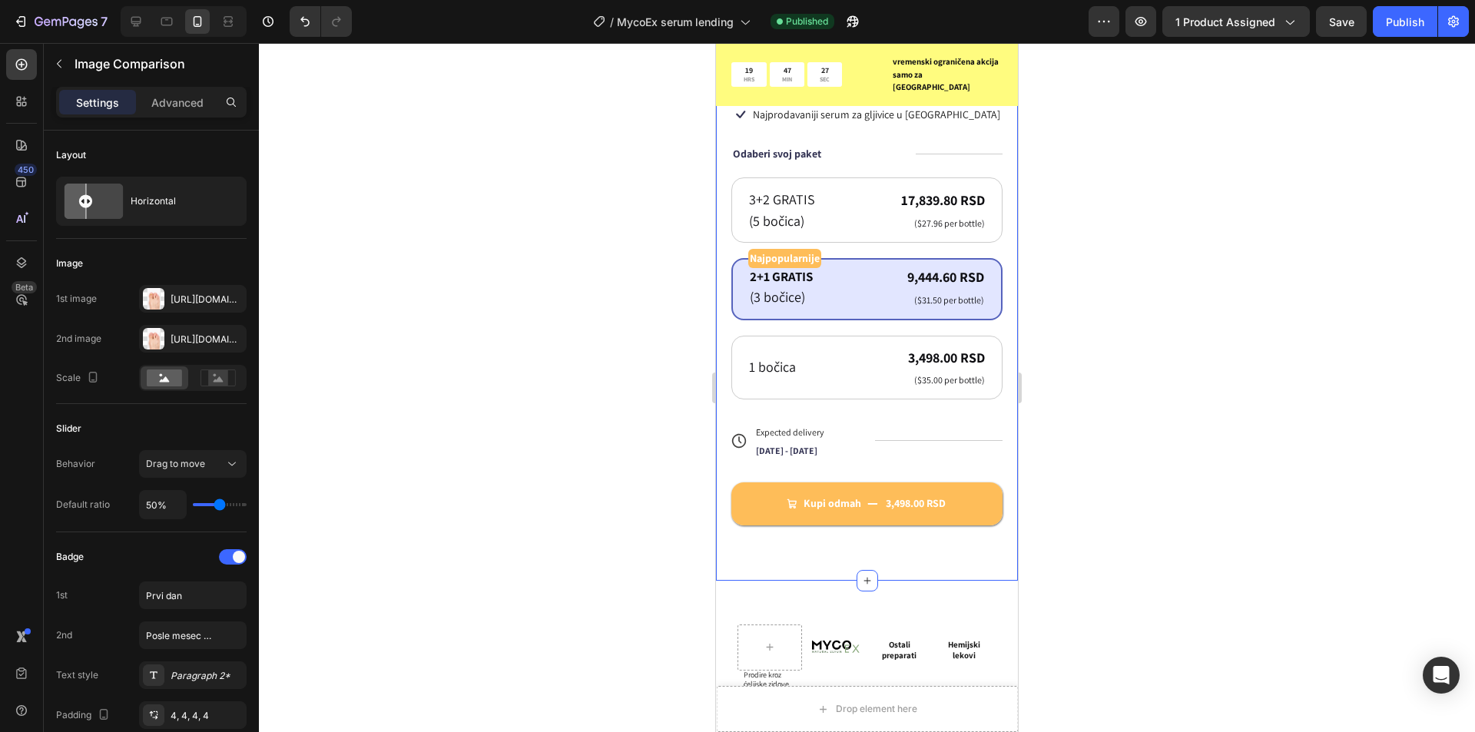
scroll to position [2228, 0]
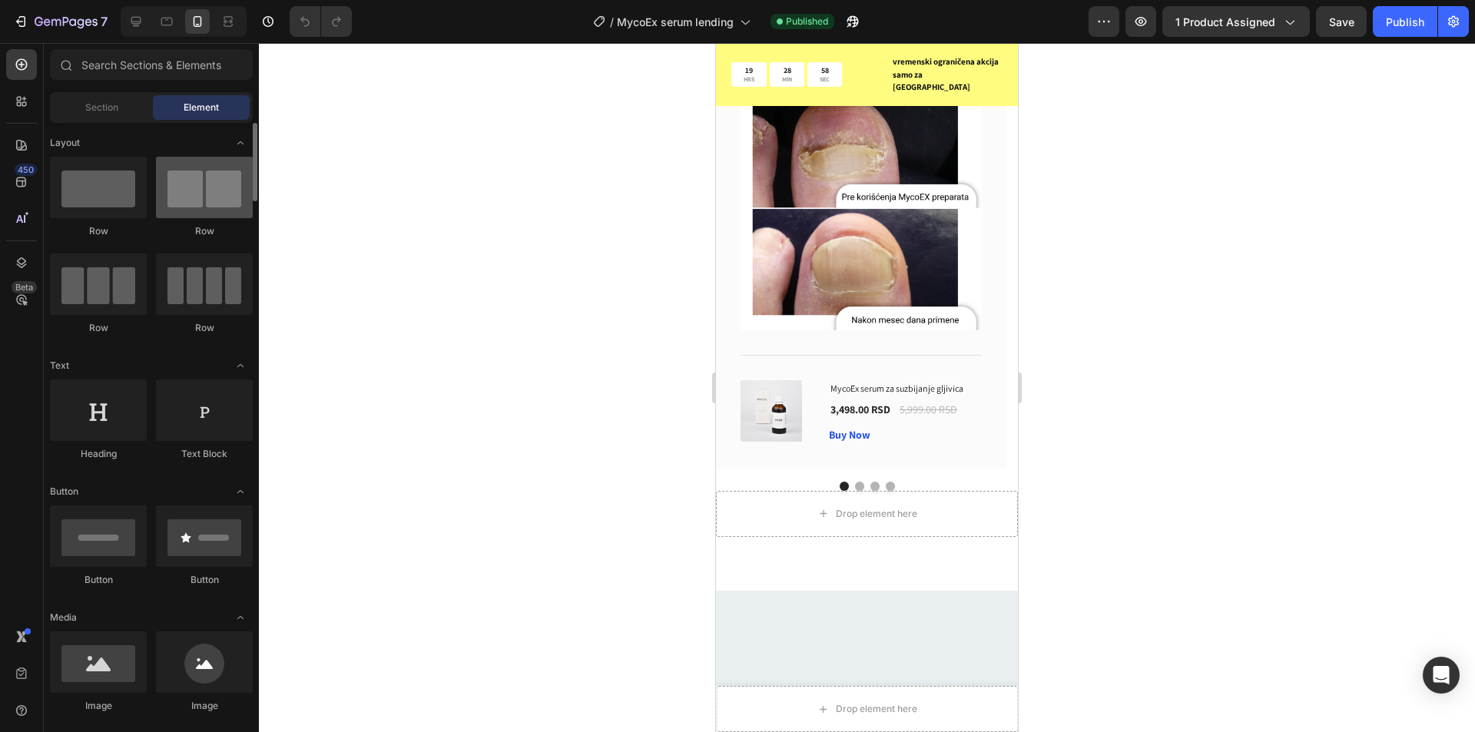
scroll to position [4169, 0]
click at [128, 20] on icon at bounding box center [135, 21] width 15 height 15
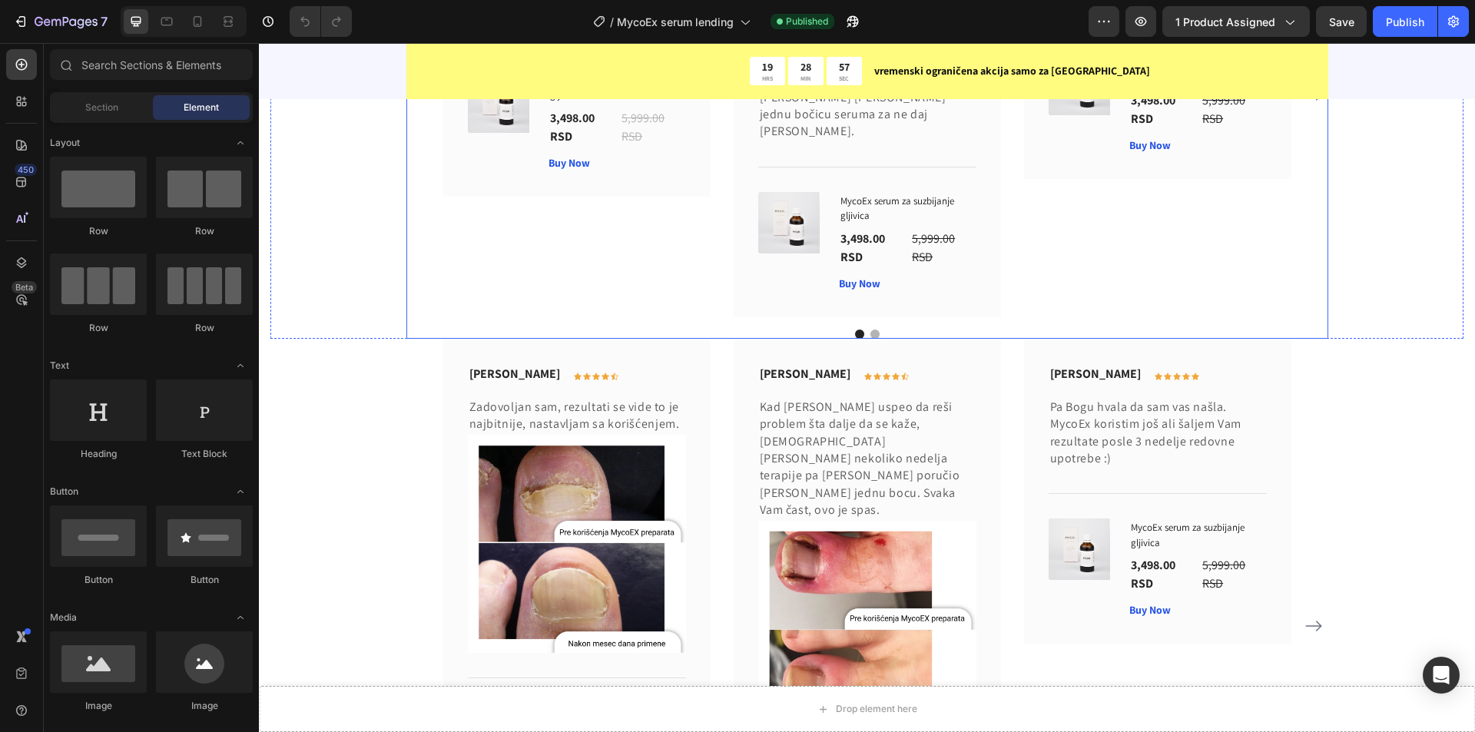
scroll to position [4209, 0]
